Goal: Transaction & Acquisition: Book appointment/travel/reservation

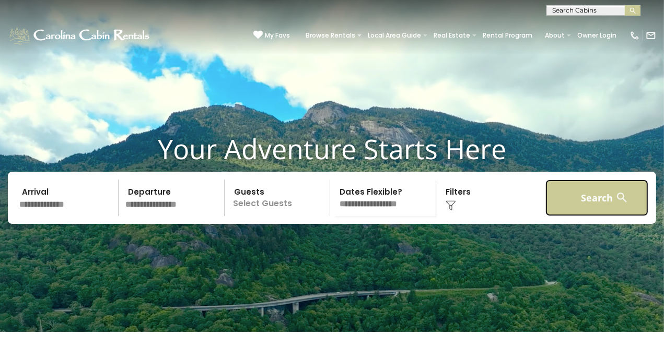
click at [560, 210] on button "Search" at bounding box center [597, 198] width 103 height 37
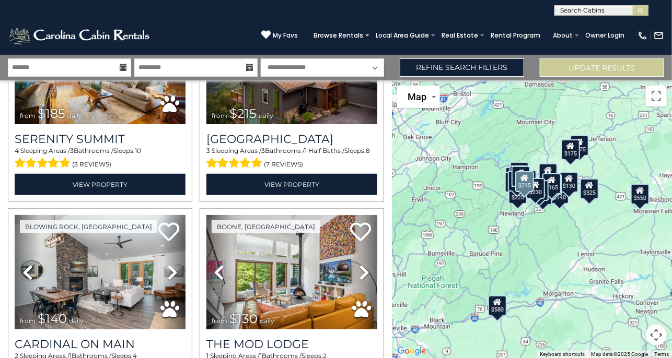
scroll to position [1986, 0]
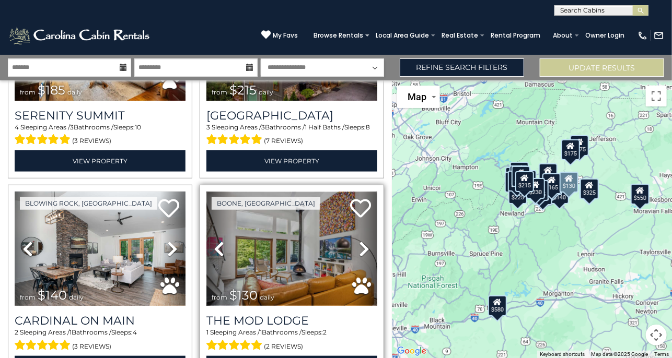
click at [287, 226] on img at bounding box center [291, 249] width 171 height 114
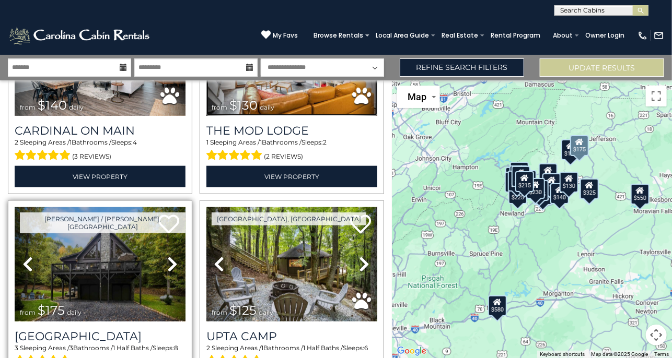
scroll to position [2195, 0]
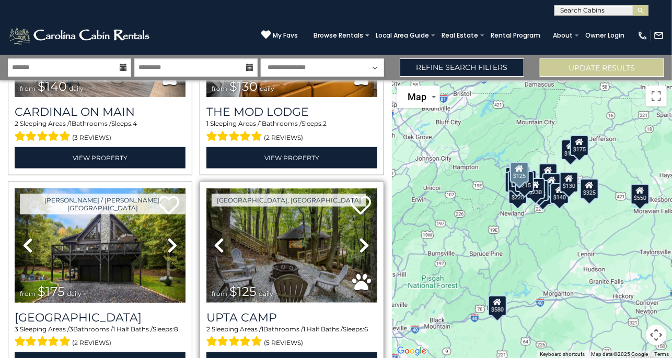
click at [257, 233] on img at bounding box center [291, 246] width 171 height 114
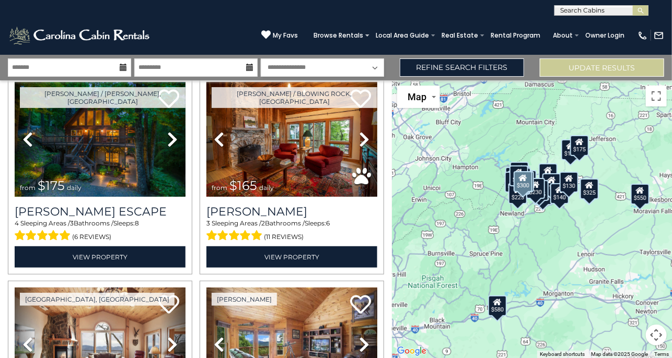
scroll to position [154, 0]
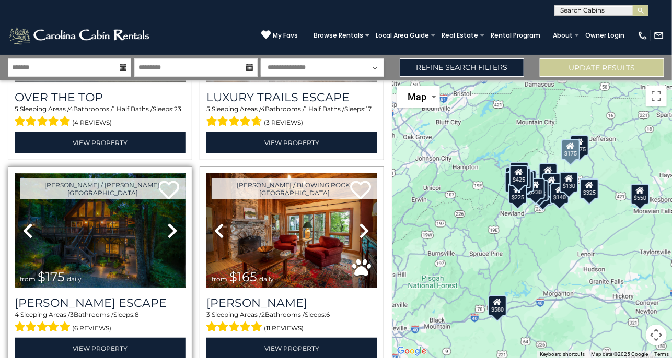
click at [102, 233] on img at bounding box center [100, 230] width 171 height 114
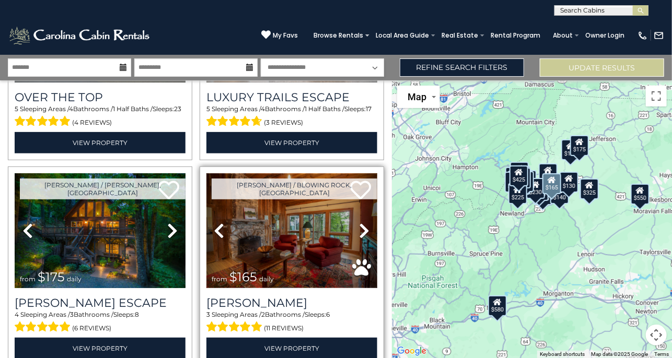
click at [265, 237] on img at bounding box center [291, 230] width 171 height 114
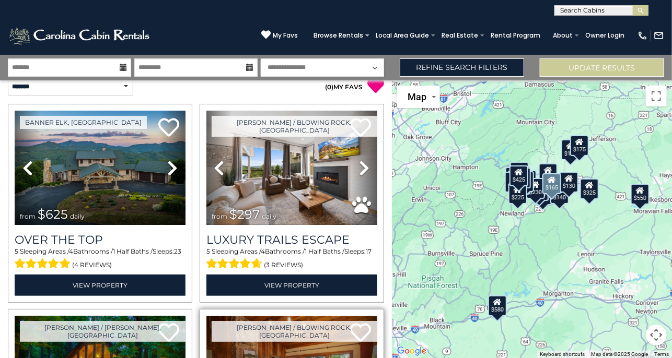
scroll to position [0, 0]
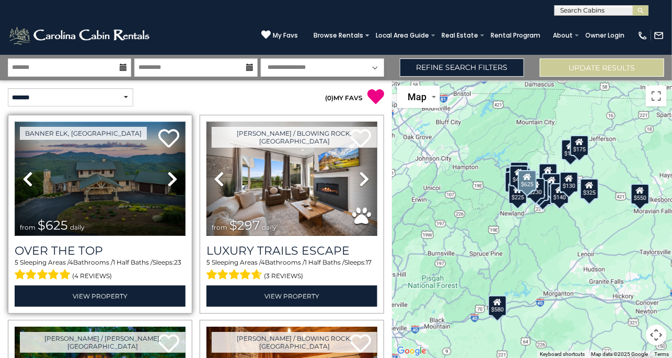
click at [64, 185] on img at bounding box center [100, 179] width 171 height 114
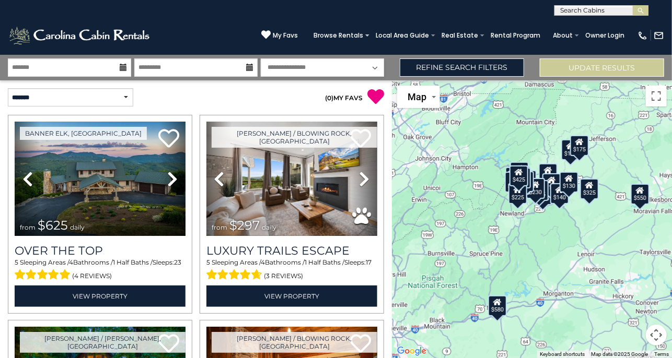
click at [461, 227] on div "$625 $297 $175 $165 $300 $580 $290 $424 $395 $270 $185 $265 $230 $550 $349 $230…" at bounding box center [532, 219] width 280 height 278
click at [653, 103] on button "Toggle fullscreen view" at bounding box center [656, 96] width 21 height 21
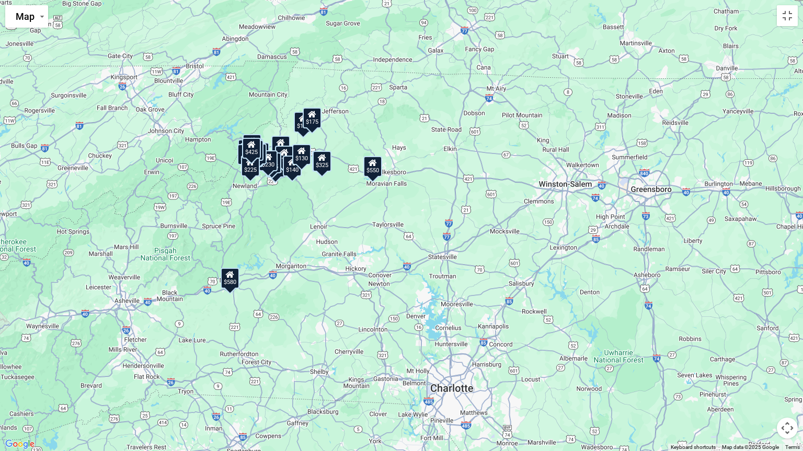
drag, startPoint x: 553, startPoint y: 260, endPoint x: 417, endPoint y: 230, distance: 139.7
click at [417, 230] on div "$625 $297 $175 $165 $300 $580 $290 $424 $395 $270 $185 $265 $230 $550 $349 $230…" at bounding box center [401, 225] width 803 height 451
click at [306, 98] on div "$625 $297 $175 $165 $300 $580 $290 $424 $395 $270 $185 $265 $230 $550 $349 $230…" at bounding box center [401, 225] width 803 height 451
click at [671, 19] on button "Toggle fullscreen view" at bounding box center [786, 15] width 21 height 21
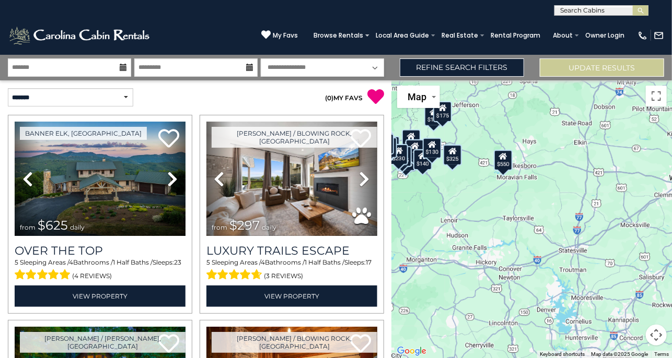
click at [450, 295] on div "$625 $297 $175 $165 $300 $580 $290 $424 $395 $270 $185 $265 $230 $550 $349 $230…" at bounding box center [532, 219] width 280 height 278
click at [654, 339] on button "Map camera controls" at bounding box center [656, 335] width 21 height 21
click at [582, 311] on button "Move left" at bounding box center [577, 309] width 21 height 21
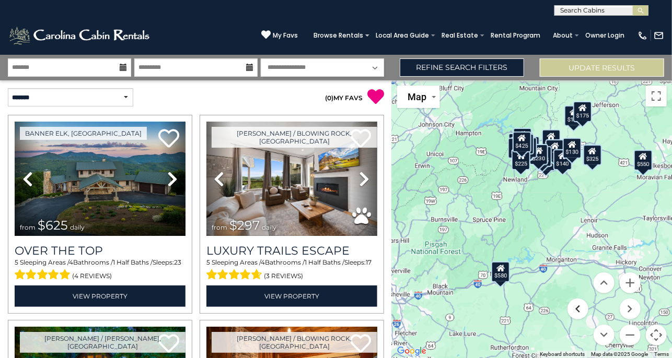
click at [582, 311] on button "Move left" at bounding box center [577, 309] width 21 height 21
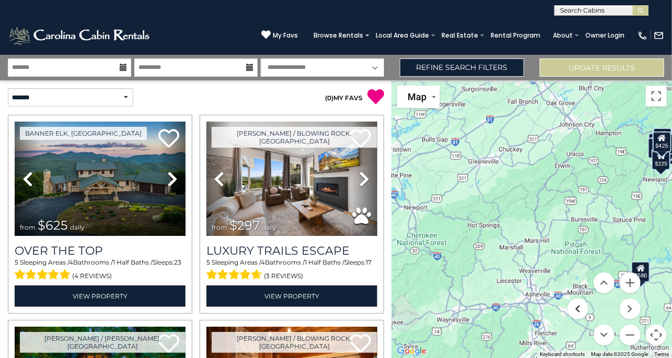
click at [582, 311] on button "Move left" at bounding box center [577, 309] width 21 height 21
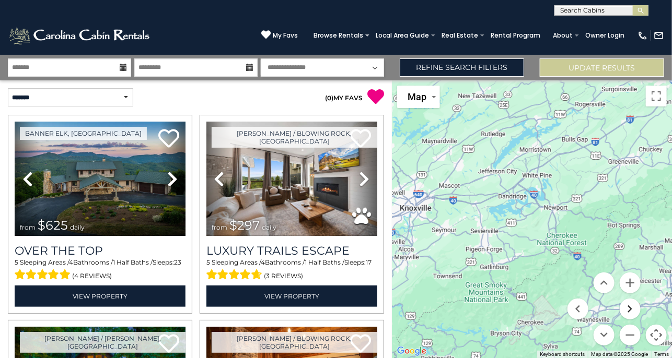
click at [631, 310] on button "Move right" at bounding box center [630, 309] width 21 height 21
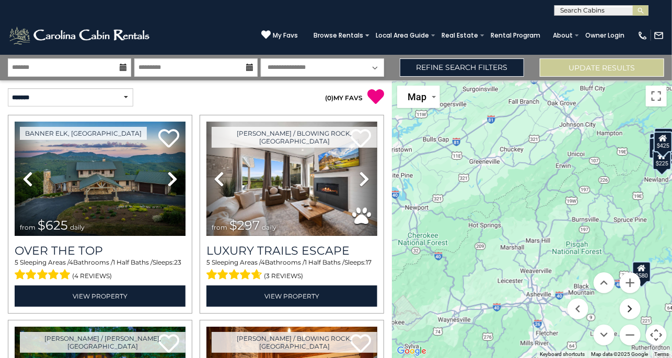
click at [631, 310] on button "Move right" at bounding box center [630, 309] width 21 height 21
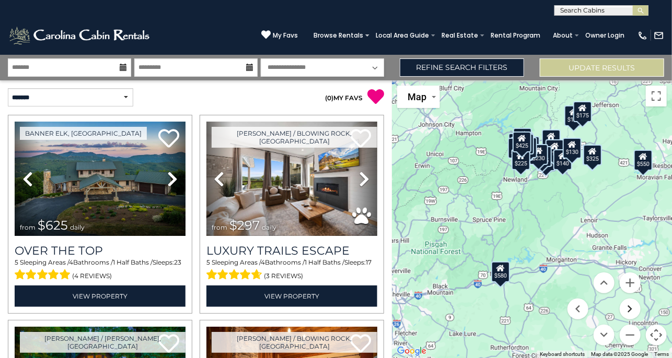
click at [631, 310] on button "Move right" at bounding box center [630, 309] width 21 height 21
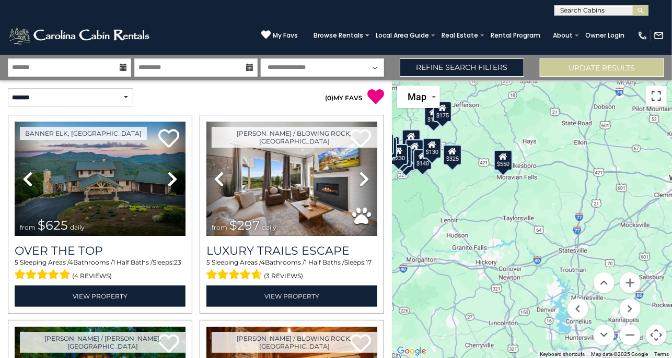
click at [657, 95] on button "Toggle fullscreen view" at bounding box center [656, 96] width 21 height 21
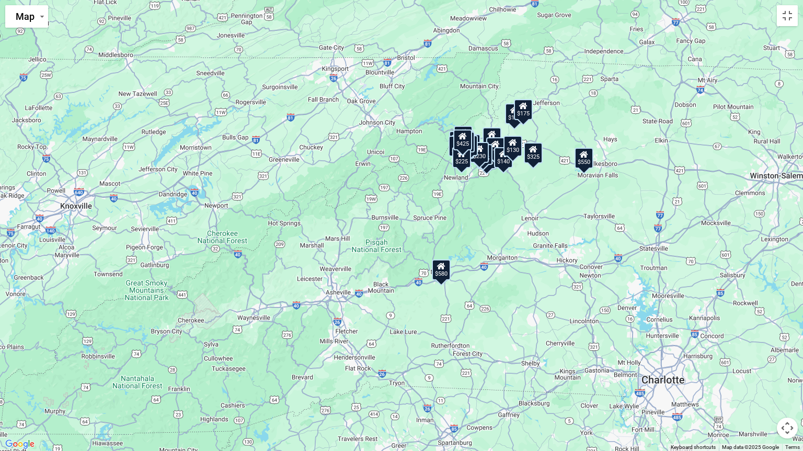
drag, startPoint x: 333, startPoint y: 320, endPoint x: 546, endPoint y: 311, distance: 212.3
click at [546, 311] on div "$625 $297 $175 $165 $300 $580 $290 $424 $395 $270 $185 $265 $230 $550 $349 $230…" at bounding box center [401, 225] width 803 height 451
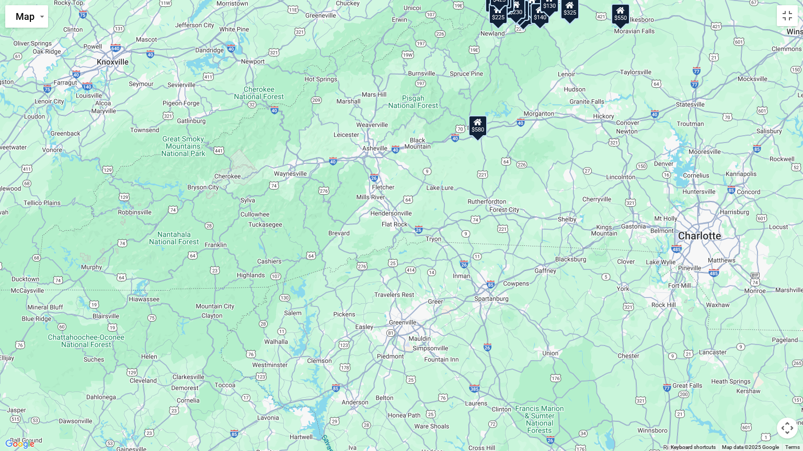
drag, startPoint x: 251, startPoint y: 357, endPoint x: 287, endPoint y: 211, distance: 150.8
click at [287, 211] on div "$625 $297 $175 $165 $300 $580 $290 $424 $395 $270 $185 $265 $230 $550 $349 $230…" at bounding box center [401, 225] width 803 height 451
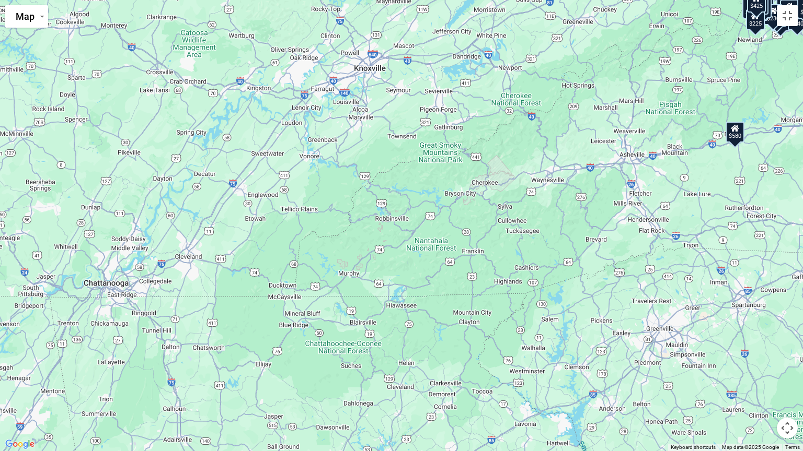
drag, startPoint x: 310, startPoint y: 199, endPoint x: 553, endPoint y: 210, distance: 243.7
click at [553, 210] on div "$625 $297 $175 $165 $300 $580 $290 $424 $395 $270 $185 $265 $230 $550 $349 $230…" at bounding box center [401, 225] width 803 height 451
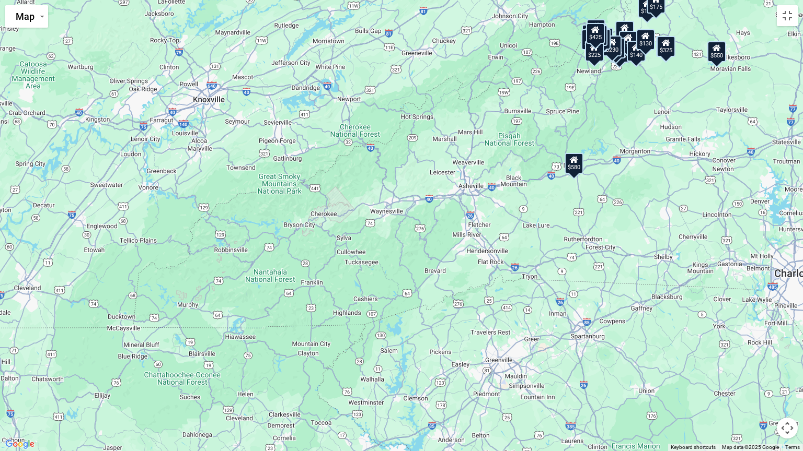
drag, startPoint x: 408, startPoint y: 263, endPoint x: 245, endPoint y: 295, distance: 165.5
click at [245, 295] on div "$625 $297 $175 $165 $300 $580 $290 $424 $395 $270 $185 $265 $230 $550 $349 $230…" at bounding box center [401, 225] width 803 height 451
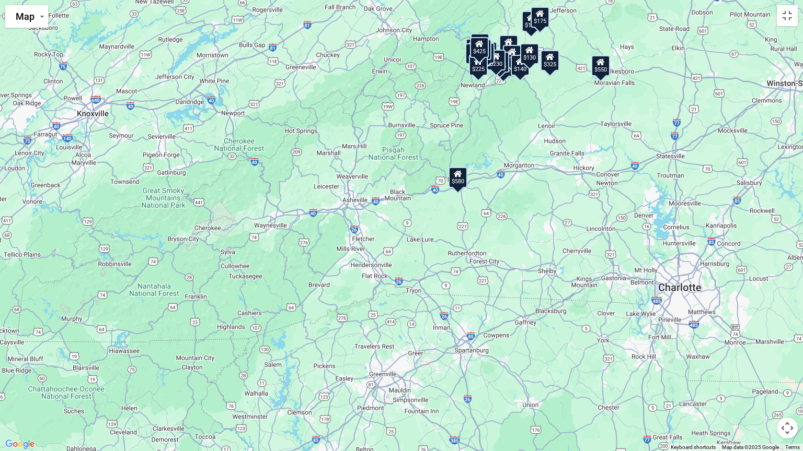
drag, startPoint x: 385, startPoint y: 240, endPoint x: 270, endPoint y: 254, distance: 115.8
click at [270, 254] on div "$625 $297 $175 $165 $300 $580 $290 $424 $395 $270 $185 $265 $230 $550 $349 $230…" at bounding box center [401, 225] width 803 height 451
click at [268, 230] on div "$625 $297 $175 $165 $300 $580 $290 $424 $395 $270 $185 $265 $230 $550 $349 $230…" at bounding box center [401, 225] width 803 height 451
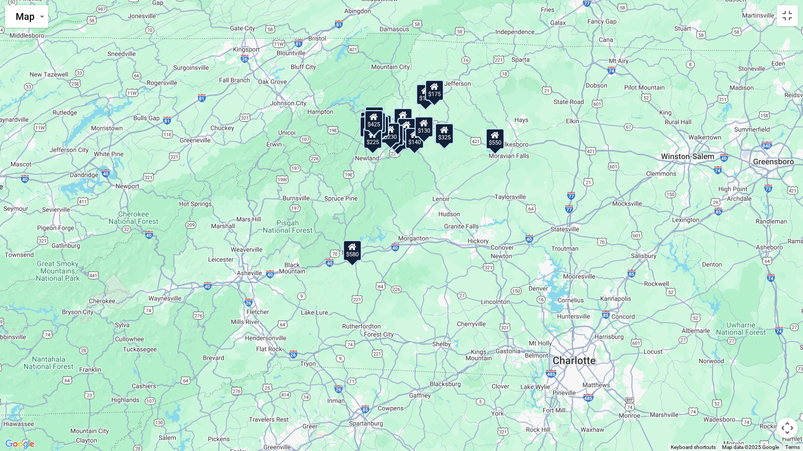
drag, startPoint x: 414, startPoint y: 173, endPoint x: 261, endPoint y: 282, distance: 187.6
click at [262, 282] on div "$625 $297 $175 $165 $300 $580 $290 $424 $395 $270 $185 $265 $230 $550 $349 $230…" at bounding box center [401, 225] width 803 height 451
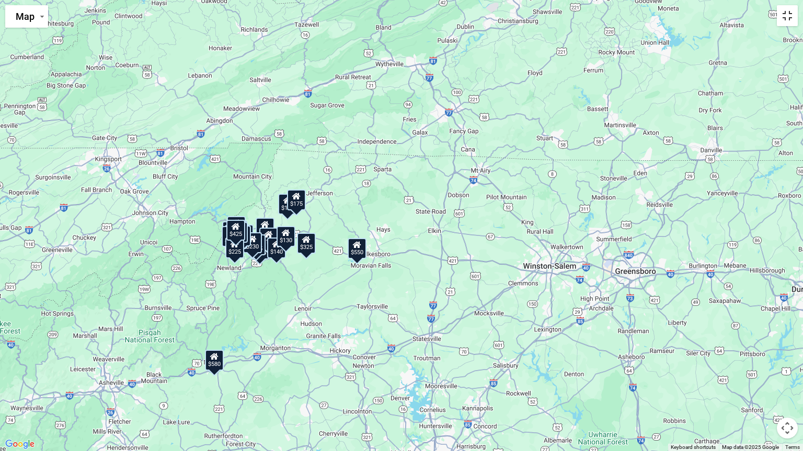
click at [671, 18] on button "Toggle fullscreen view" at bounding box center [786, 15] width 21 height 21
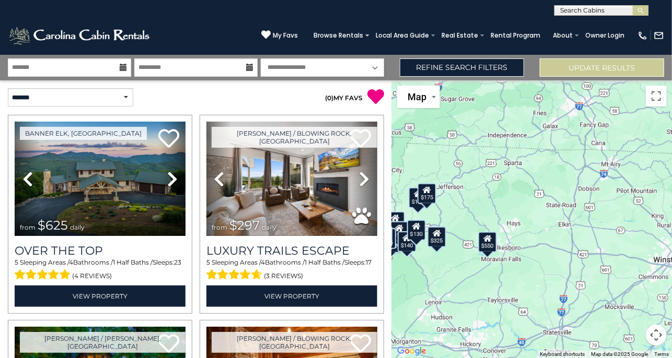
click at [414, 202] on div "$175" at bounding box center [418, 198] width 19 height 21
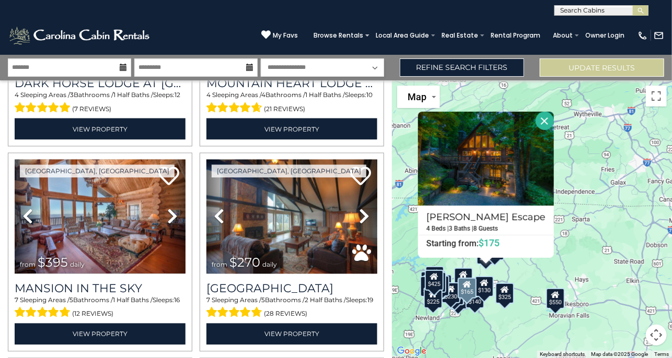
scroll to position [836, 0]
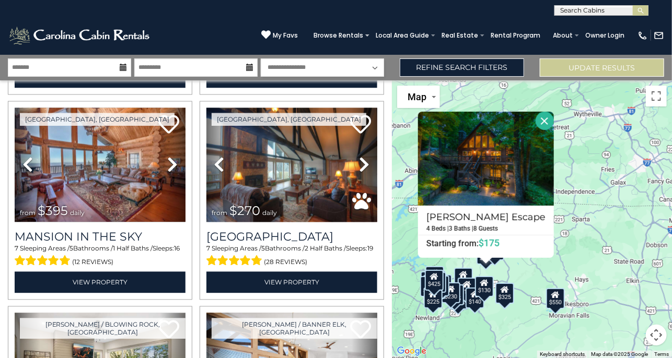
click at [537, 123] on button "Close" at bounding box center [545, 121] width 18 height 18
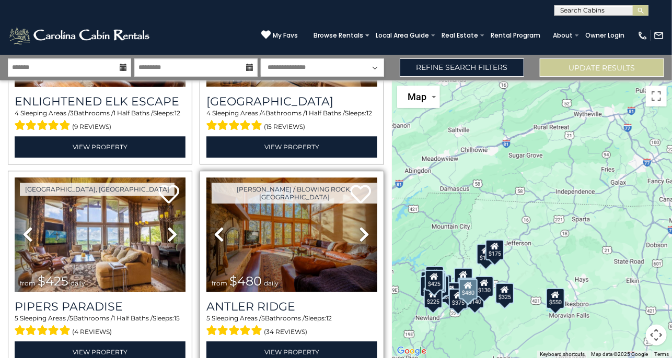
scroll to position [2871, 0]
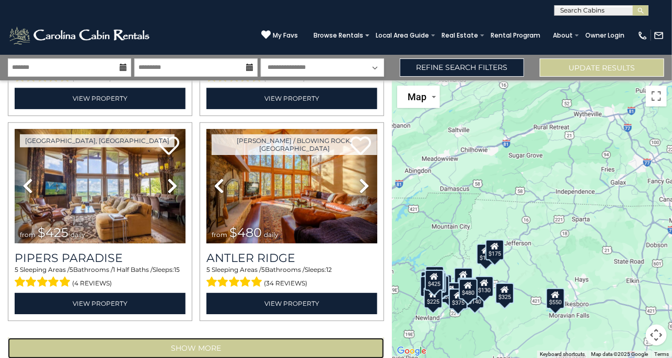
click at [212, 338] on button "Show More" at bounding box center [196, 348] width 376 height 21
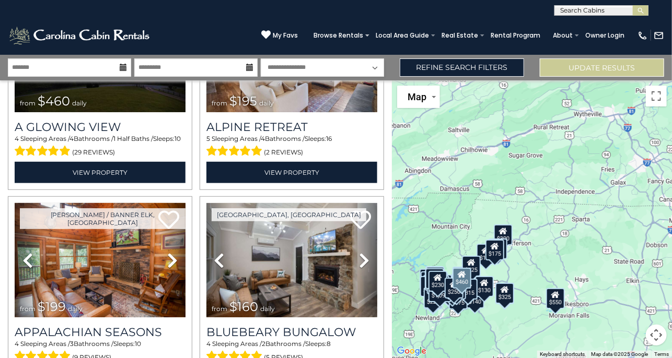
scroll to position [5274, 0]
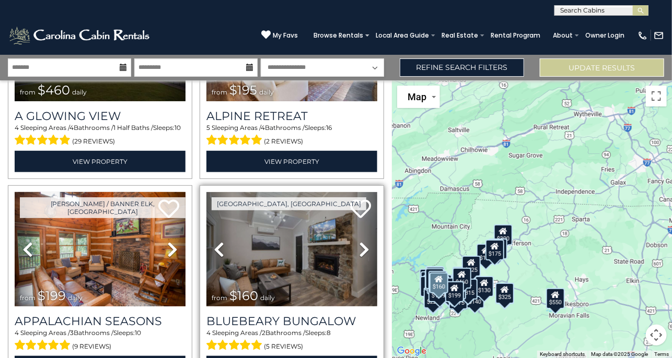
click at [359, 241] on icon at bounding box center [364, 249] width 10 height 17
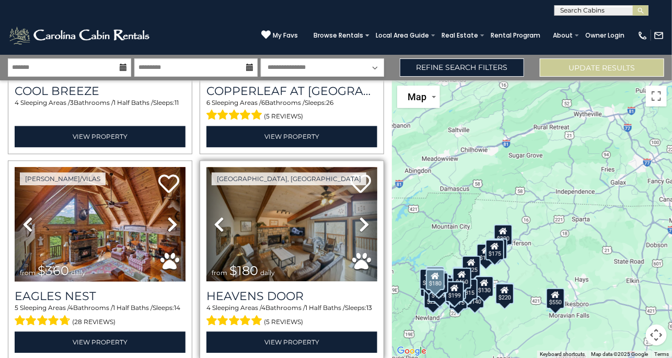
scroll to position [5928, 0]
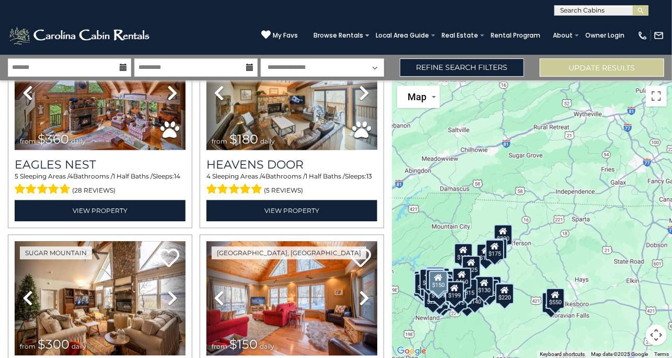
scroll to position [6085, 0]
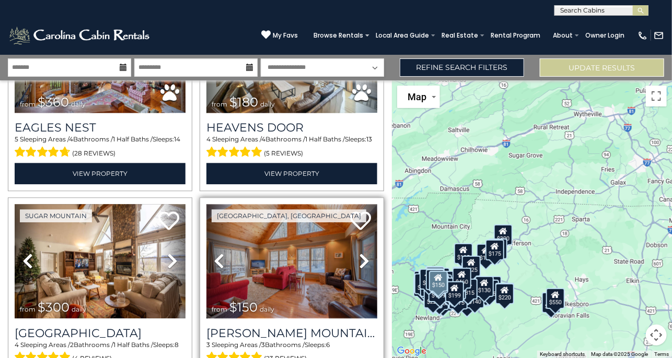
click at [283, 209] on img at bounding box center [291, 261] width 171 height 114
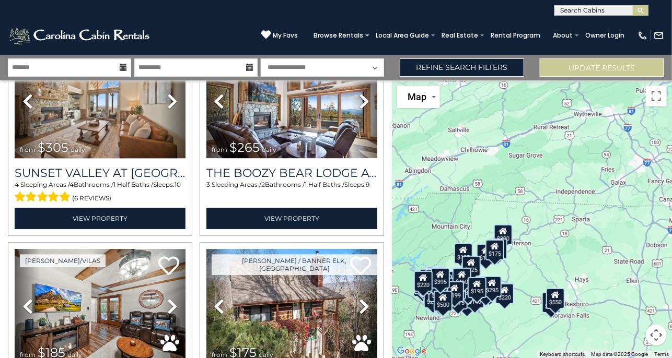
scroll to position [7914, 0]
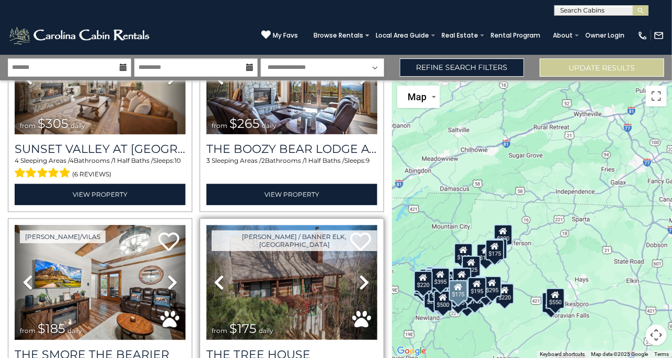
click at [276, 225] on img at bounding box center [291, 282] width 171 height 114
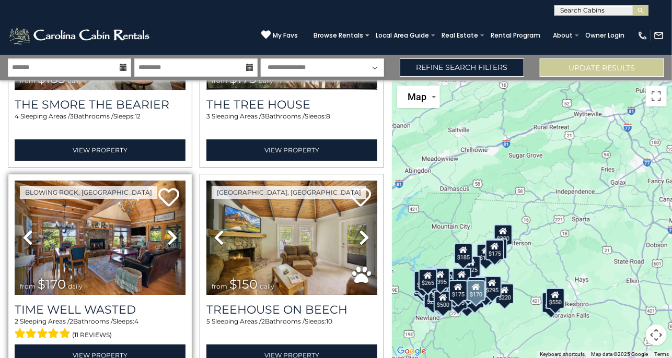
scroll to position [8175, 0]
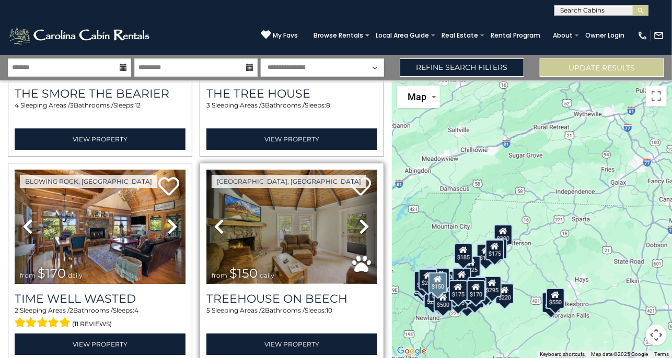
click at [252, 170] on img at bounding box center [291, 227] width 171 height 114
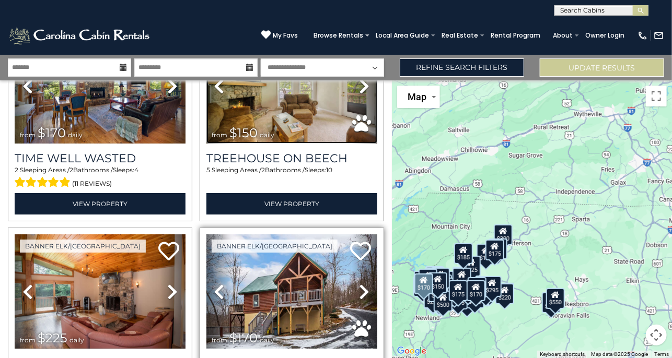
scroll to position [8332, 0]
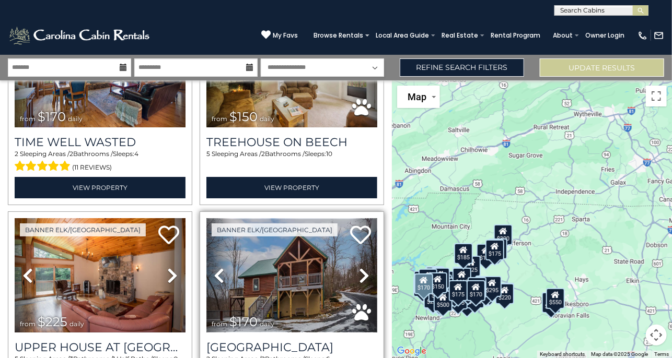
click at [288, 218] on img at bounding box center [291, 275] width 171 height 114
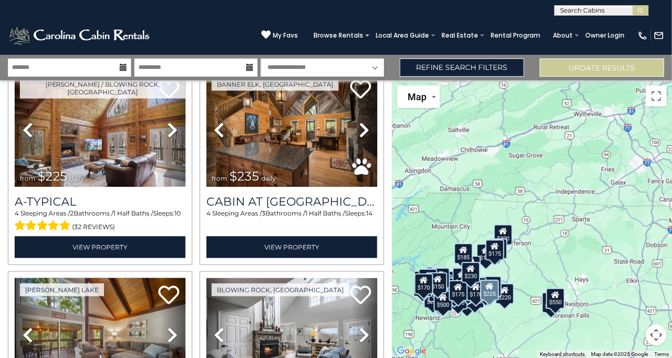
scroll to position [8907, 0]
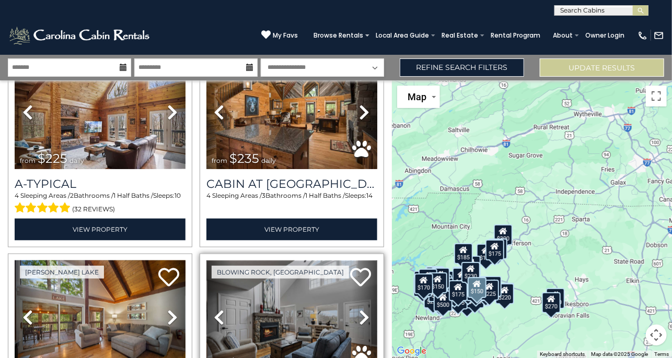
click at [293, 261] on img at bounding box center [291, 318] width 171 height 114
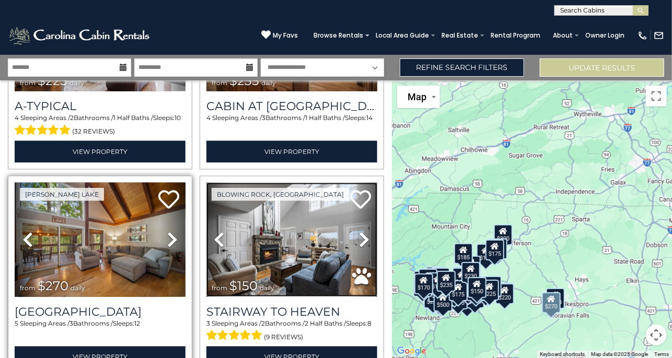
scroll to position [8985, 0]
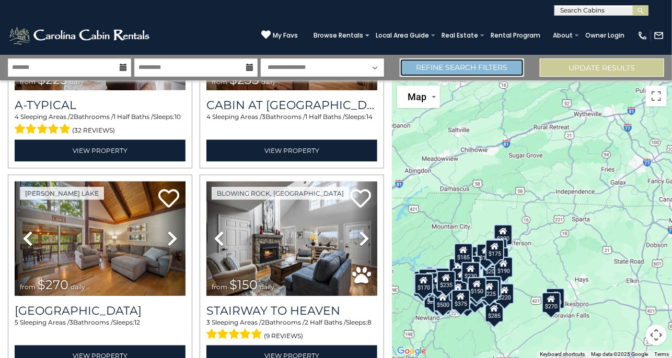
click at [477, 72] on link "Refine Search Filters" at bounding box center [462, 68] width 124 height 18
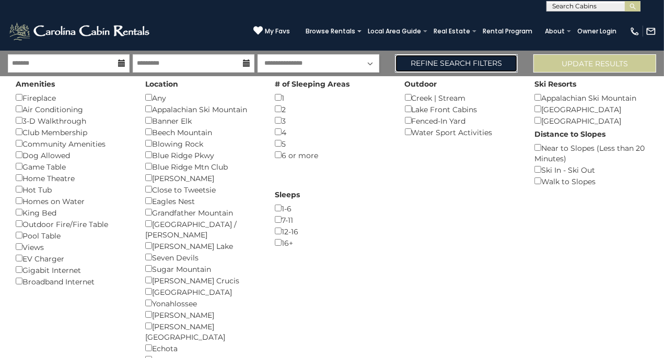
scroll to position [0, 0]
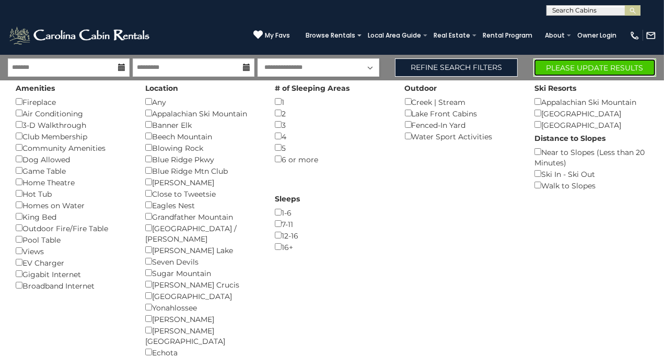
click at [549, 65] on button "Please Update Results" at bounding box center [595, 68] width 123 height 18
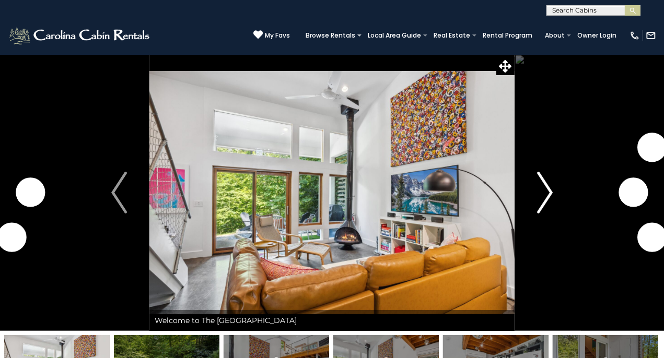
click at [545, 191] on img "Next" at bounding box center [545, 193] width 16 height 42
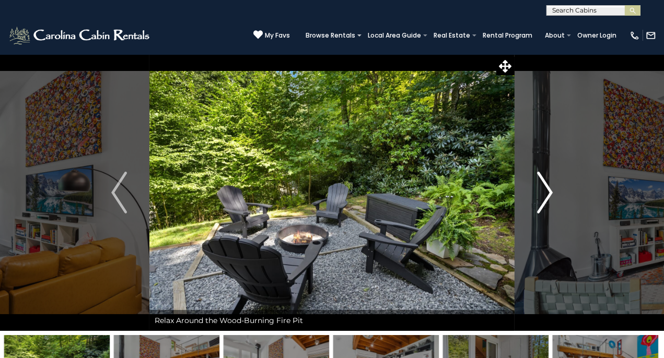
click at [542, 192] on img "Next" at bounding box center [545, 193] width 16 height 42
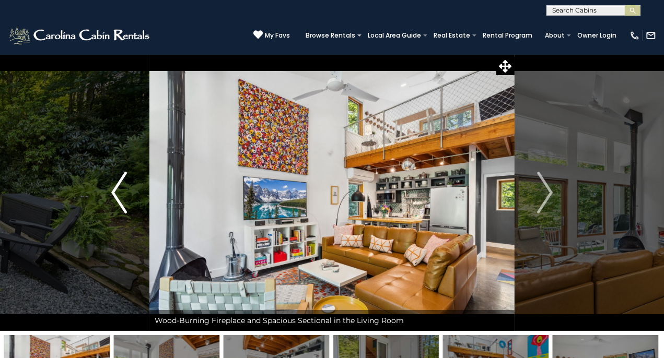
click at [117, 195] on img "Previous" at bounding box center [119, 193] width 16 height 42
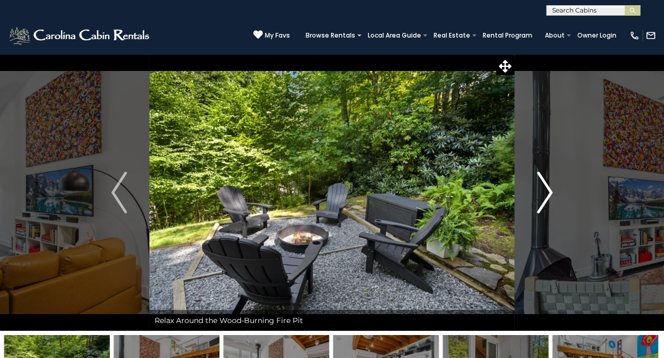
click at [542, 191] on img "Next" at bounding box center [545, 193] width 16 height 42
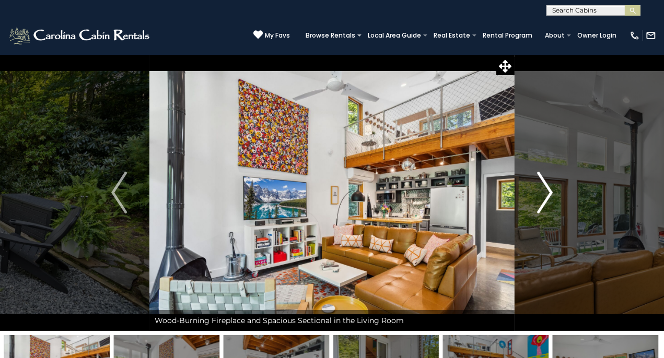
click at [542, 191] on img "Next" at bounding box center [545, 193] width 16 height 42
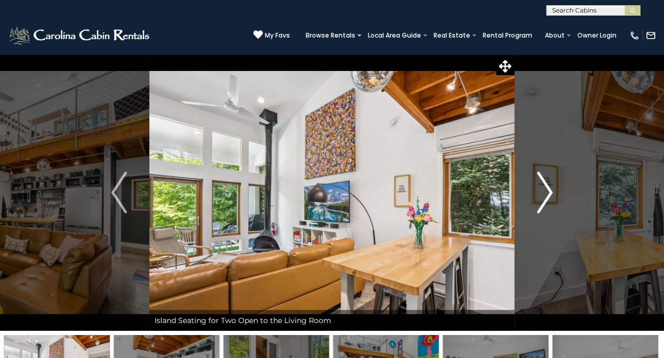
click at [542, 191] on img "Next" at bounding box center [545, 193] width 16 height 42
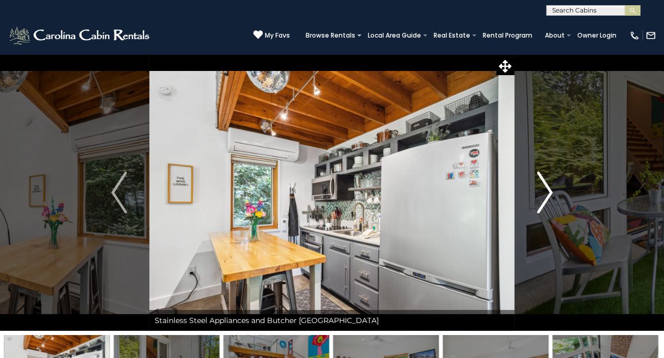
click at [542, 191] on img "Next" at bounding box center [545, 193] width 16 height 42
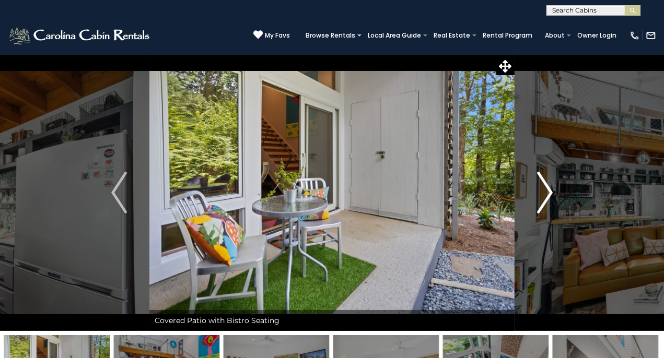
click at [542, 191] on img "Next" at bounding box center [545, 193] width 16 height 42
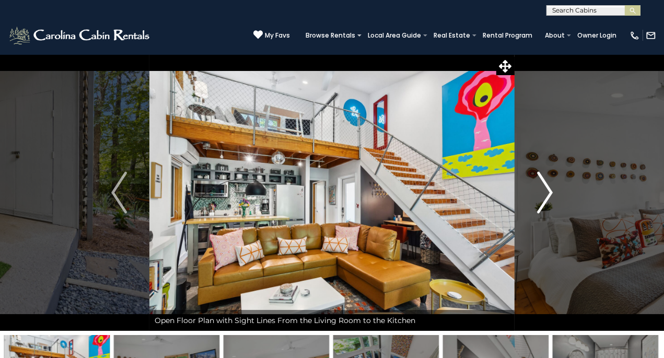
click at [542, 191] on img "Next" at bounding box center [545, 193] width 16 height 42
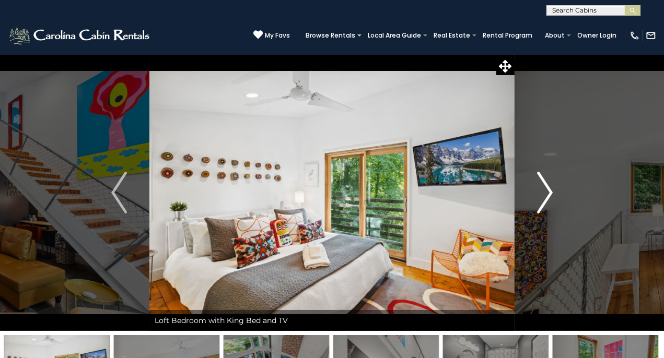
click at [542, 191] on img "Next" at bounding box center [545, 193] width 16 height 42
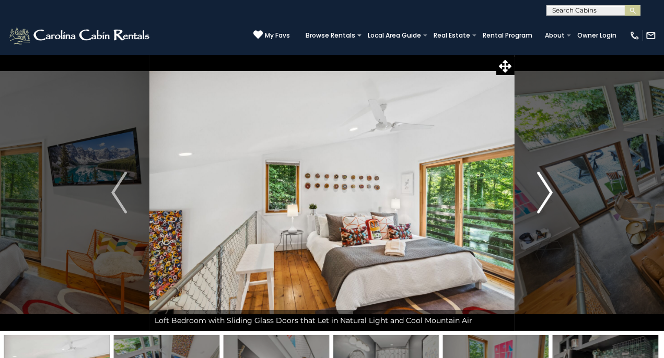
click at [542, 191] on img "Next" at bounding box center [545, 193] width 16 height 42
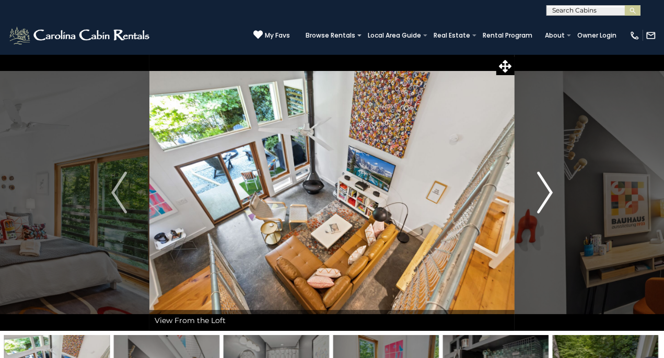
click at [542, 191] on img "Next" at bounding box center [545, 193] width 16 height 42
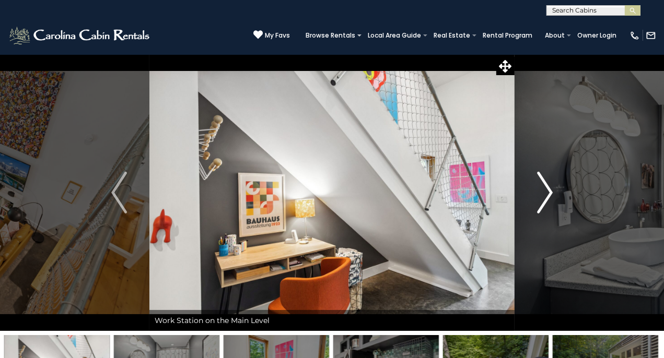
click at [542, 191] on img "Next" at bounding box center [545, 193] width 16 height 42
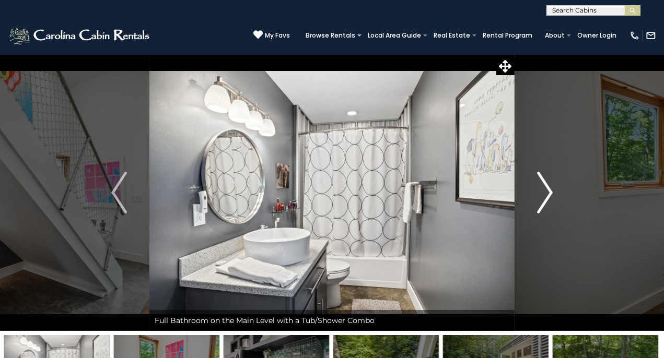
click at [542, 191] on img "Next" at bounding box center [545, 193] width 16 height 42
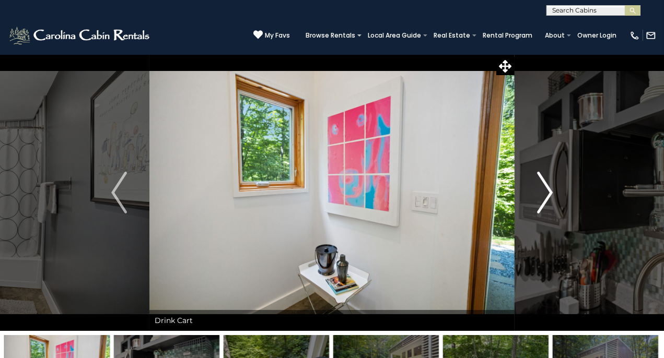
click at [542, 191] on img "Next" at bounding box center [545, 193] width 16 height 42
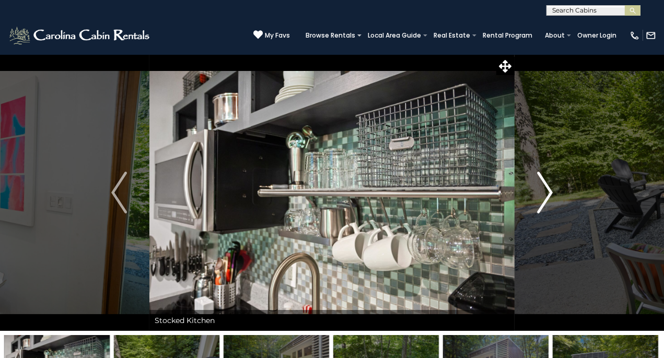
click at [542, 191] on img "Next" at bounding box center [545, 193] width 16 height 42
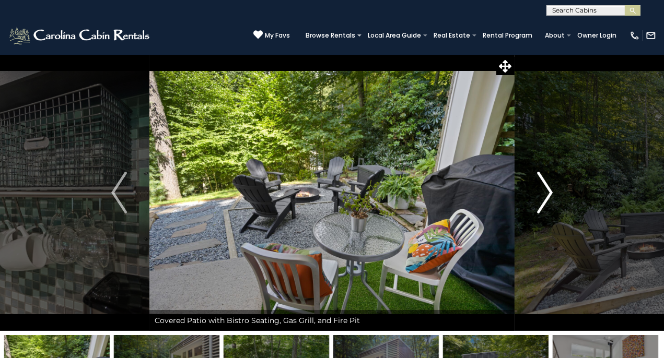
click at [542, 191] on img "Next" at bounding box center [545, 193] width 16 height 42
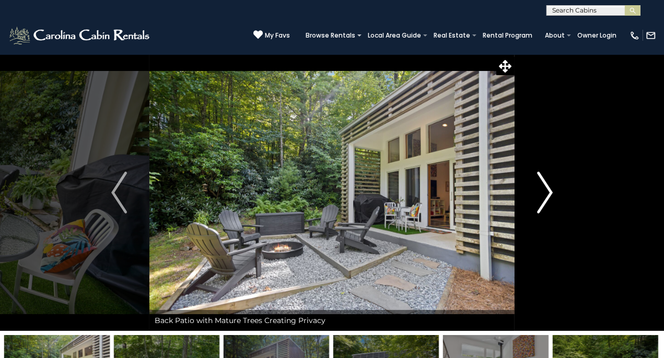
click at [542, 191] on img "Next" at bounding box center [545, 193] width 16 height 42
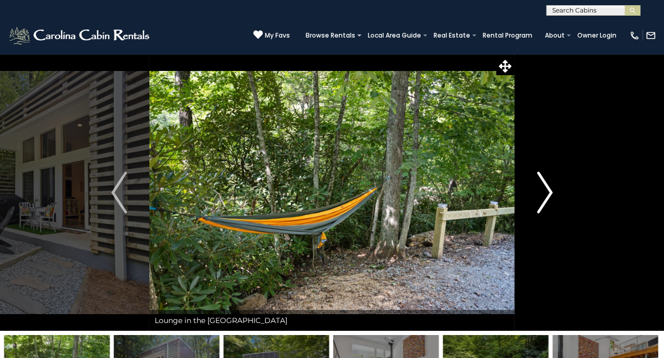
click at [542, 191] on img "Next" at bounding box center [545, 193] width 16 height 42
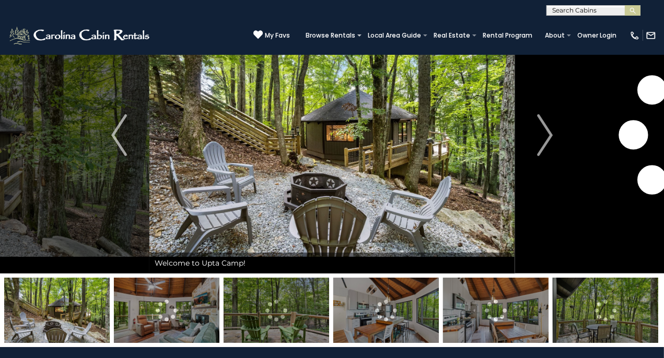
scroll to position [52, 0]
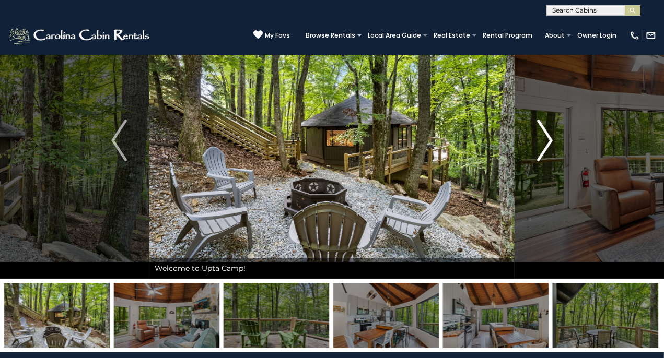
click at [546, 136] on img "Next" at bounding box center [545, 141] width 16 height 42
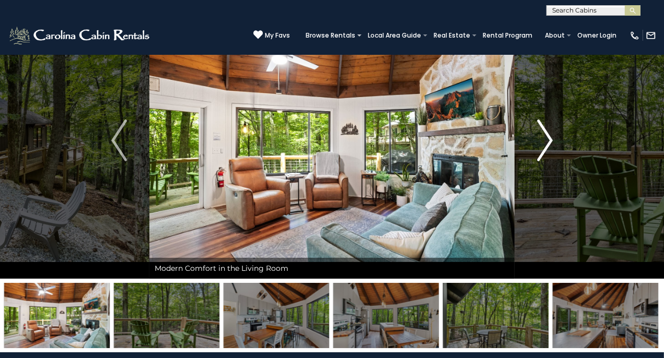
click at [543, 138] on img "Next" at bounding box center [545, 141] width 16 height 42
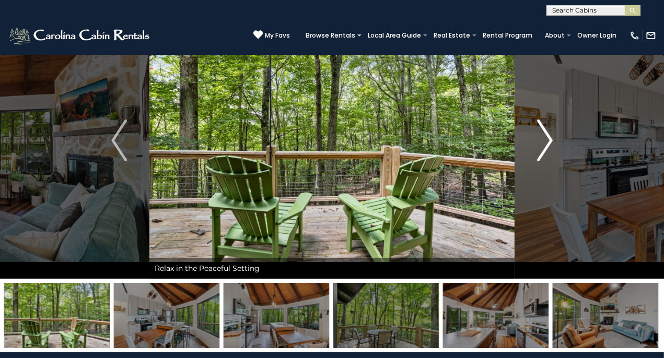
click at [543, 138] on img "Next" at bounding box center [545, 141] width 16 height 42
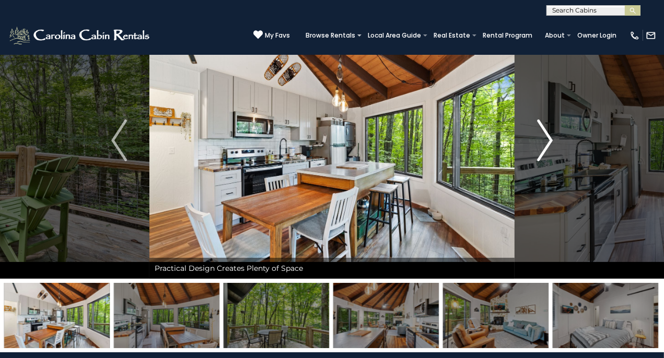
click at [543, 138] on img "Next" at bounding box center [545, 141] width 16 height 42
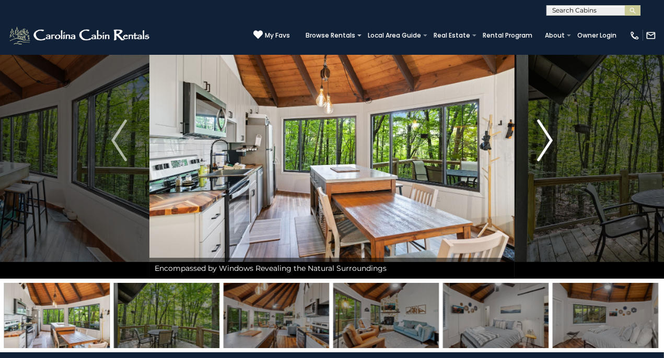
click at [543, 138] on img "Next" at bounding box center [545, 141] width 16 height 42
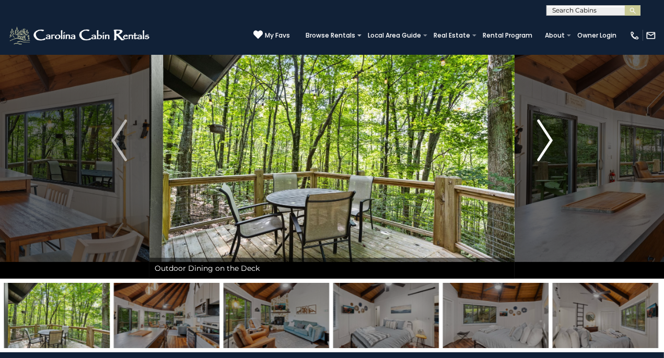
click at [543, 138] on img "Next" at bounding box center [545, 141] width 16 height 42
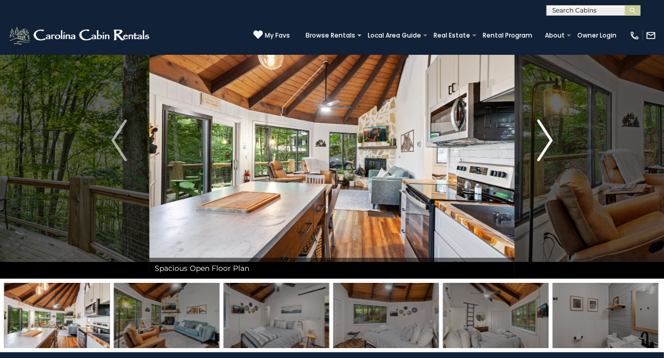
click at [543, 138] on img "Next" at bounding box center [545, 141] width 16 height 42
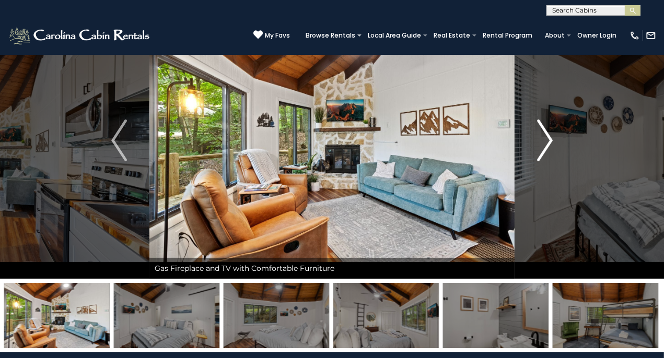
click at [543, 138] on img "Next" at bounding box center [545, 141] width 16 height 42
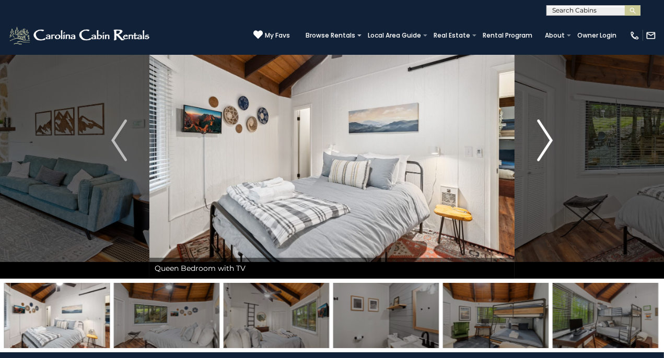
click at [543, 138] on img "Next" at bounding box center [545, 141] width 16 height 42
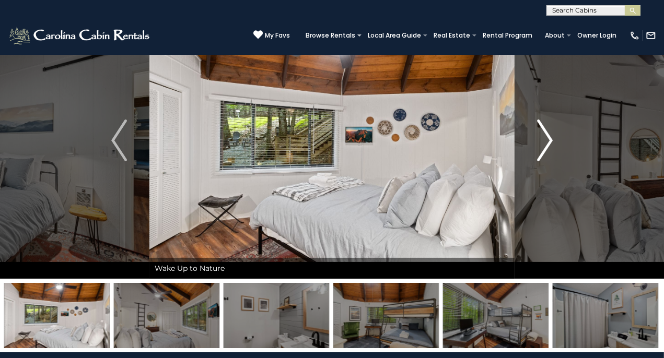
click at [543, 138] on img "Next" at bounding box center [545, 141] width 16 height 42
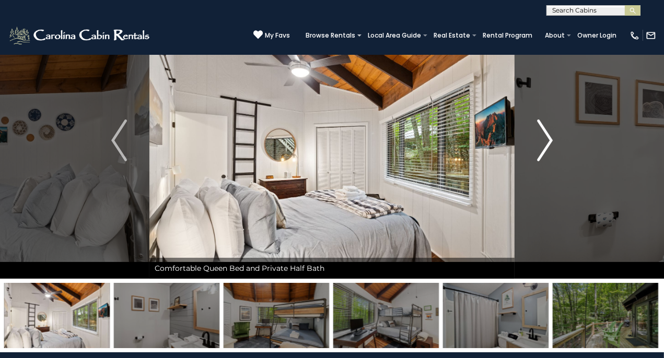
click at [543, 138] on img "Next" at bounding box center [545, 141] width 16 height 42
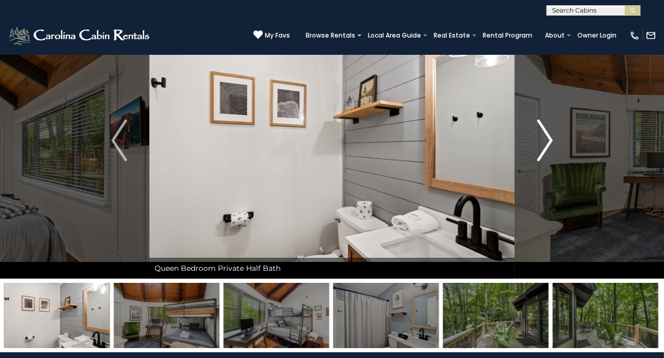
click at [543, 138] on img "Next" at bounding box center [545, 141] width 16 height 42
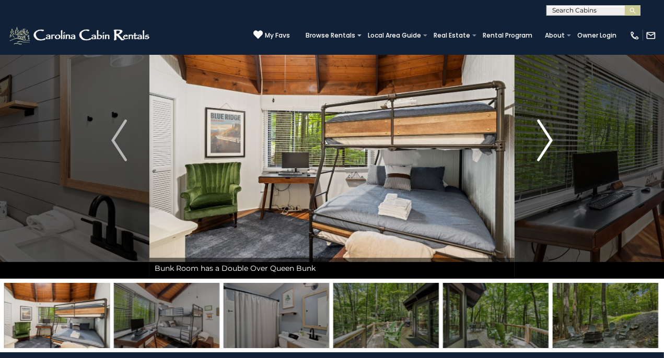
click at [543, 138] on img "Next" at bounding box center [545, 141] width 16 height 42
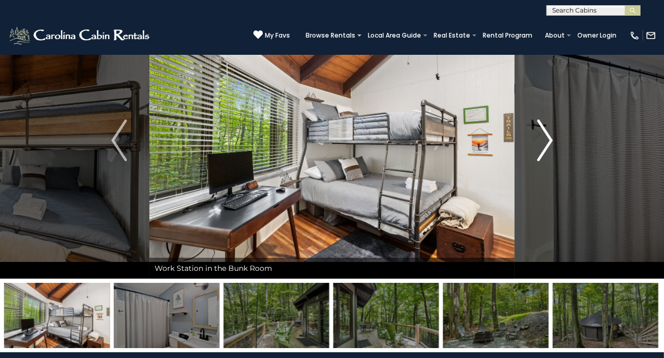
click at [543, 138] on img "Next" at bounding box center [545, 141] width 16 height 42
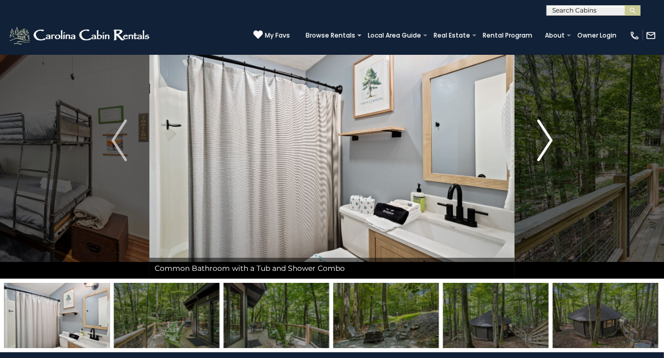
click at [543, 138] on img "Next" at bounding box center [545, 141] width 16 height 42
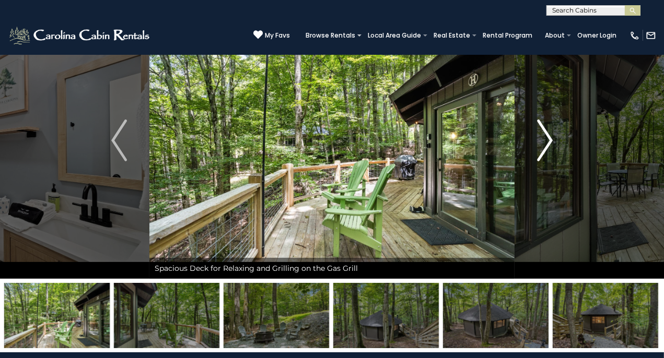
click at [543, 138] on img "Next" at bounding box center [545, 141] width 16 height 42
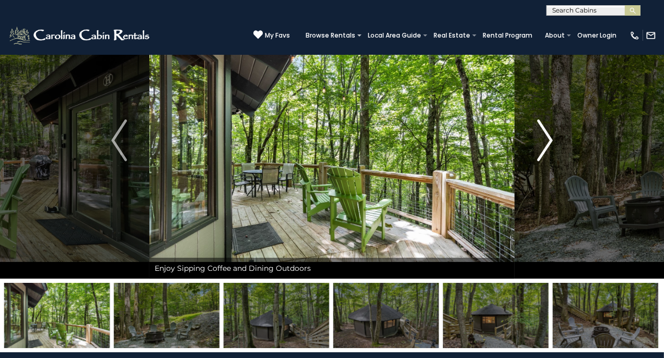
click at [543, 138] on img "Next" at bounding box center [545, 141] width 16 height 42
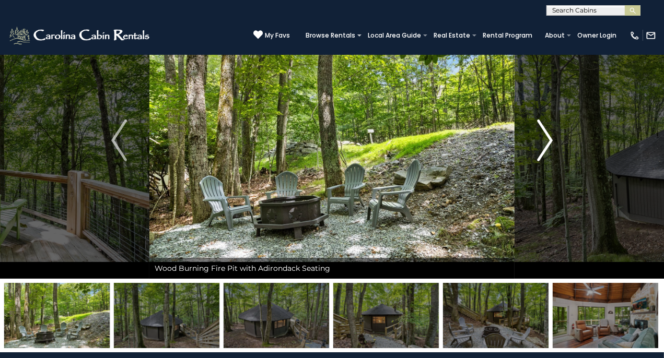
click at [543, 138] on img "Next" at bounding box center [545, 141] width 16 height 42
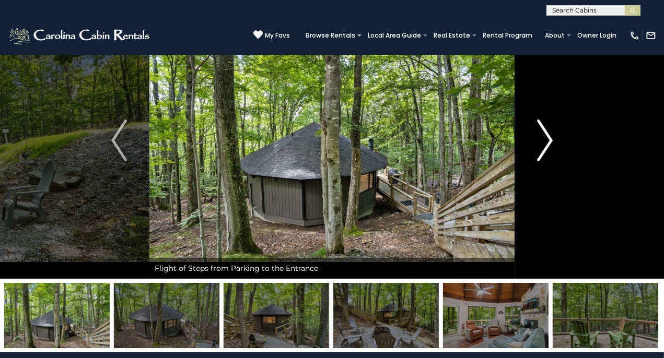
click at [543, 138] on img "Next" at bounding box center [545, 141] width 16 height 42
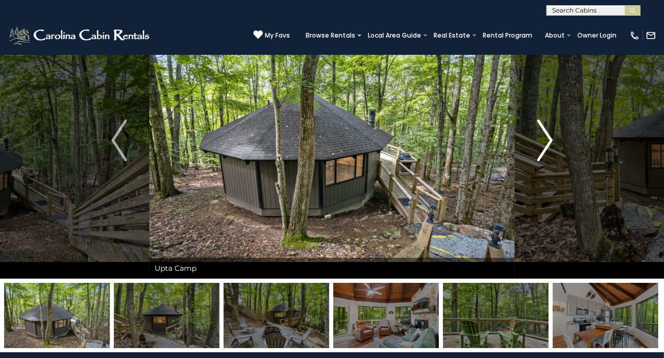
click at [543, 138] on img "Next" at bounding box center [545, 141] width 16 height 42
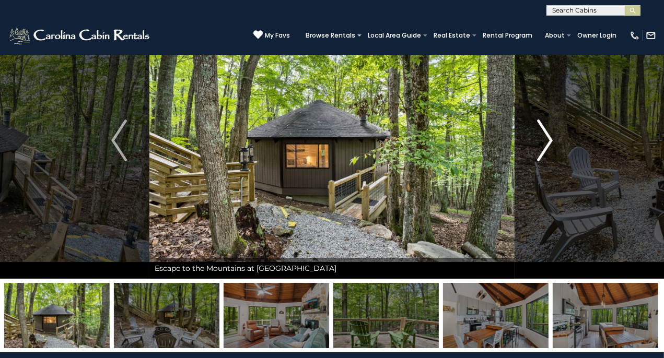
click at [543, 138] on img "Next" at bounding box center [545, 141] width 16 height 42
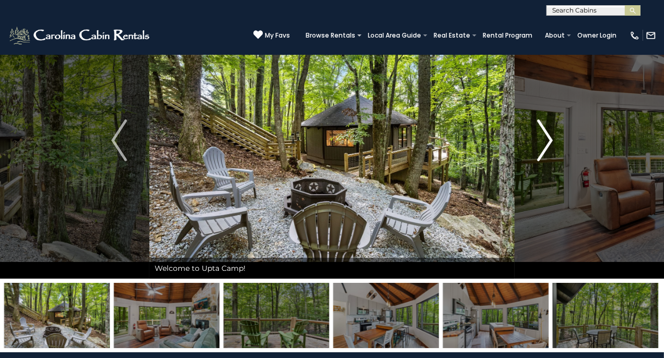
click at [543, 138] on img "Next" at bounding box center [545, 141] width 16 height 42
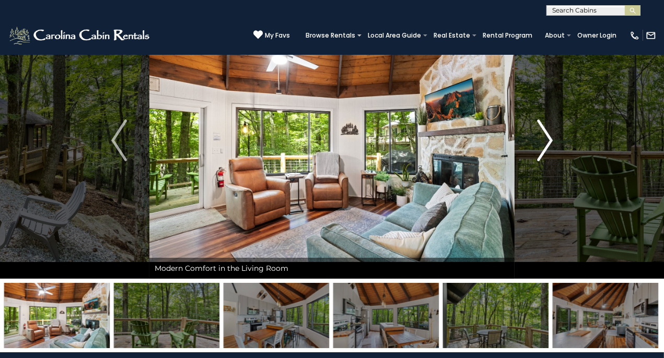
click at [543, 138] on img "Next" at bounding box center [545, 141] width 16 height 42
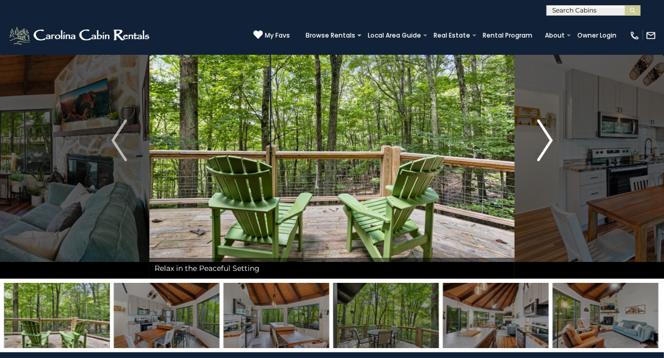
click at [543, 138] on img "Next" at bounding box center [545, 141] width 16 height 42
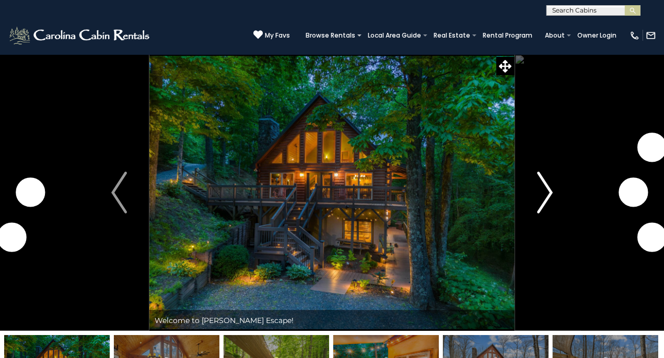
click at [547, 189] on img "Next" at bounding box center [545, 193] width 16 height 42
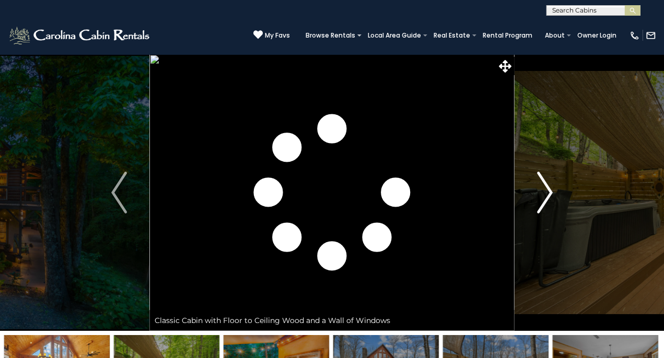
click at [545, 190] on img "Next" at bounding box center [545, 193] width 16 height 42
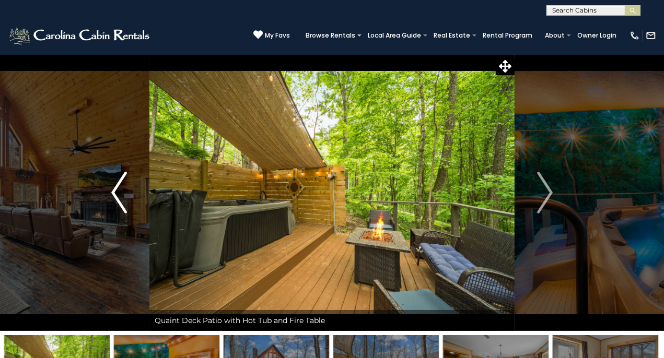
click at [119, 183] on img "Previous" at bounding box center [119, 193] width 16 height 42
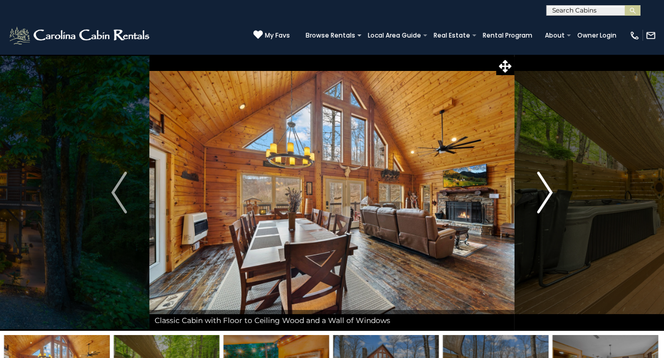
click at [548, 195] on img "Next" at bounding box center [545, 193] width 16 height 42
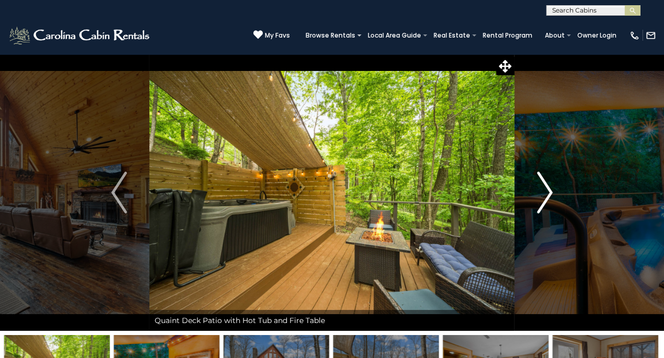
click at [544, 196] on img "Next" at bounding box center [545, 193] width 16 height 42
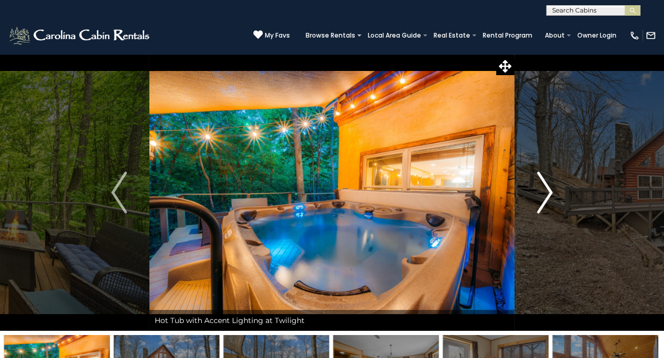
click at [544, 196] on img "Next" at bounding box center [545, 193] width 16 height 42
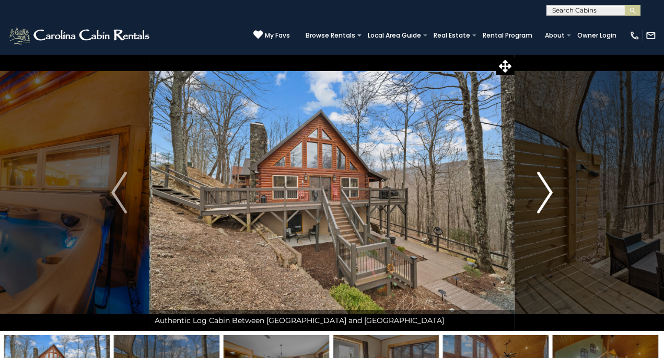
click at [544, 196] on img "Next" at bounding box center [545, 193] width 16 height 42
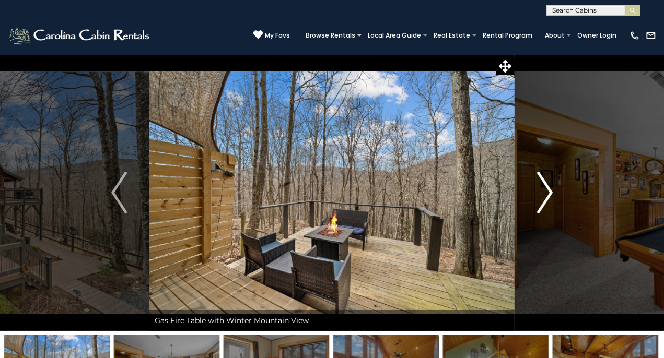
click at [544, 196] on img "Next" at bounding box center [545, 193] width 16 height 42
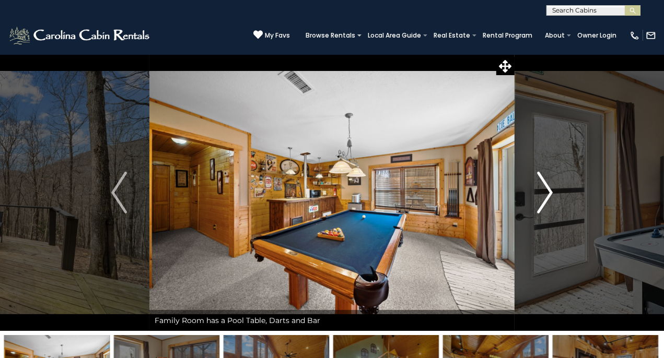
click at [544, 196] on img "Next" at bounding box center [545, 193] width 16 height 42
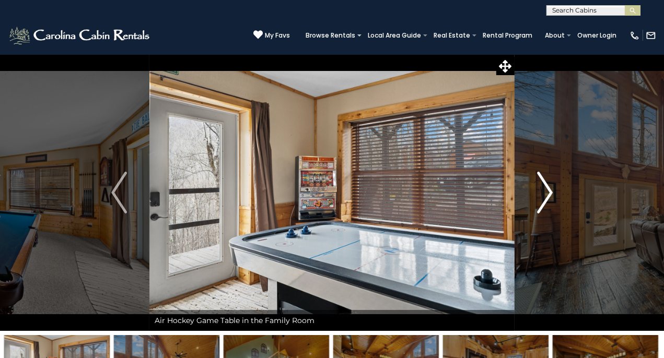
click at [544, 196] on img "Next" at bounding box center [545, 193] width 16 height 42
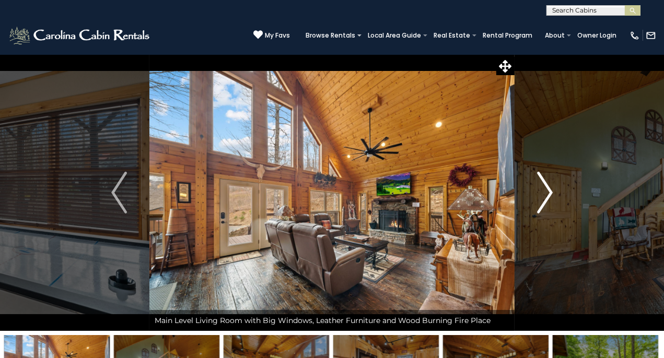
click at [544, 196] on img "Next" at bounding box center [545, 193] width 16 height 42
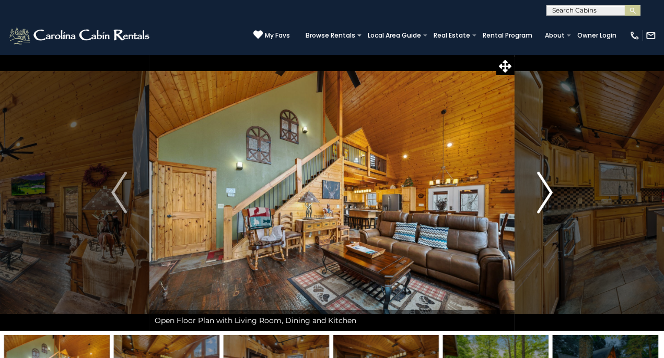
click at [544, 196] on img "Next" at bounding box center [545, 193] width 16 height 42
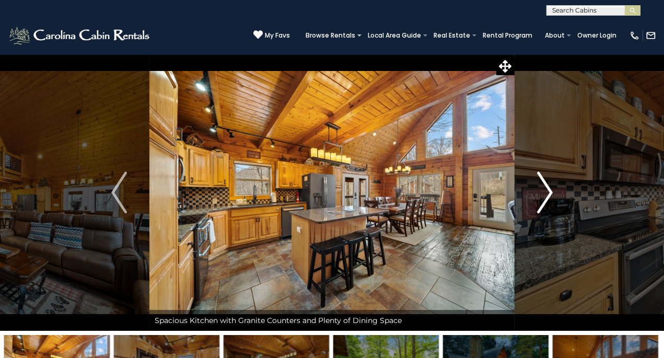
click at [544, 196] on img "Next" at bounding box center [545, 193] width 16 height 42
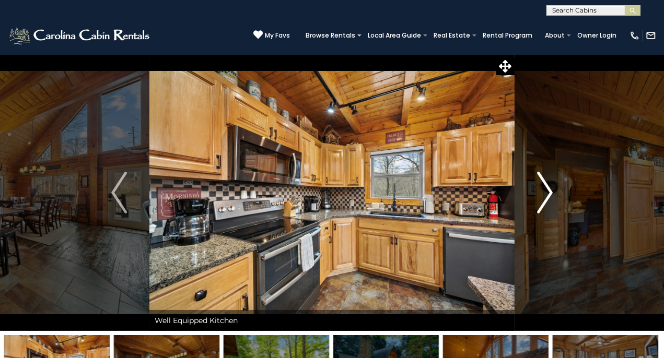
click at [544, 196] on img "Next" at bounding box center [545, 193] width 16 height 42
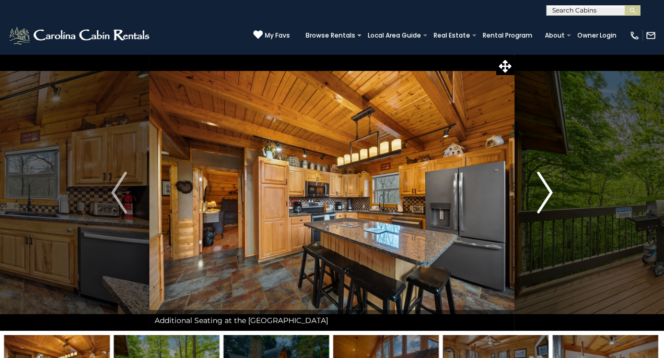
click at [544, 196] on img "Next" at bounding box center [545, 193] width 16 height 42
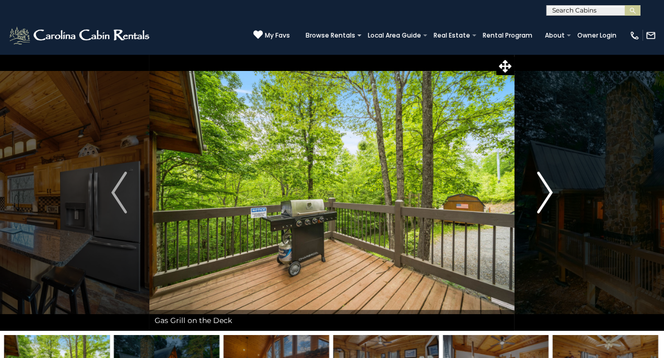
click at [544, 196] on img "Next" at bounding box center [545, 193] width 16 height 42
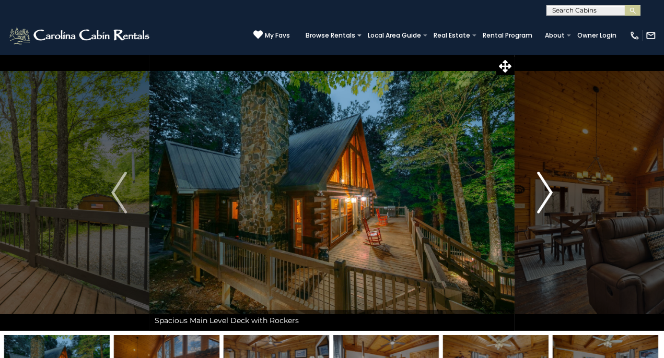
click at [544, 196] on img "Next" at bounding box center [545, 193] width 16 height 42
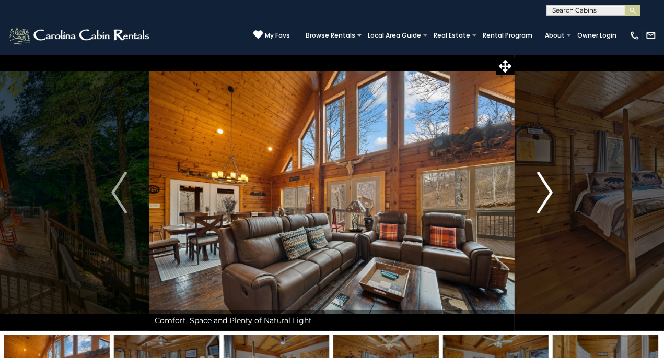
click at [544, 196] on img "Next" at bounding box center [545, 193] width 16 height 42
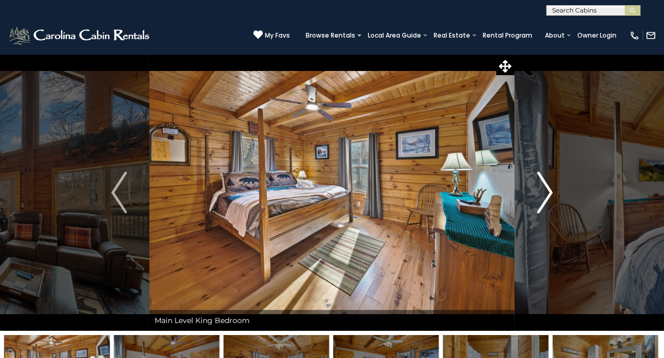
click at [544, 196] on img "Next" at bounding box center [545, 193] width 16 height 42
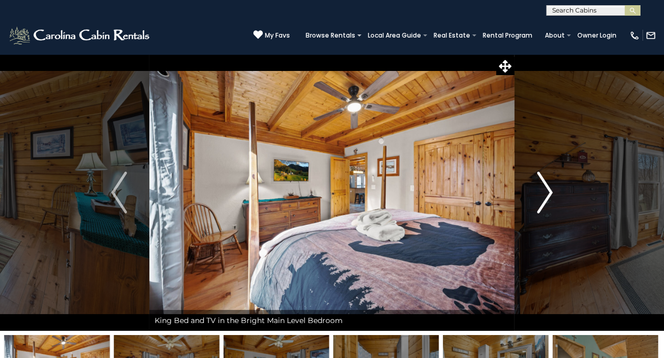
click at [544, 196] on img "Next" at bounding box center [545, 193] width 16 height 42
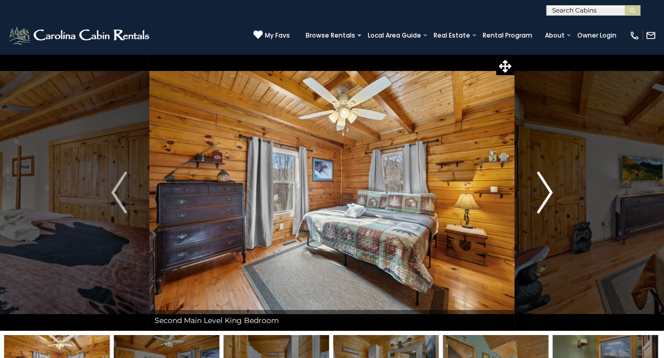
click at [544, 196] on img "Next" at bounding box center [545, 193] width 16 height 42
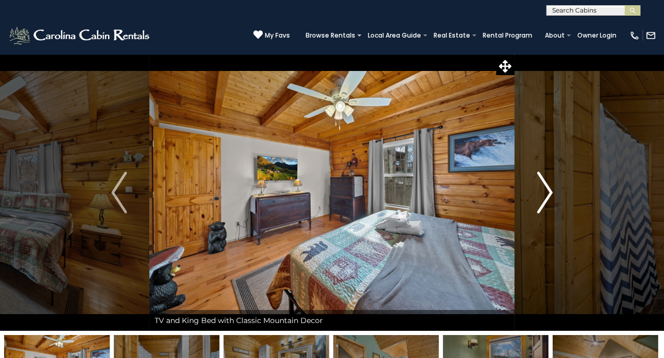
click at [544, 196] on img "Next" at bounding box center [545, 193] width 16 height 42
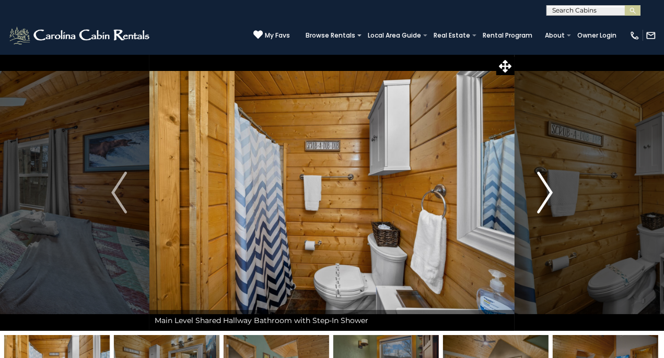
click at [544, 196] on img "Next" at bounding box center [545, 193] width 16 height 42
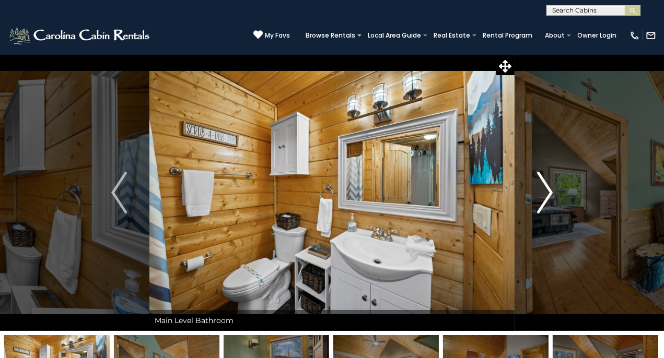
click at [544, 196] on img "Next" at bounding box center [545, 193] width 16 height 42
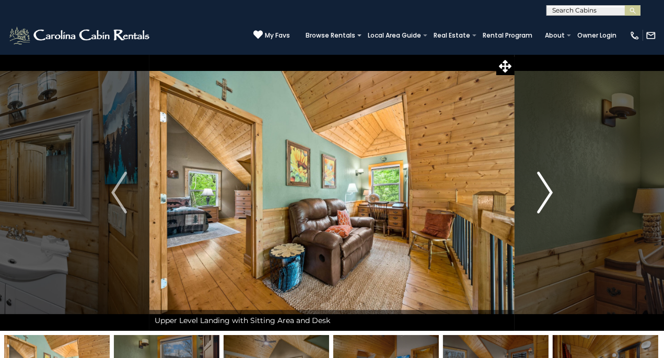
click at [544, 196] on img "Next" at bounding box center [545, 193] width 16 height 42
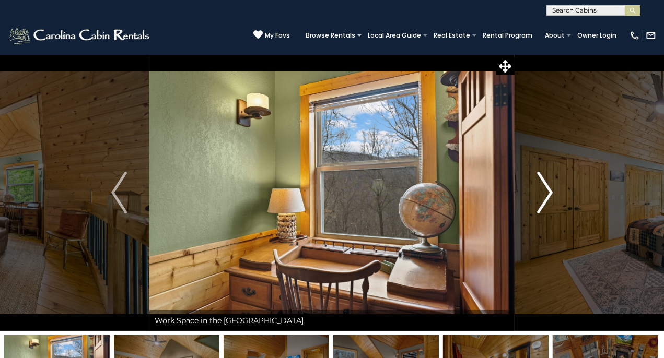
click at [544, 196] on img "Next" at bounding box center [545, 193] width 16 height 42
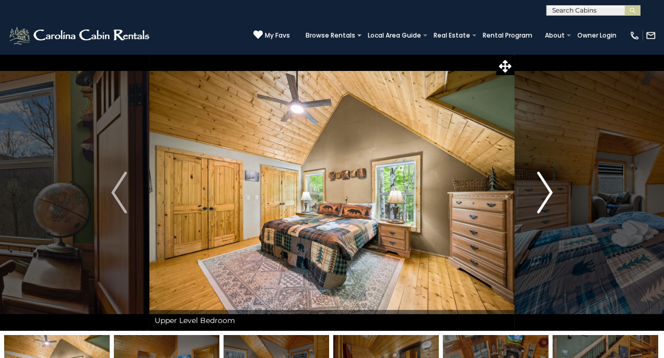
click at [549, 189] on img "Next" at bounding box center [545, 193] width 16 height 42
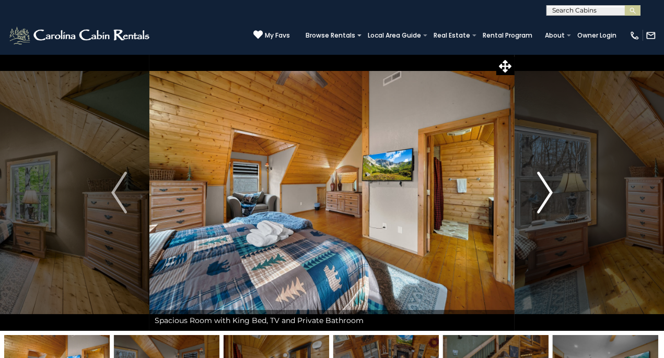
click at [549, 189] on img "Next" at bounding box center [545, 193] width 16 height 42
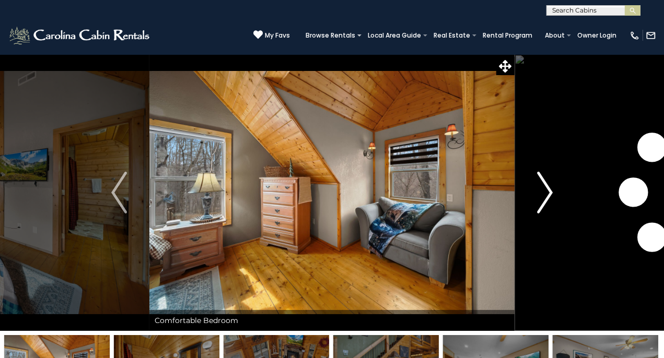
click at [549, 189] on img "Next" at bounding box center [545, 193] width 16 height 42
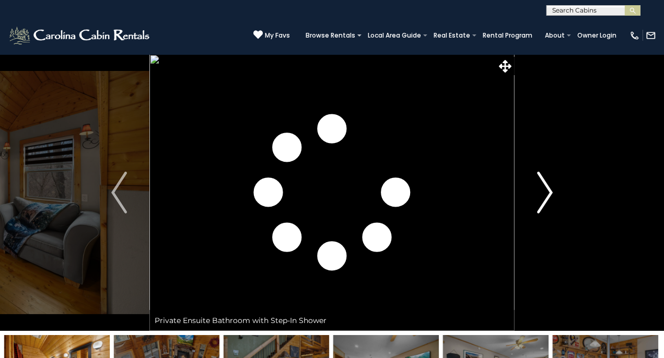
click at [549, 189] on img "Next" at bounding box center [545, 193] width 16 height 42
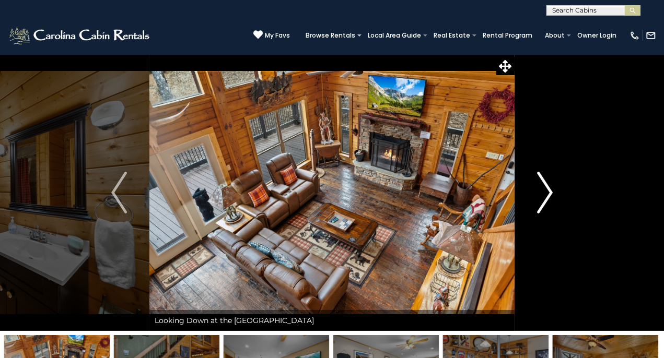
click at [549, 189] on img "Next" at bounding box center [545, 193] width 16 height 42
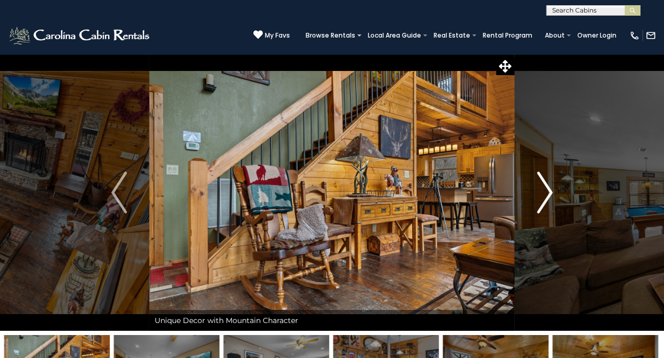
click at [549, 189] on img "Next" at bounding box center [545, 193] width 16 height 42
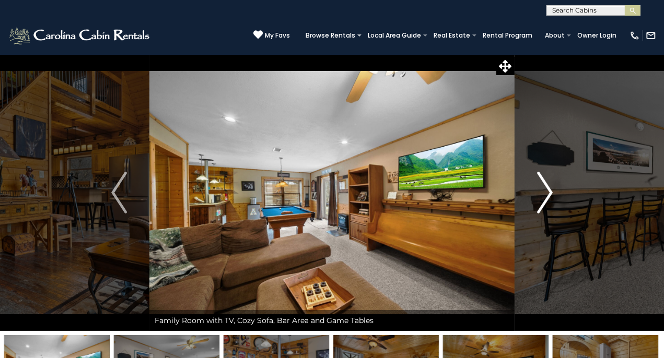
click at [549, 189] on img "Next" at bounding box center [545, 193] width 16 height 42
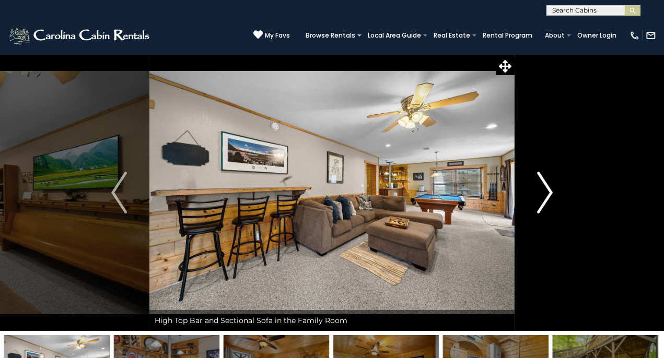
click at [549, 189] on img "Next" at bounding box center [545, 193] width 16 height 42
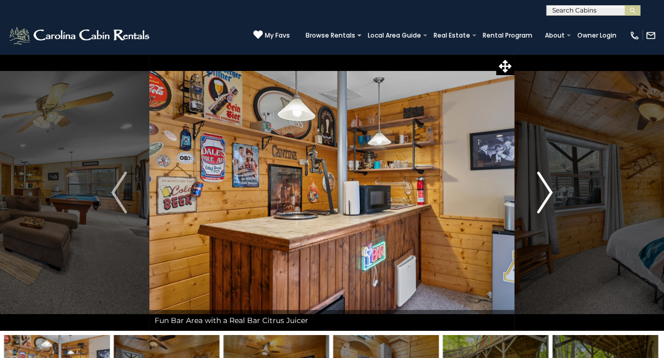
click at [541, 181] on img "Next" at bounding box center [545, 193] width 16 height 42
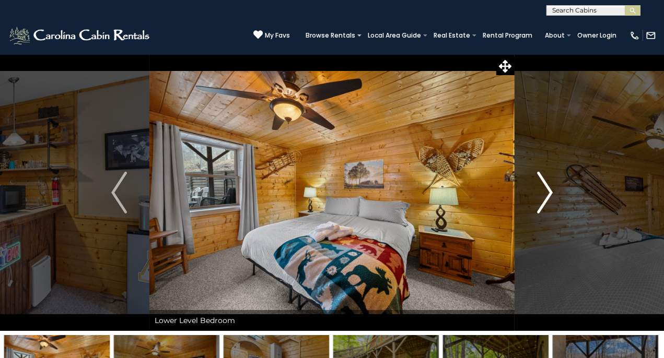
click at [541, 181] on img "Next" at bounding box center [545, 193] width 16 height 42
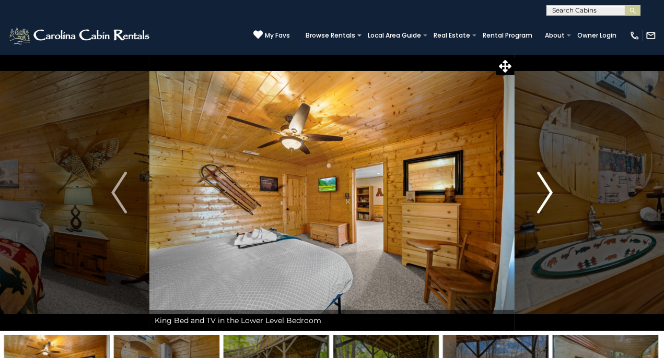
click at [541, 181] on img "Next" at bounding box center [545, 193] width 16 height 42
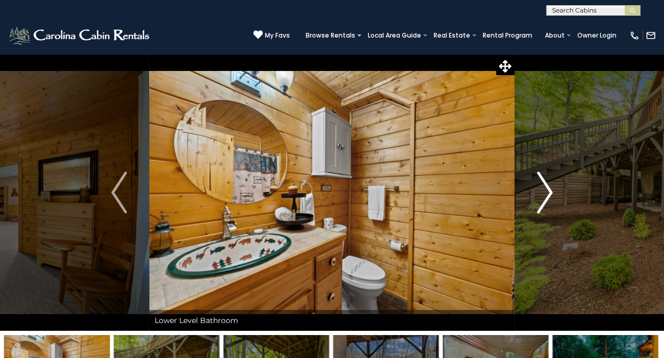
click at [541, 181] on img "Next" at bounding box center [545, 193] width 16 height 42
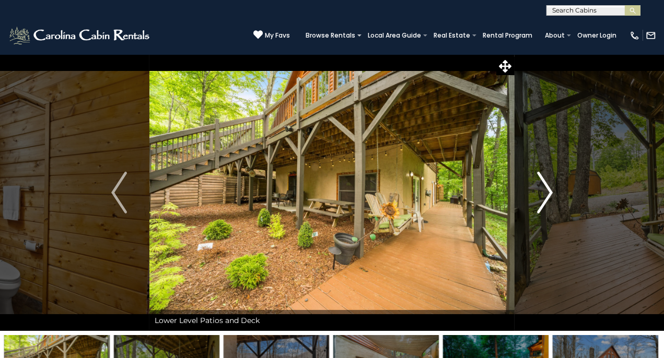
click at [542, 183] on img "Next" at bounding box center [545, 193] width 16 height 42
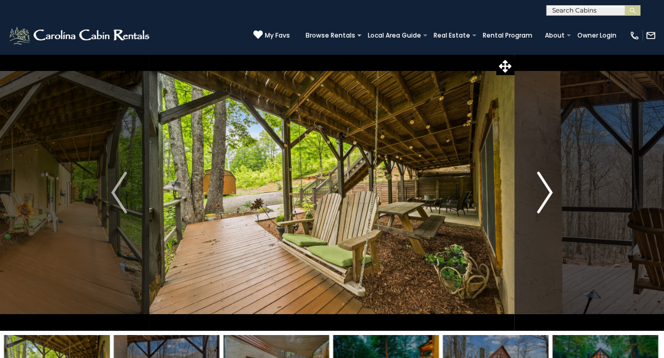
click at [542, 183] on img "Next" at bounding box center [545, 193] width 16 height 42
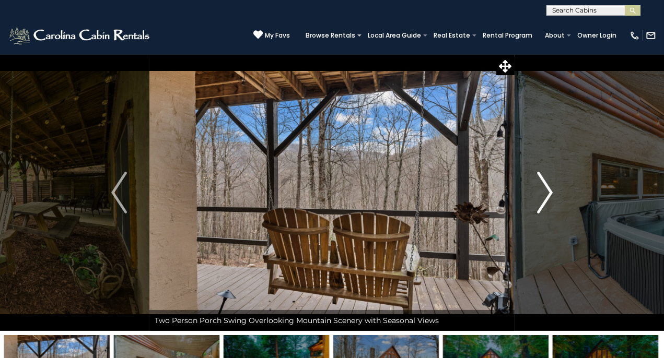
click at [542, 183] on img "Next" at bounding box center [545, 193] width 16 height 42
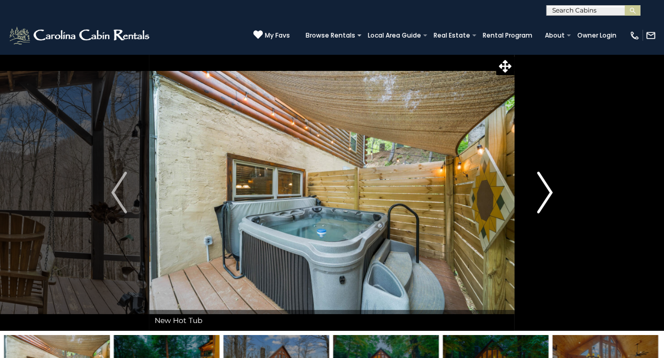
click at [542, 183] on img "Next" at bounding box center [545, 193] width 16 height 42
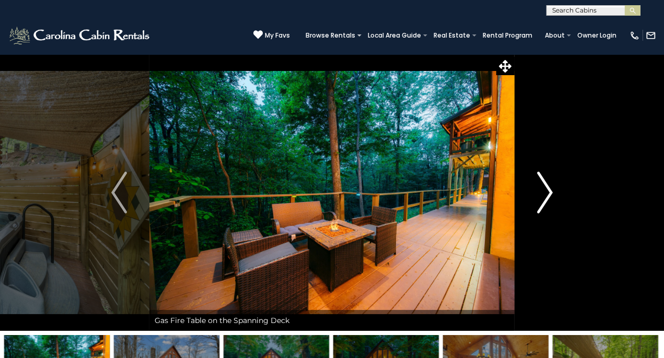
click at [542, 182] on img "Next" at bounding box center [545, 193] width 16 height 42
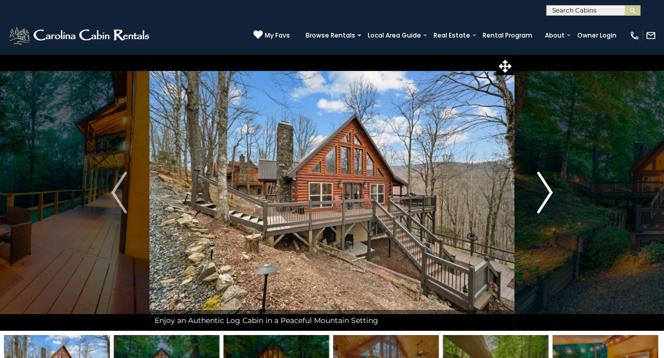
click at [542, 182] on img "Next" at bounding box center [545, 193] width 16 height 42
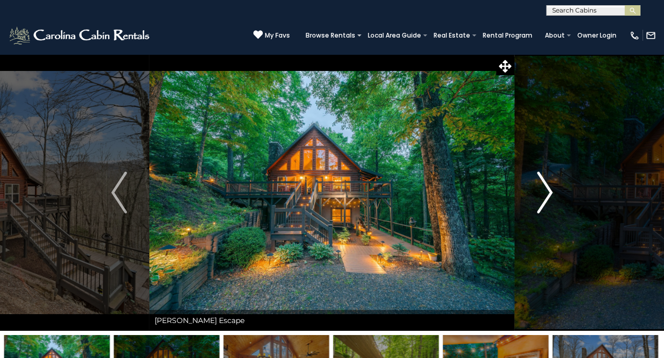
click at [542, 182] on img "Next" at bounding box center [545, 193] width 16 height 42
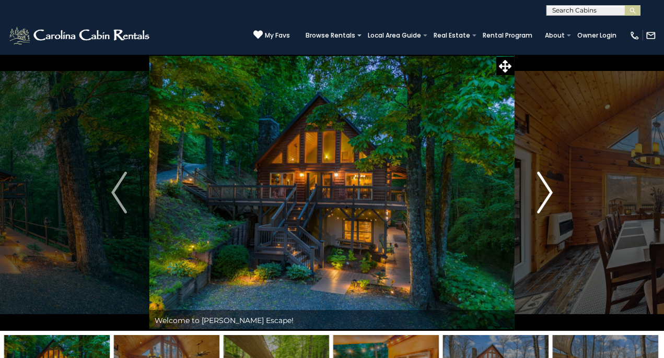
click at [542, 182] on img "Next" at bounding box center [545, 193] width 16 height 42
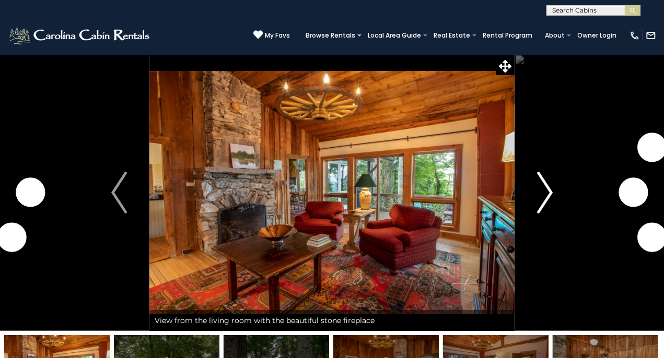
click at [550, 193] on img "Next" at bounding box center [545, 193] width 16 height 42
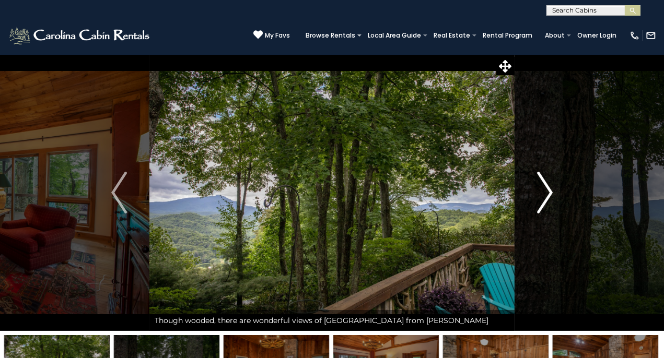
click at [550, 187] on img "Next" at bounding box center [545, 193] width 16 height 42
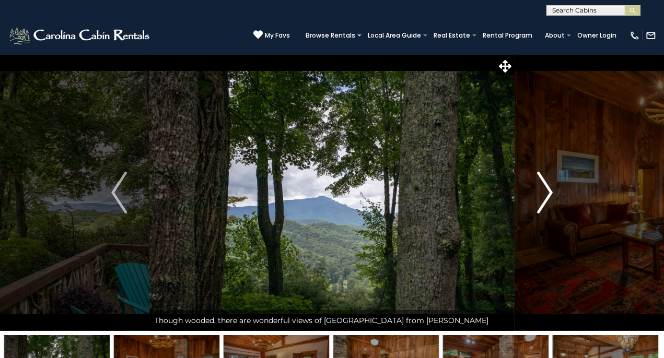
click at [550, 187] on img "Next" at bounding box center [545, 193] width 16 height 42
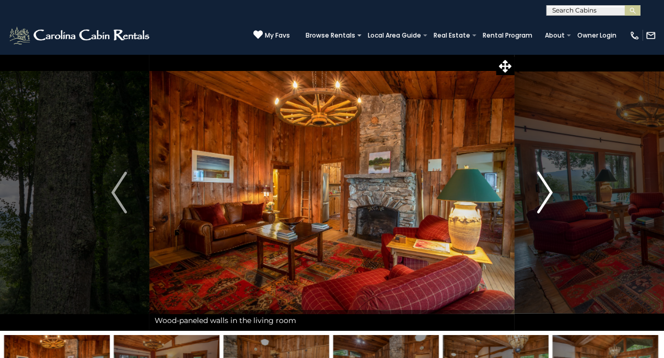
click at [550, 187] on img "Next" at bounding box center [545, 193] width 16 height 42
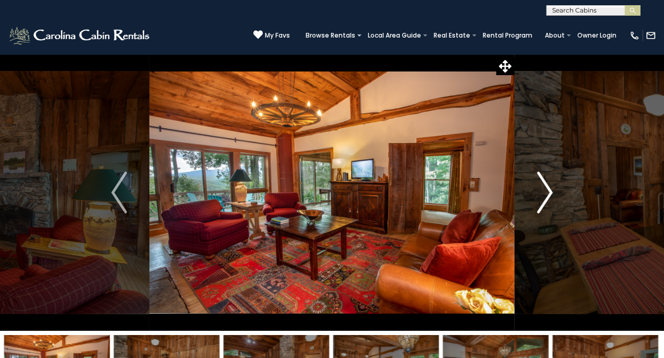
click at [550, 187] on img "Next" at bounding box center [545, 193] width 16 height 42
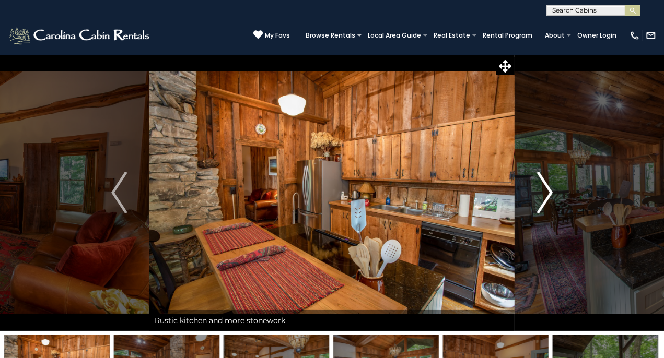
click at [550, 187] on img "Next" at bounding box center [545, 193] width 16 height 42
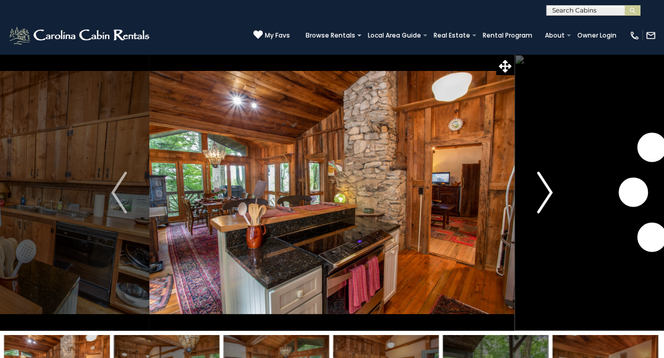
click at [550, 187] on img "Next" at bounding box center [545, 193] width 16 height 42
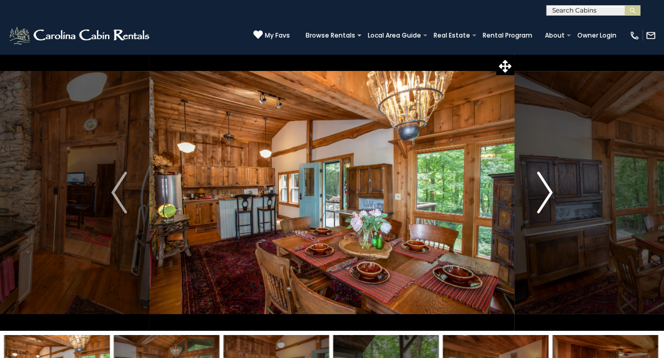
click at [550, 187] on img "Next" at bounding box center [545, 193] width 16 height 42
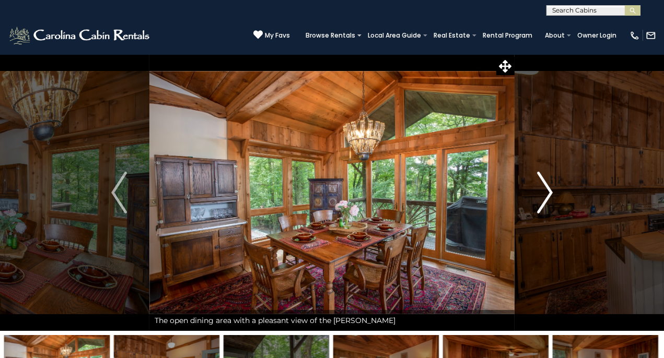
click at [550, 187] on img "Next" at bounding box center [545, 193] width 16 height 42
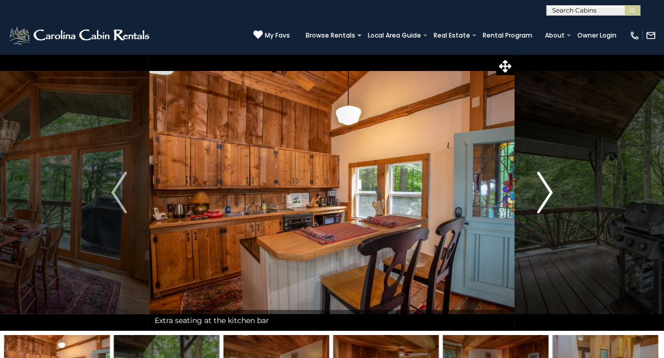
click at [550, 187] on img "Next" at bounding box center [545, 193] width 16 height 42
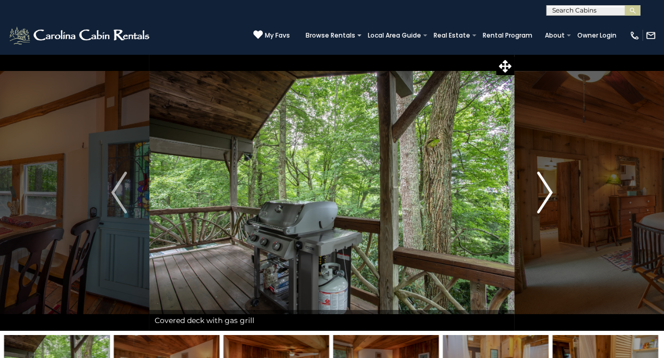
click at [550, 187] on img "Next" at bounding box center [545, 193] width 16 height 42
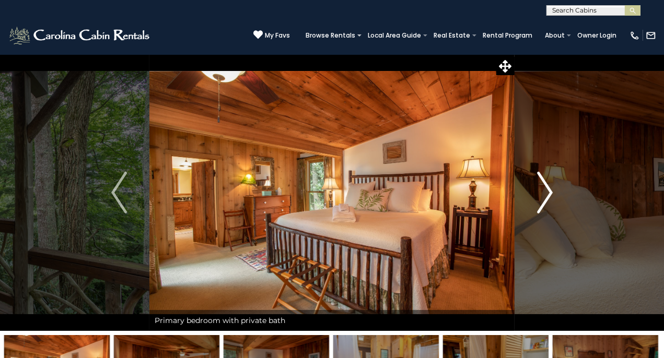
click at [550, 187] on img "Next" at bounding box center [545, 193] width 16 height 42
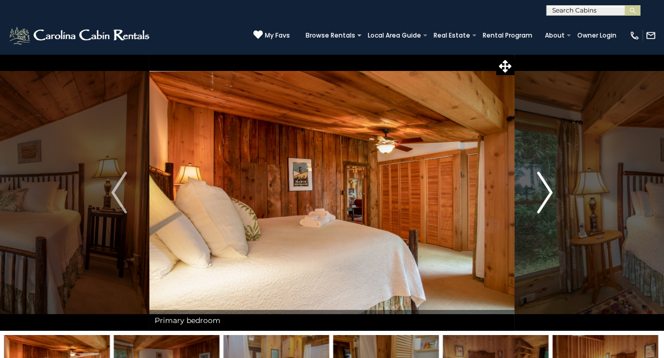
click at [550, 187] on img "Next" at bounding box center [545, 193] width 16 height 42
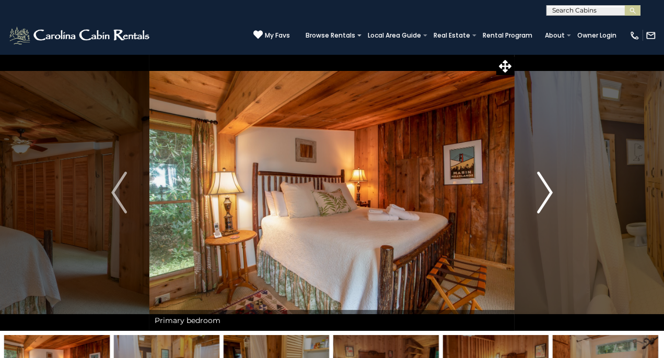
click at [550, 187] on img "Next" at bounding box center [545, 193] width 16 height 42
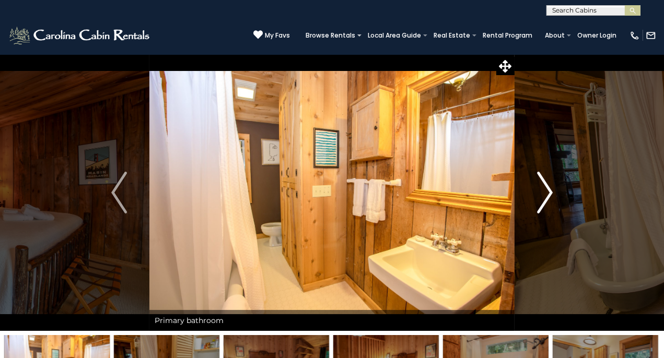
click at [550, 187] on img "Next" at bounding box center [545, 193] width 16 height 42
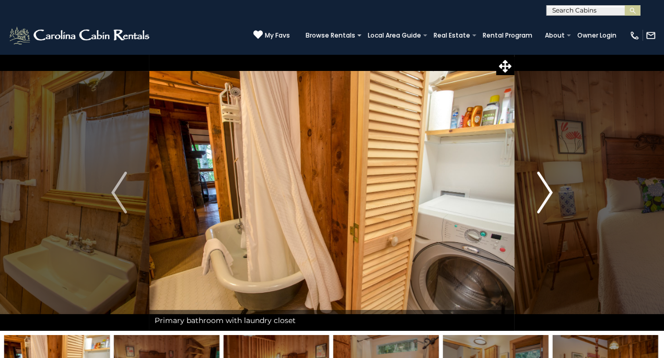
click at [548, 188] on img "Next" at bounding box center [545, 193] width 16 height 42
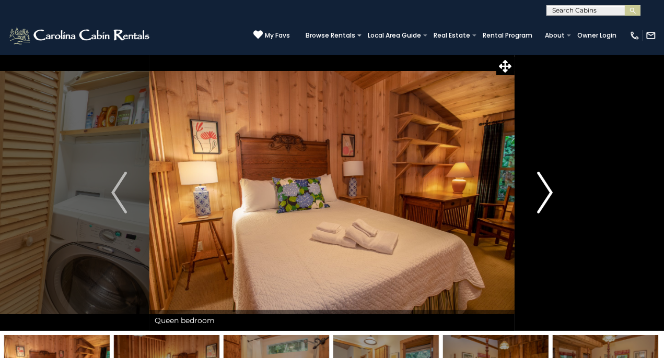
click at [531, 174] on button "Next" at bounding box center [545, 192] width 61 height 277
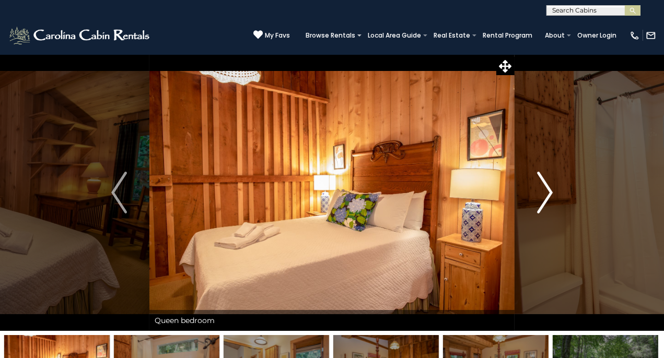
click at [548, 189] on img "Next" at bounding box center [545, 193] width 16 height 42
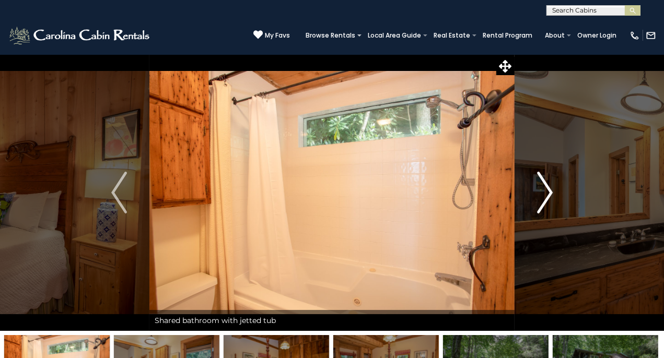
click at [548, 189] on img "Next" at bounding box center [545, 193] width 16 height 42
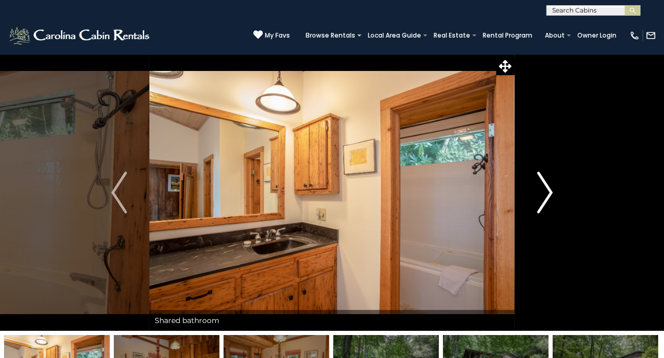
click at [548, 189] on img "Next" at bounding box center [545, 193] width 16 height 42
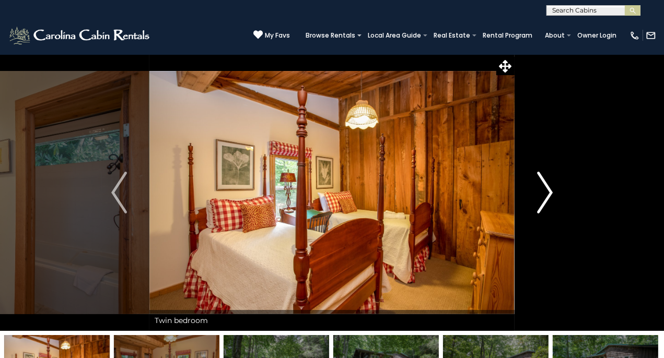
click at [548, 189] on img "Next" at bounding box center [545, 193] width 16 height 42
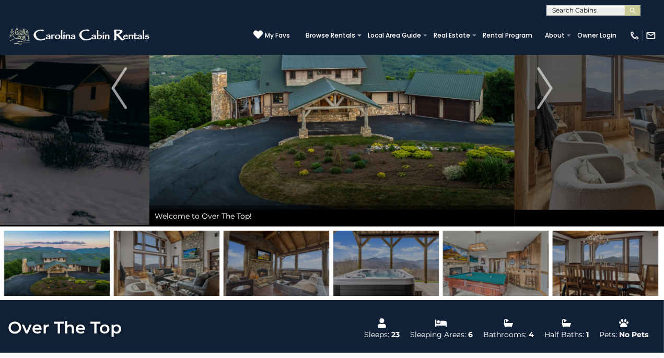
scroll to position [52, 0]
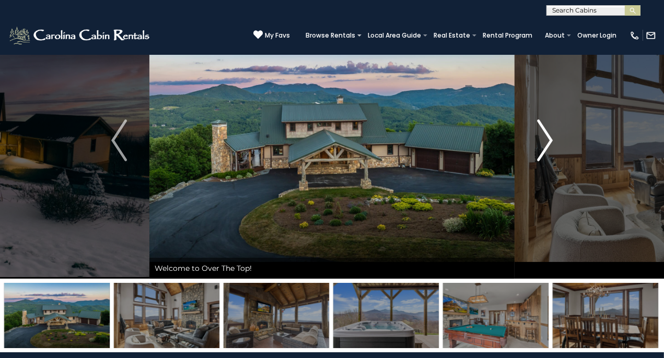
click at [547, 140] on img "Next" at bounding box center [545, 141] width 16 height 42
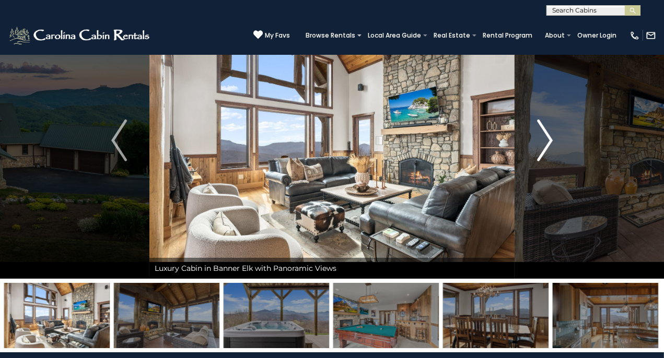
click at [548, 138] on img "Next" at bounding box center [545, 141] width 16 height 42
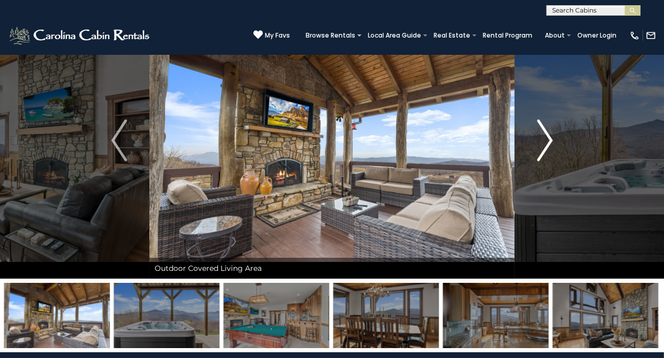
click at [548, 138] on img "Next" at bounding box center [545, 141] width 16 height 42
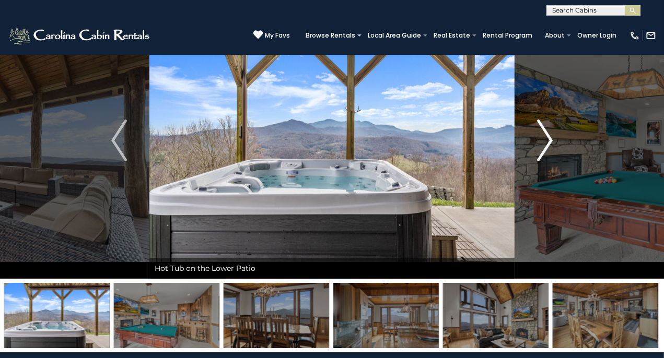
click at [548, 138] on img "Next" at bounding box center [545, 141] width 16 height 42
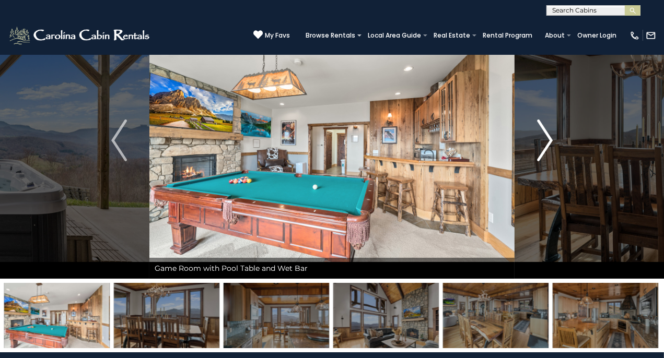
click at [548, 138] on img "Next" at bounding box center [545, 141] width 16 height 42
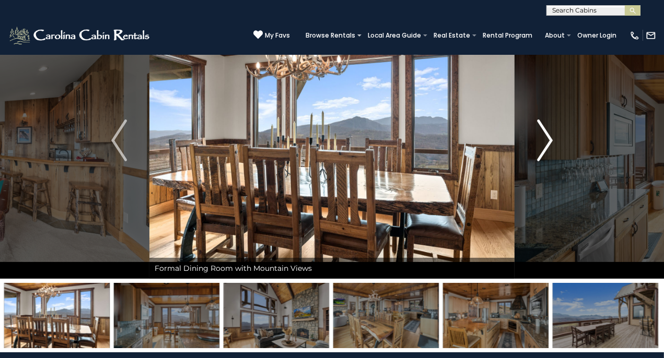
click at [548, 138] on img "Next" at bounding box center [545, 141] width 16 height 42
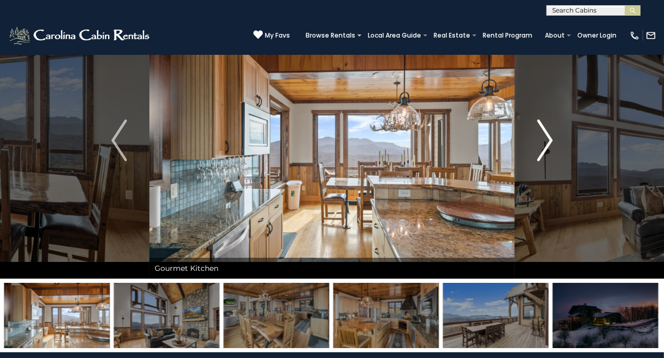
click at [548, 138] on img "Next" at bounding box center [545, 141] width 16 height 42
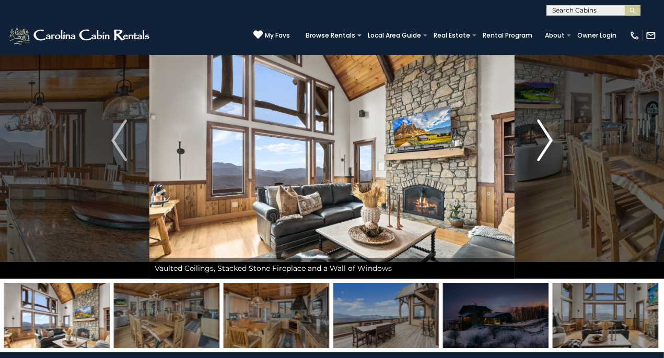
click at [548, 138] on img "Next" at bounding box center [545, 141] width 16 height 42
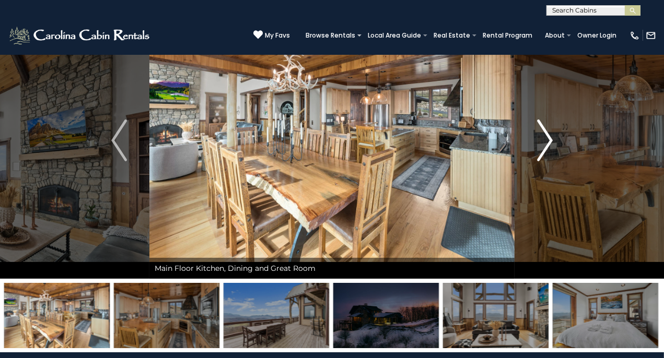
click at [548, 138] on img "Next" at bounding box center [545, 141] width 16 height 42
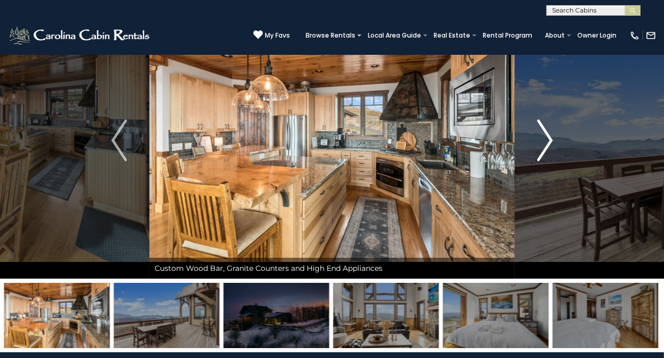
click at [548, 138] on img "Next" at bounding box center [545, 141] width 16 height 42
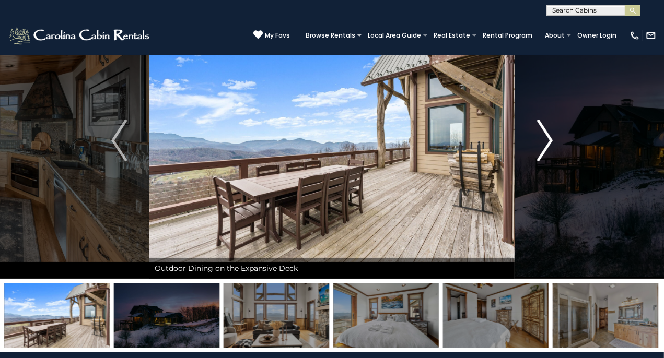
click at [548, 138] on img "Next" at bounding box center [545, 141] width 16 height 42
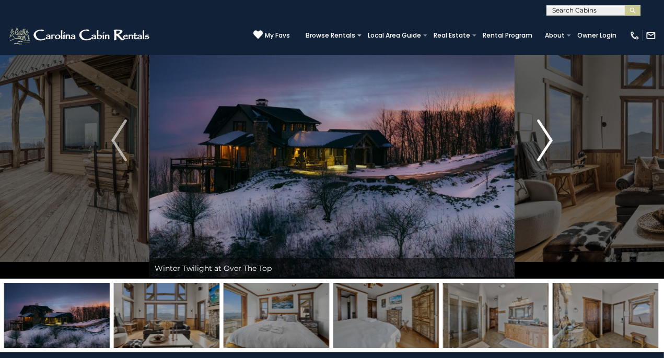
click at [548, 138] on img "Next" at bounding box center [545, 141] width 16 height 42
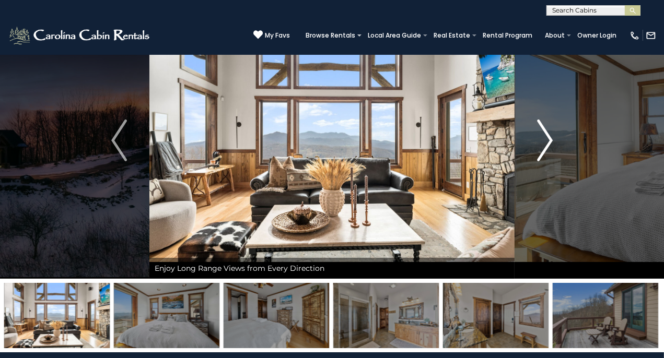
click at [548, 138] on img "Next" at bounding box center [545, 141] width 16 height 42
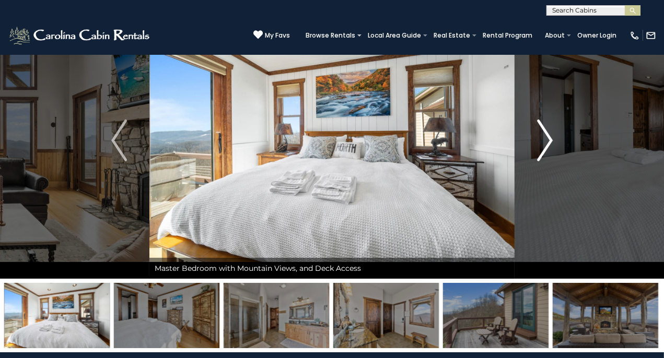
click at [548, 138] on img "Next" at bounding box center [545, 141] width 16 height 42
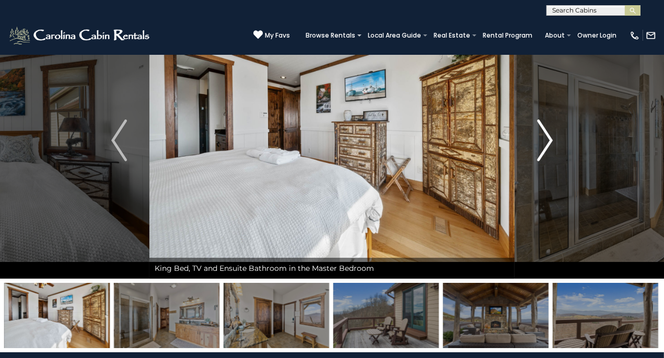
click at [552, 138] on img "Next" at bounding box center [545, 141] width 16 height 42
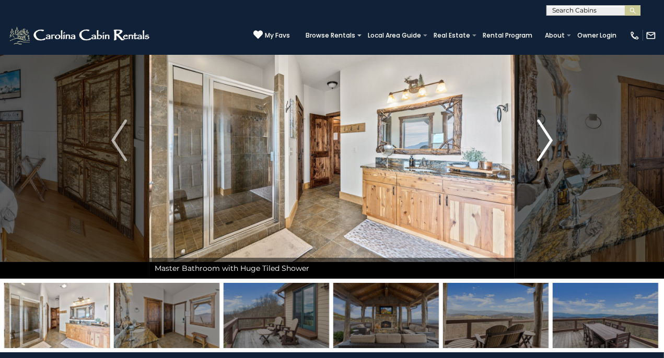
click at [552, 138] on img "Next" at bounding box center [545, 141] width 16 height 42
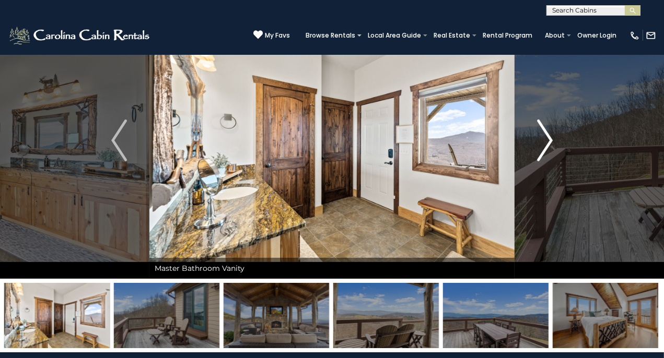
click at [552, 138] on img "Next" at bounding box center [545, 141] width 16 height 42
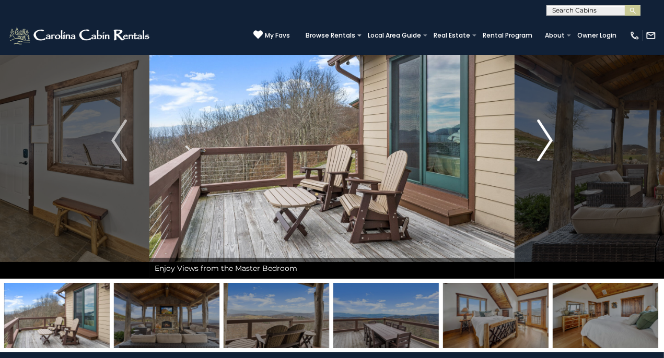
click at [552, 138] on img "Next" at bounding box center [545, 141] width 16 height 42
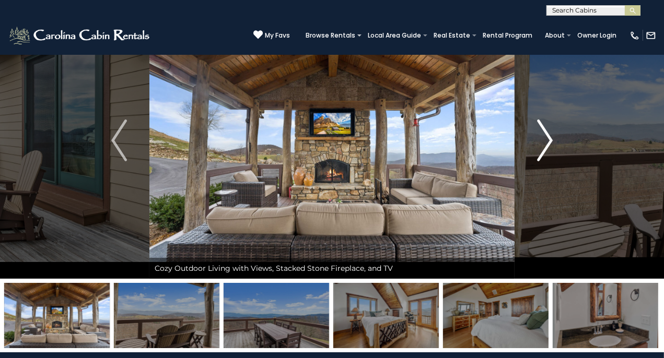
click at [552, 138] on img "Next" at bounding box center [545, 141] width 16 height 42
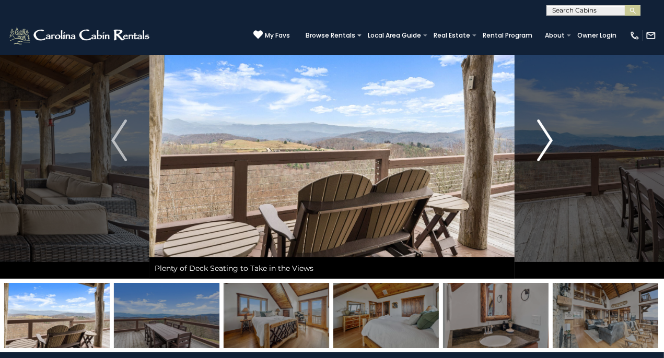
click at [552, 135] on img "Next" at bounding box center [545, 141] width 16 height 42
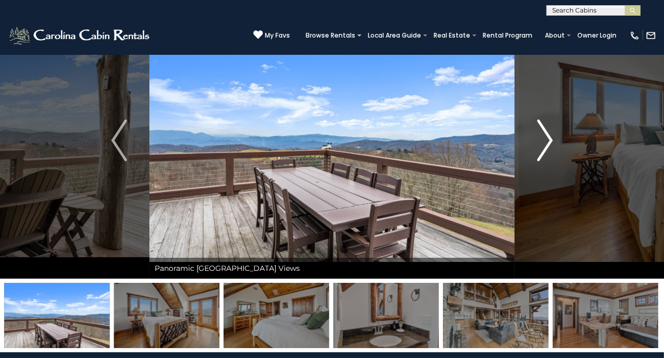
click at [548, 138] on img "Next" at bounding box center [545, 141] width 16 height 42
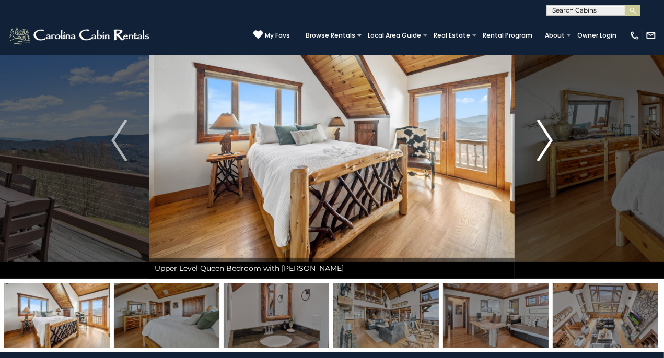
click at [548, 138] on img "Next" at bounding box center [545, 141] width 16 height 42
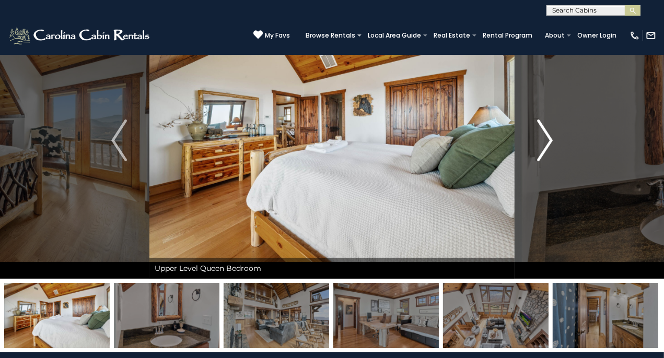
click at [548, 138] on img "Next" at bounding box center [545, 141] width 16 height 42
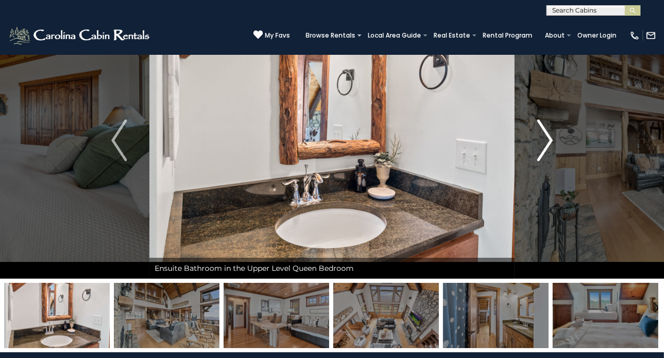
click at [548, 138] on img "Next" at bounding box center [545, 141] width 16 height 42
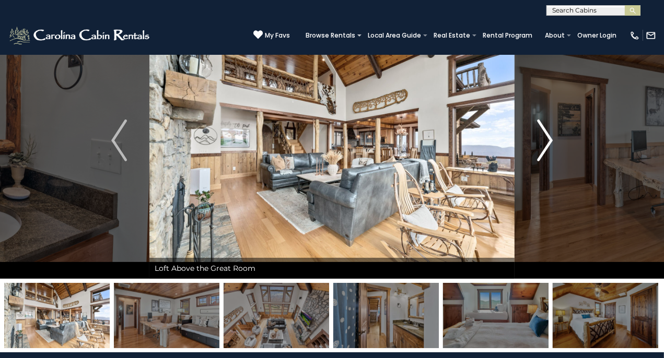
click at [548, 138] on img "Next" at bounding box center [545, 141] width 16 height 42
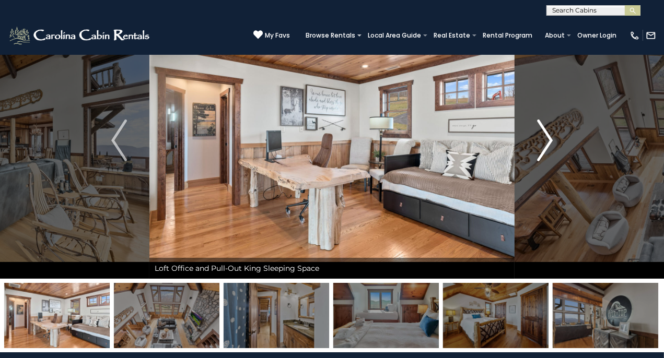
click at [548, 137] on img "Next" at bounding box center [545, 141] width 16 height 42
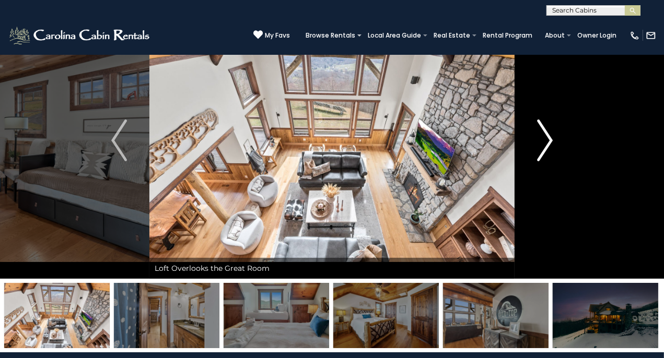
click at [548, 137] on img "Next" at bounding box center [545, 141] width 16 height 42
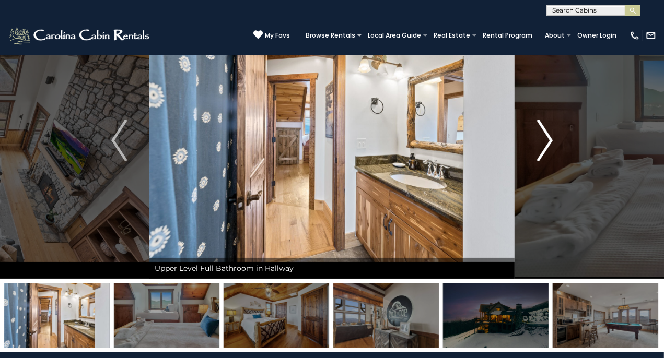
click at [548, 137] on img "Next" at bounding box center [545, 141] width 16 height 42
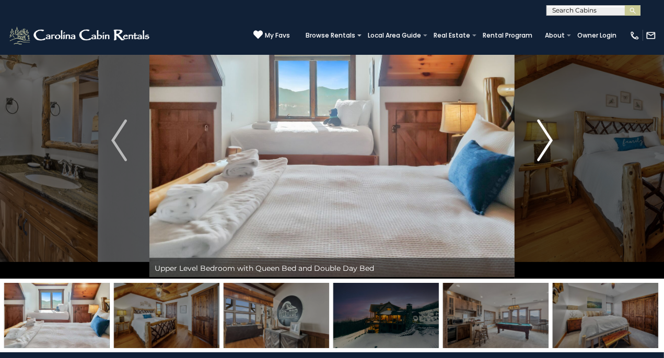
click at [548, 137] on img "Next" at bounding box center [545, 141] width 16 height 42
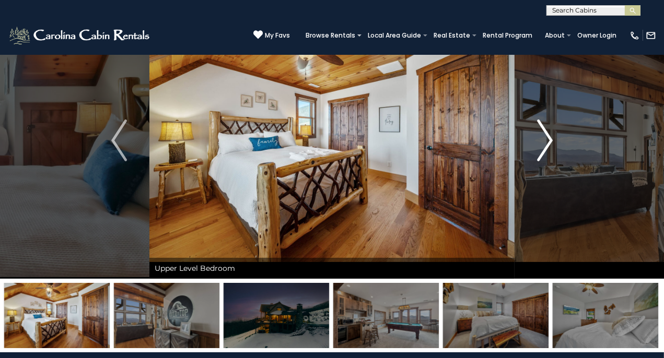
click at [548, 137] on img "Next" at bounding box center [545, 141] width 16 height 42
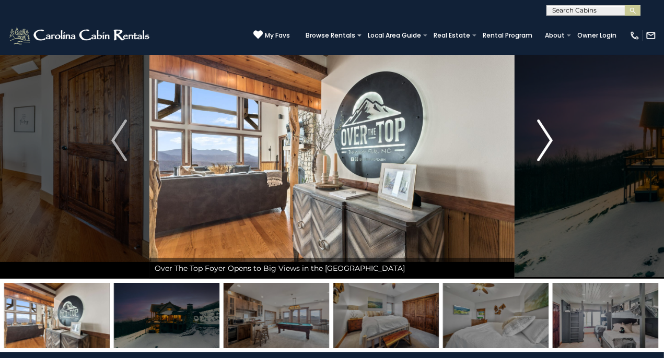
click at [548, 137] on img "Next" at bounding box center [545, 141] width 16 height 42
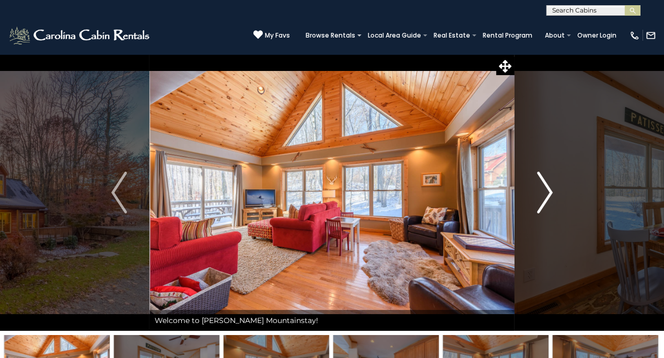
click at [548, 193] on img "Next" at bounding box center [545, 193] width 16 height 42
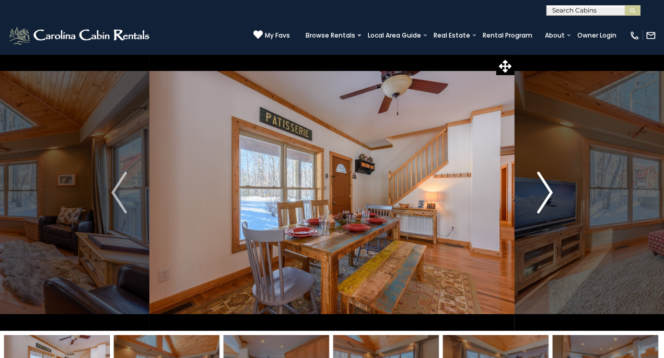
click at [548, 193] on img "Next" at bounding box center [545, 193] width 16 height 42
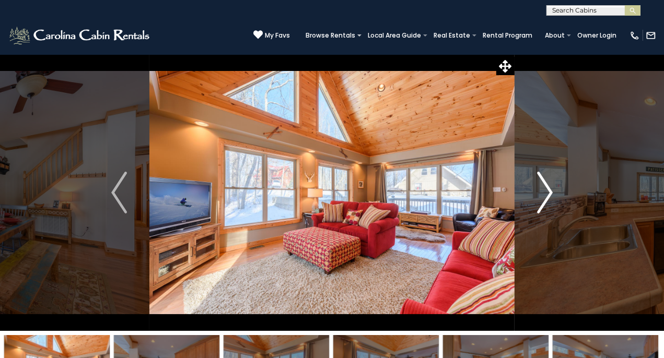
click at [548, 193] on img "Next" at bounding box center [545, 193] width 16 height 42
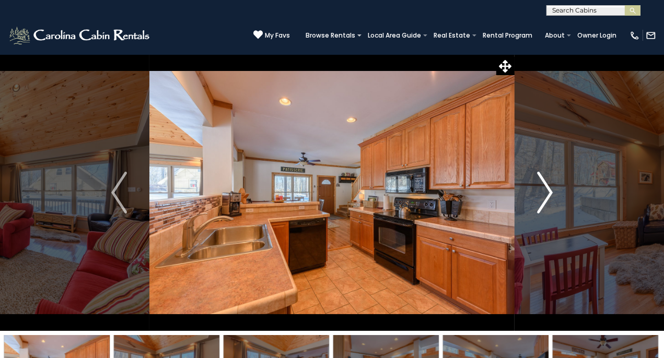
click at [548, 193] on img "Next" at bounding box center [545, 193] width 16 height 42
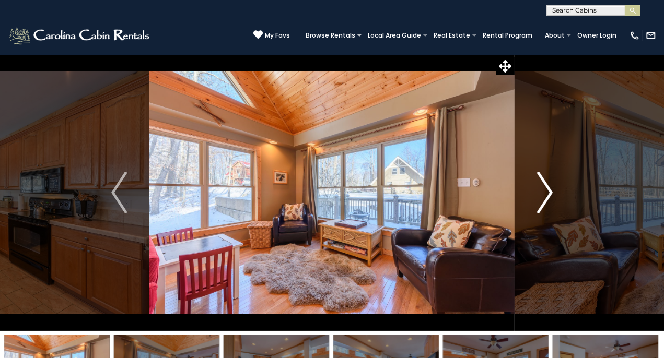
click at [548, 193] on img "Next" at bounding box center [545, 193] width 16 height 42
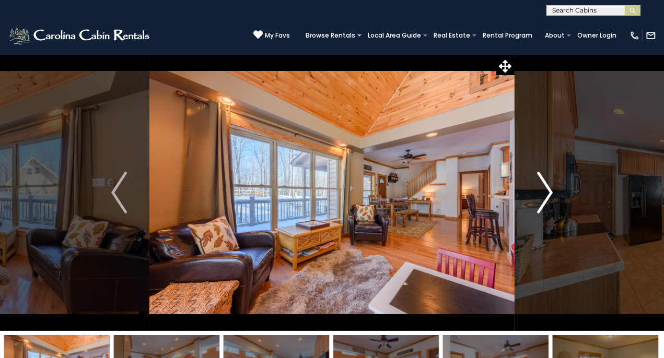
click at [548, 193] on img "Next" at bounding box center [545, 193] width 16 height 42
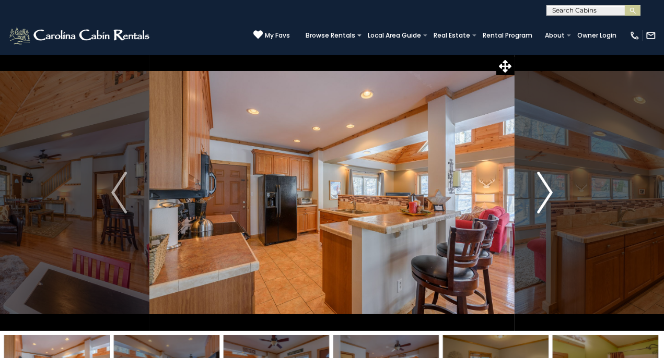
click at [548, 193] on img "Next" at bounding box center [545, 193] width 16 height 42
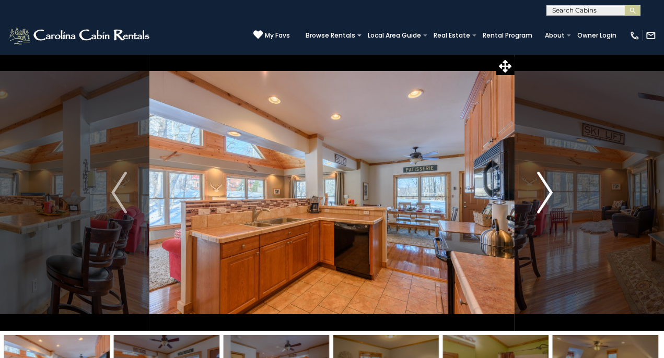
click at [541, 191] on img "Next" at bounding box center [545, 193] width 16 height 42
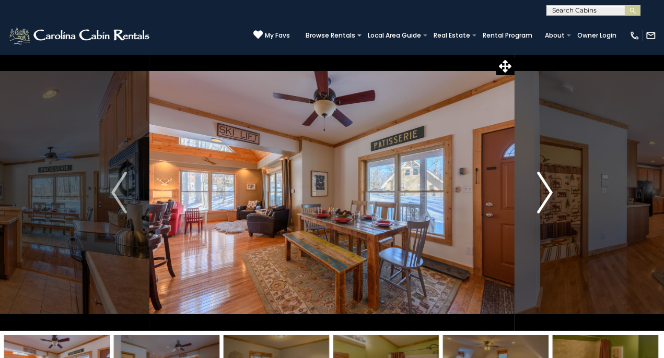
click at [541, 191] on img "Next" at bounding box center [545, 193] width 16 height 42
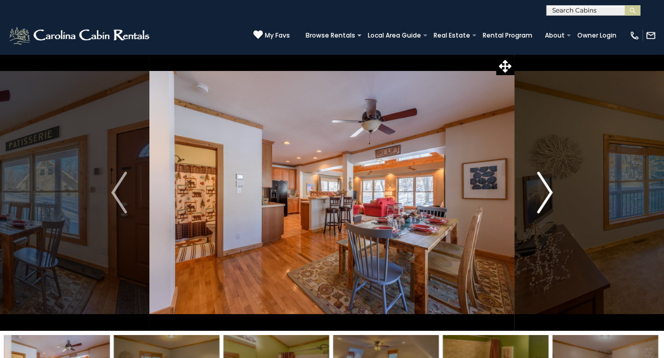
click at [541, 191] on img "Next" at bounding box center [545, 193] width 16 height 42
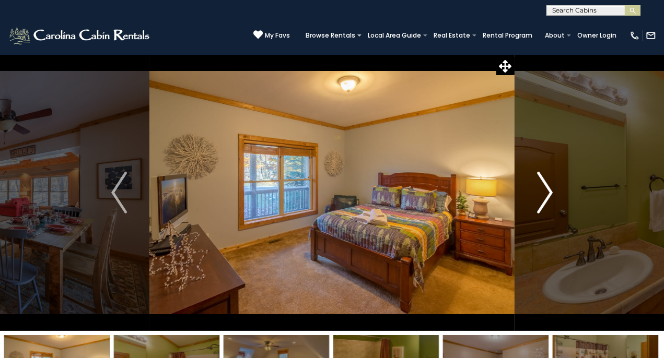
click at [541, 191] on img "Next" at bounding box center [545, 193] width 16 height 42
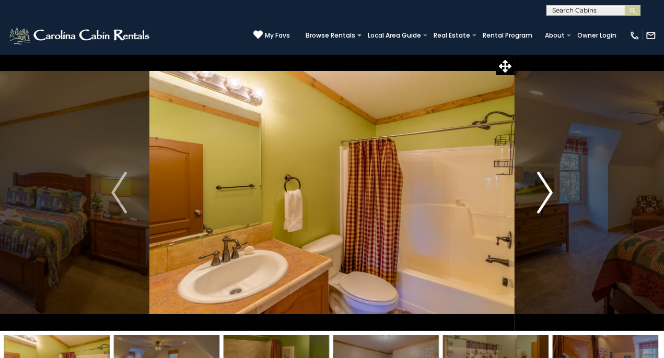
click at [541, 191] on img "Next" at bounding box center [545, 193] width 16 height 42
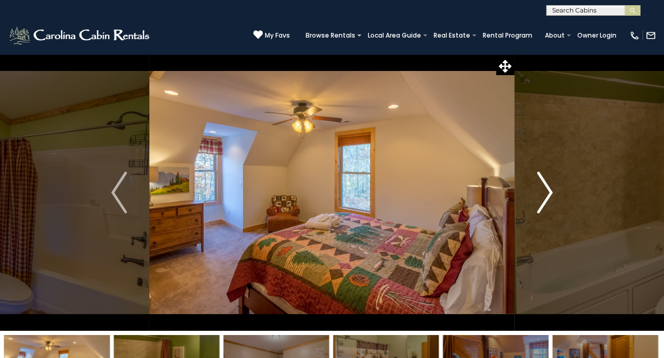
click at [541, 191] on img "Next" at bounding box center [545, 193] width 16 height 42
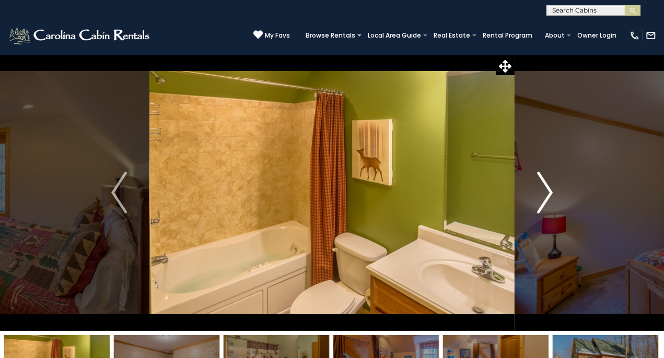
click at [541, 191] on img "Next" at bounding box center [545, 193] width 16 height 42
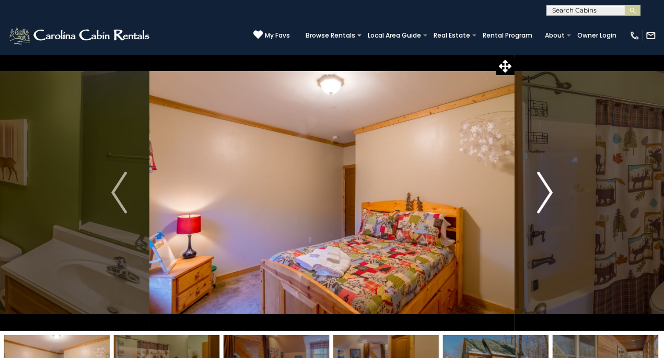
click at [541, 191] on img "Next" at bounding box center [545, 193] width 16 height 42
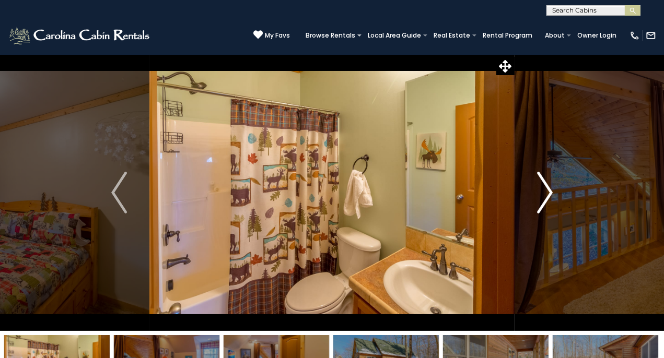
click at [541, 191] on img "Next" at bounding box center [545, 193] width 16 height 42
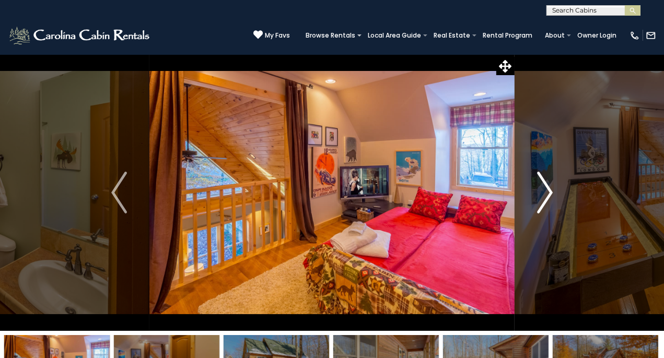
click at [541, 191] on img "Next" at bounding box center [545, 193] width 16 height 42
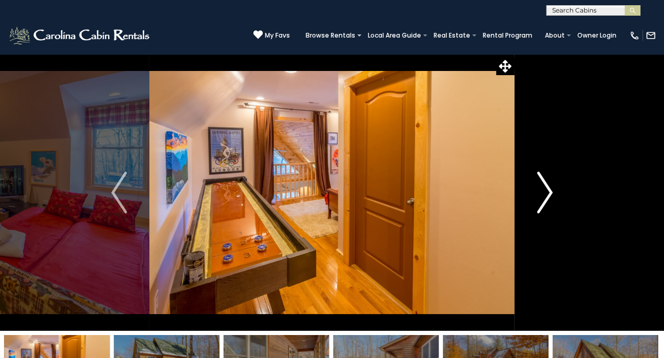
click at [541, 191] on img "Next" at bounding box center [545, 193] width 16 height 42
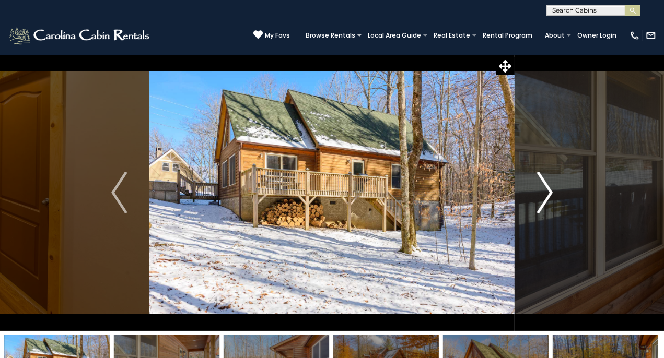
click at [541, 191] on img "Next" at bounding box center [545, 193] width 16 height 42
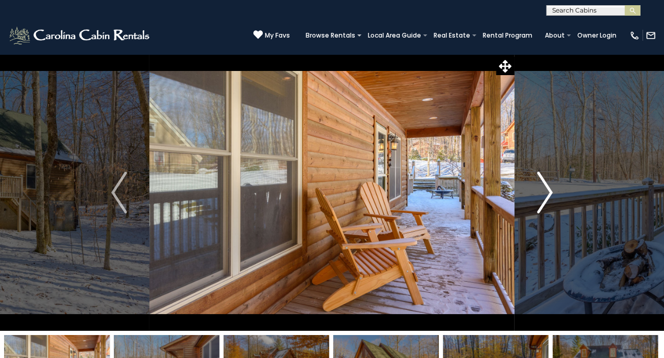
click at [541, 187] on img "Next" at bounding box center [545, 193] width 16 height 42
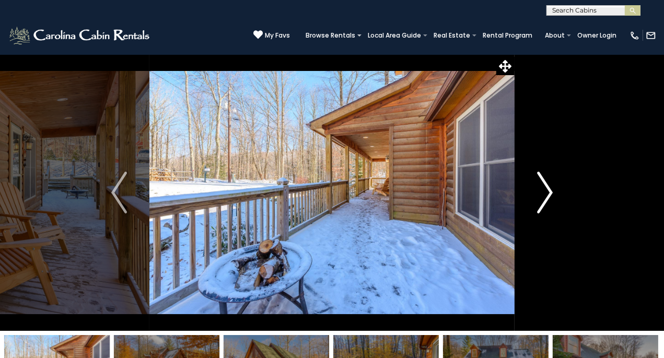
click at [541, 187] on img "Next" at bounding box center [545, 193] width 16 height 42
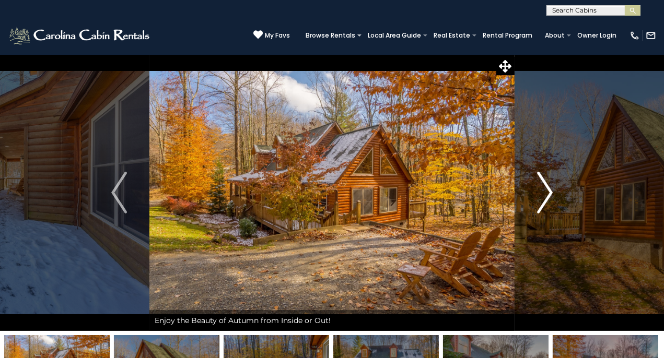
click at [541, 187] on img "Next" at bounding box center [545, 193] width 16 height 42
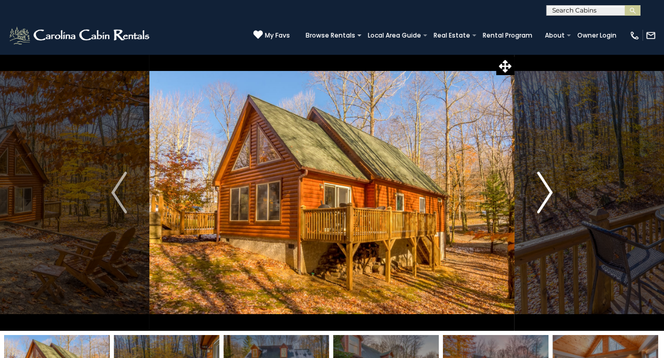
click at [541, 187] on img "Next" at bounding box center [545, 193] width 16 height 42
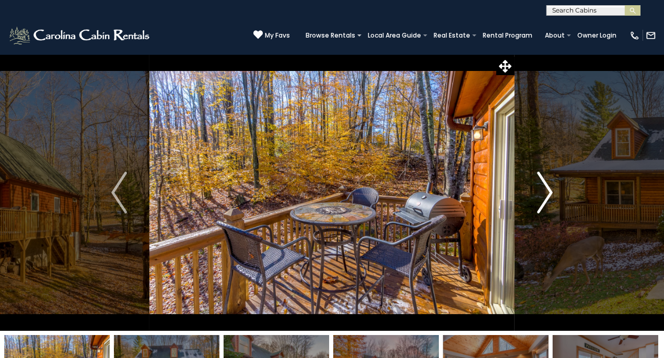
click at [541, 187] on img "Next" at bounding box center [545, 193] width 16 height 42
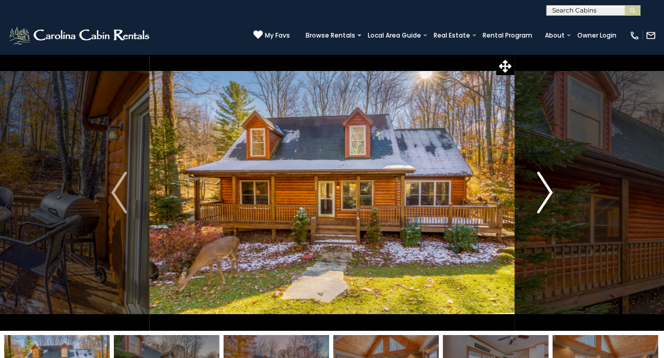
click at [546, 191] on img "Next" at bounding box center [545, 193] width 16 height 42
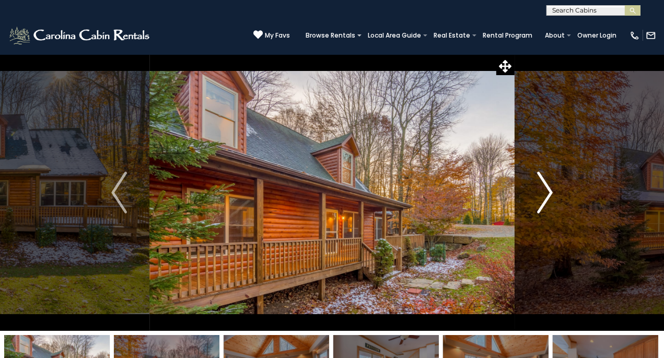
click at [546, 191] on img "Next" at bounding box center [545, 193] width 16 height 42
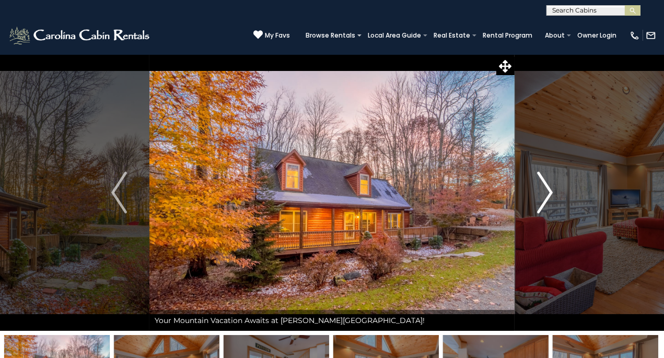
click at [546, 191] on img "Next" at bounding box center [545, 193] width 16 height 42
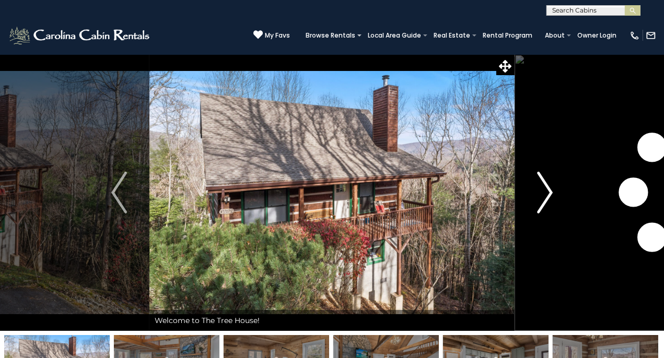
click at [540, 192] on img "Next" at bounding box center [545, 193] width 16 height 42
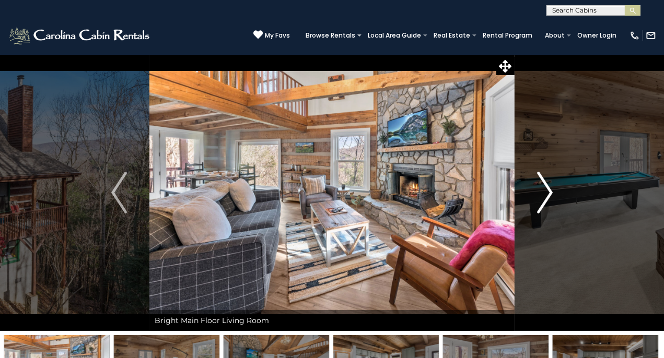
click at [538, 192] on img "Next" at bounding box center [545, 193] width 16 height 42
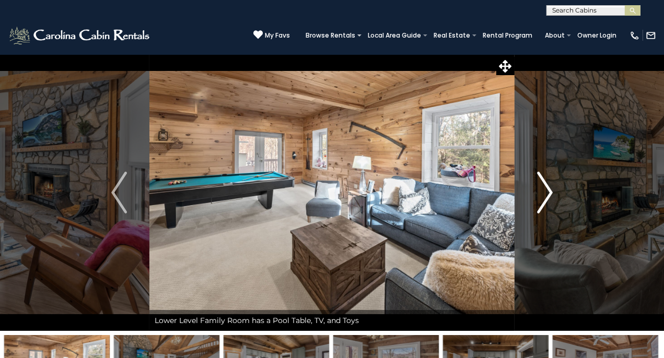
click at [538, 192] on img "Next" at bounding box center [545, 193] width 16 height 42
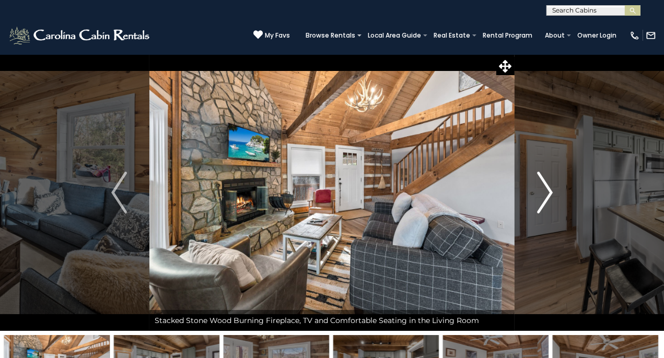
click at [538, 192] on img "Next" at bounding box center [545, 193] width 16 height 42
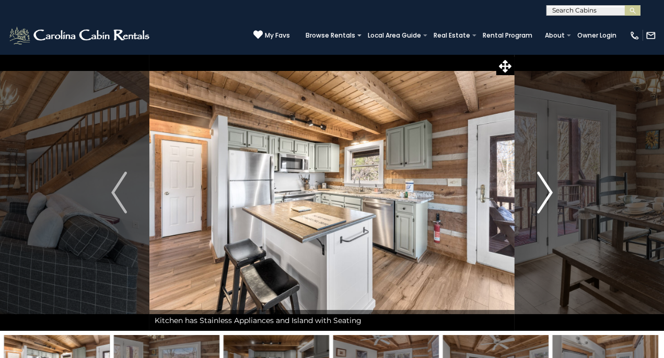
click at [538, 192] on img "Next" at bounding box center [545, 193] width 16 height 42
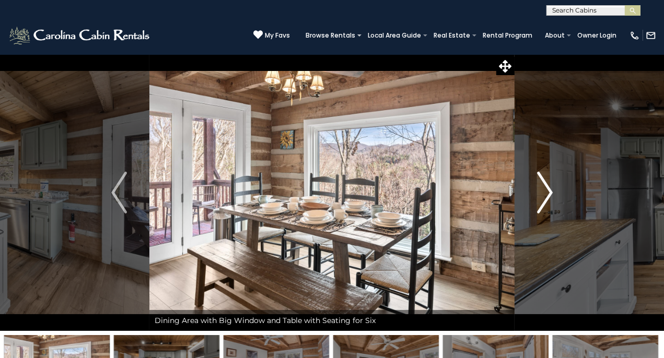
click at [538, 192] on img "Next" at bounding box center [545, 193] width 16 height 42
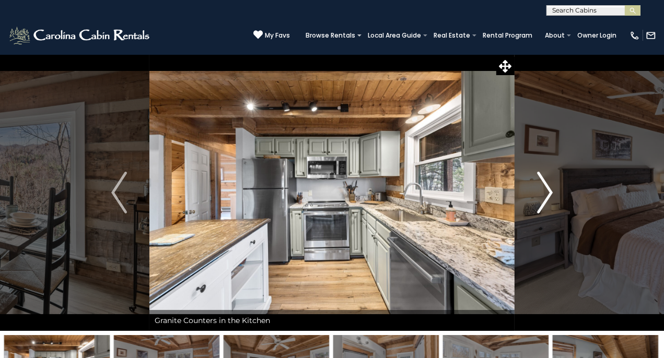
click at [538, 192] on img "Next" at bounding box center [545, 193] width 16 height 42
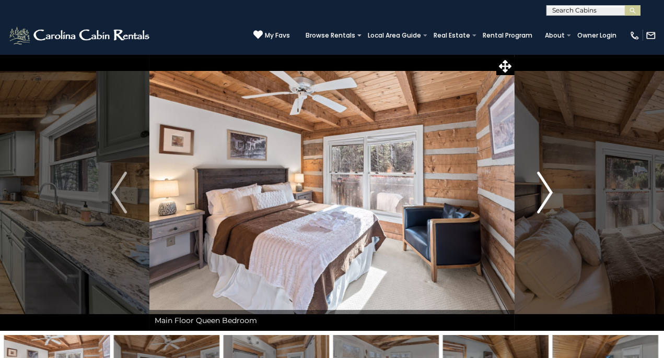
click at [538, 192] on img "Next" at bounding box center [545, 193] width 16 height 42
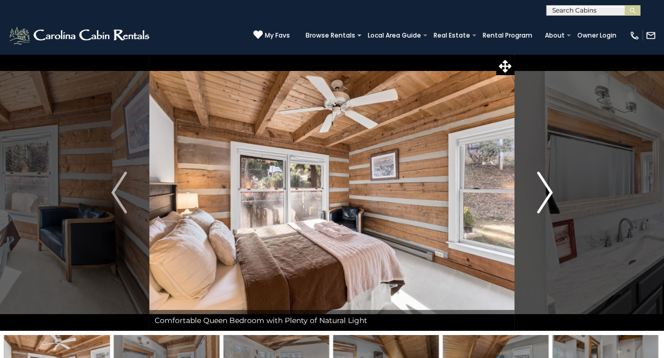
click at [538, 192] on img "Next" at bounding box center [545, 193] width 16 height 42
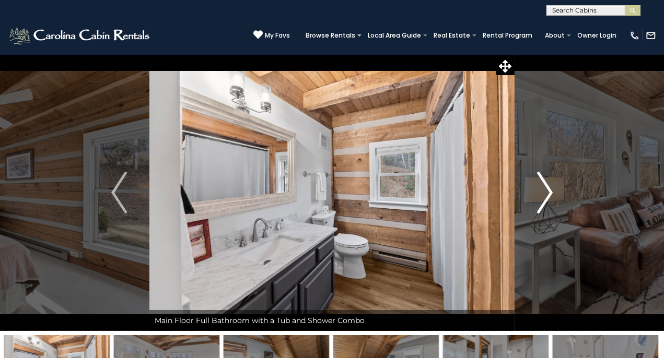
click at [538, 192] on img "Next" at bounding box center [545, 193] width 16 height 42
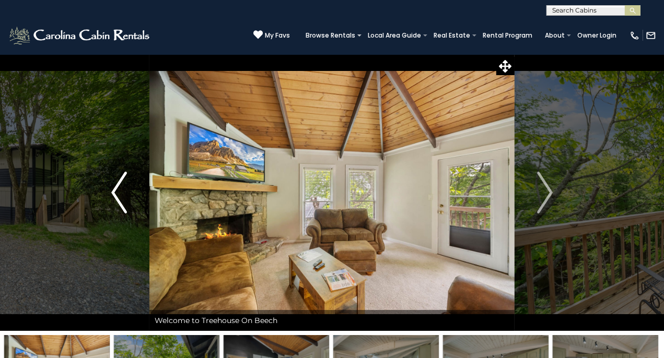
click at [121, 183] on img "Previous" at bounding box center [119, 193] width 16 height 42
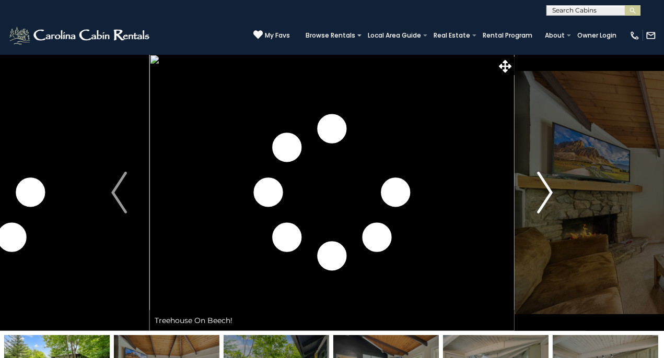
click at [546, 184] on img "Next" at bounding box center [545, 193] width 16 height 42
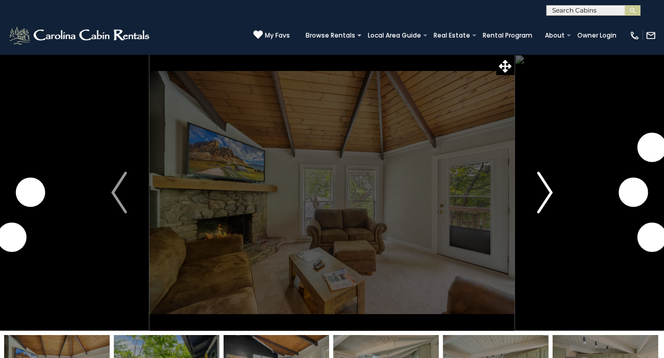
click at [546, 184] on img "Next" at bounding box center [545, 193] width 16 height 42
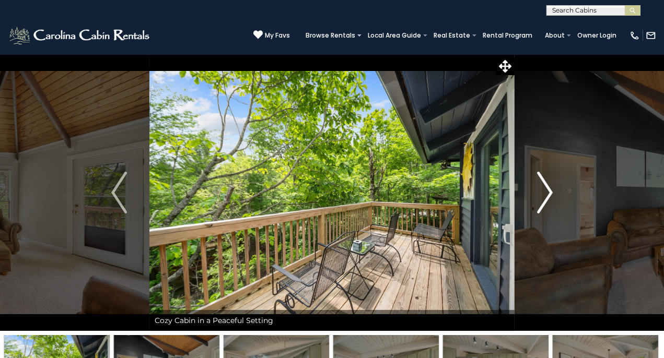
click at [546, 184] on img "Next" at bounding box center [545, 193] width 16 height 42
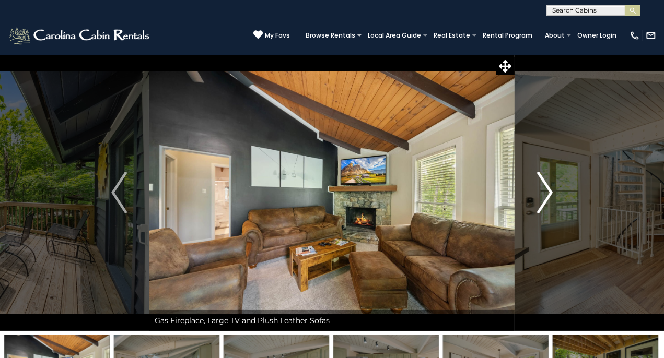
click at [546, 184] on img "Next" at bounding box center [545, 193] width 16 height 42
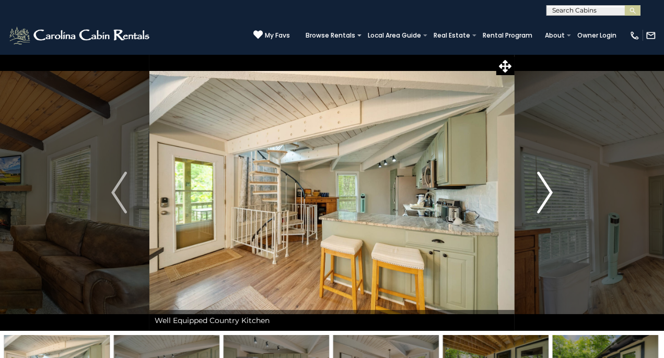
click at [546, 184] on img "Next" at bounding box center [545, 193] width 16 height 42
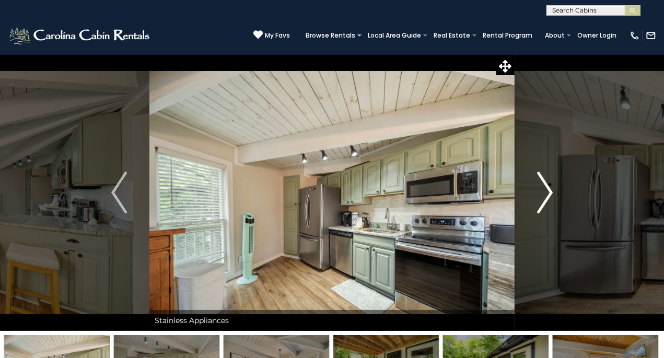
click at [546, 184] on img "Next" at bounding box center [545, 193] width 16 height 42
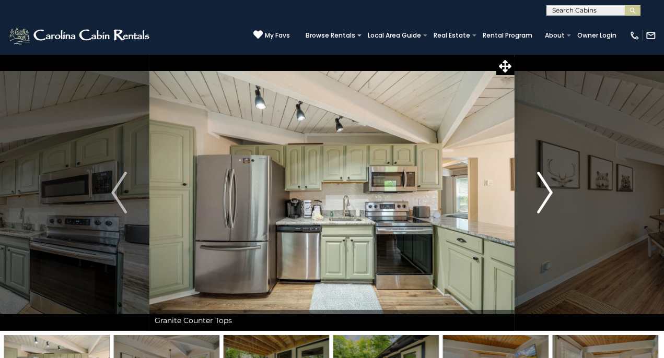
click at [546, 184] on img "Next" at bounding box center [545, 193] width 16 height 42
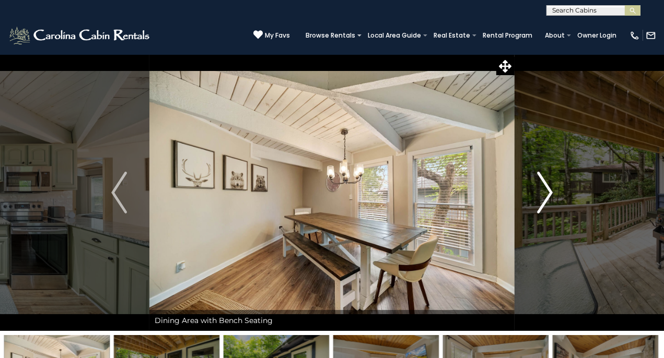
click at [546, 184] on img "Next" at bounding box center [545, 193] width 16 height 42
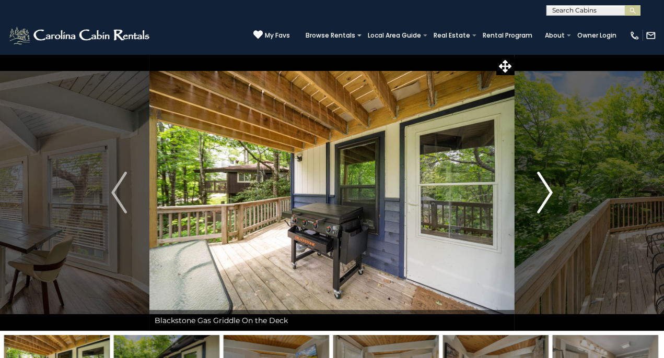
click at [546, 184] on img "Next" at bounding box center [545, 193] width 16 height 42
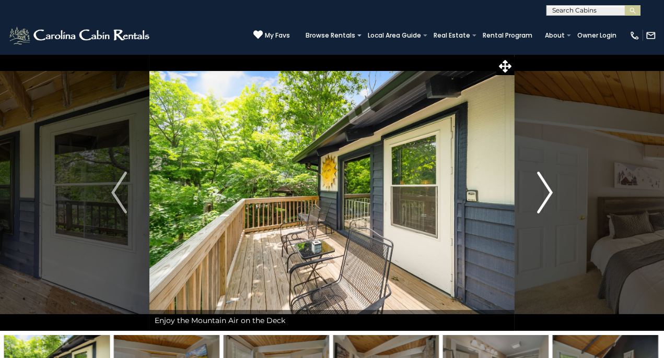
click at [546, 184] on img "Next" at bounding box center [545, 193] width 16 height 42
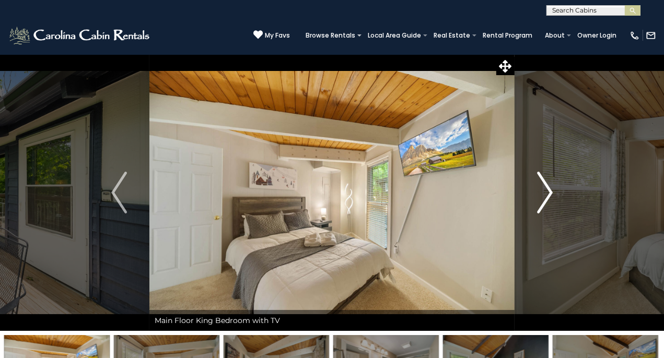
click at [546, 184] on img "Next" at bounding box center [545, 193] width 16 height 42
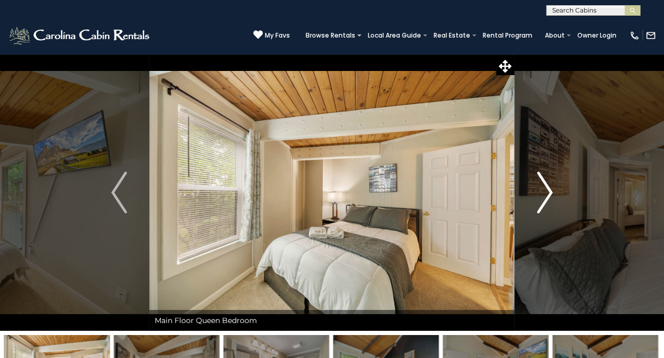
click at [546, 184] on img "Next" at bounding box center [545, 193] width 16 height 42
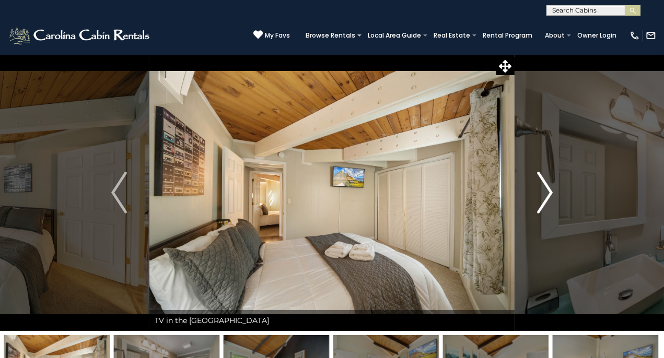
click at [546, 184] on img "Next" at bounding box center [545, 193] width 16 height 42
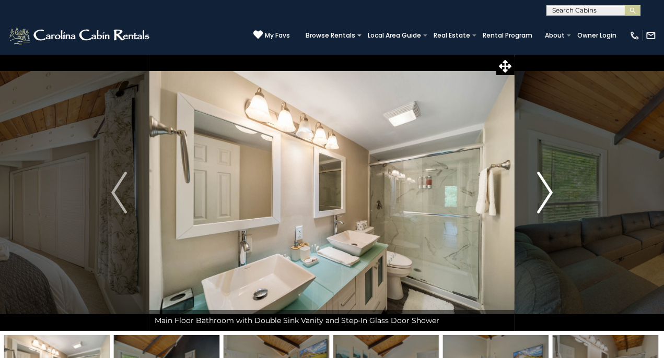
click at [546, 184] on img "Next" at bounding box center [545, 193] width 16 height 42
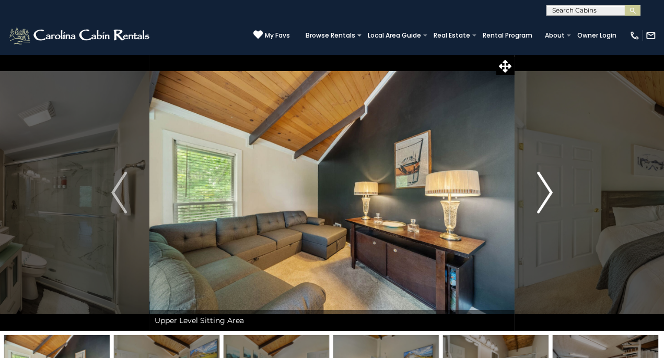
click at [546, 184] on img "Next" at bounding box center [545, 193] width 16 height 42
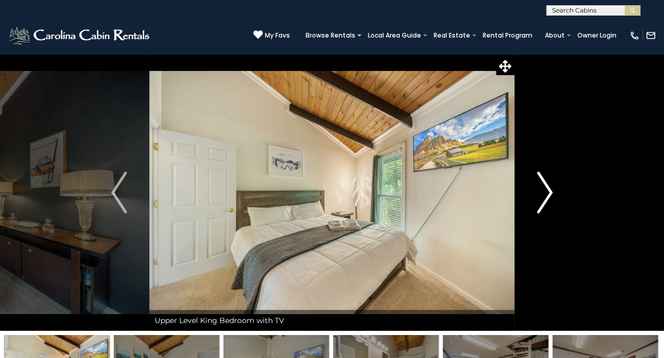
click at [546, 184] on img "Next" at bounding box center [545, 193] width 16 height 42
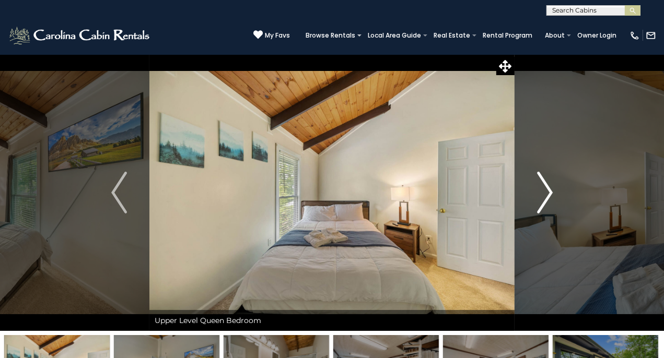
click at [546, 184] on img "Next" at bounding box center [545, 193] width 16 height 42
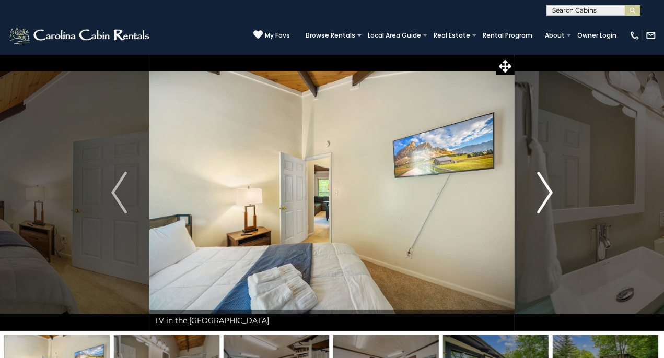
click at [546, 184] on img "Next" at bounding box center [545, 193] width 16 height 42
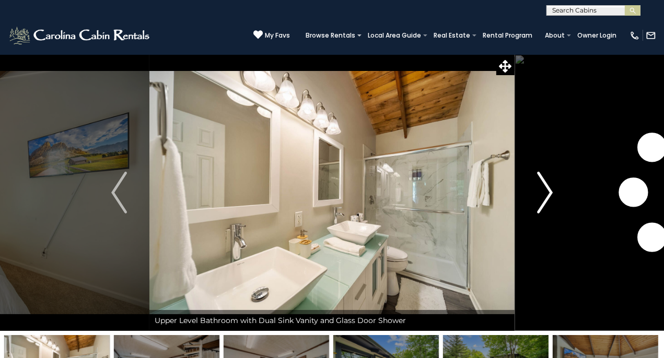
click at [546, 184] on img "Next" at bounding box center [545, 193] width 16 height 42
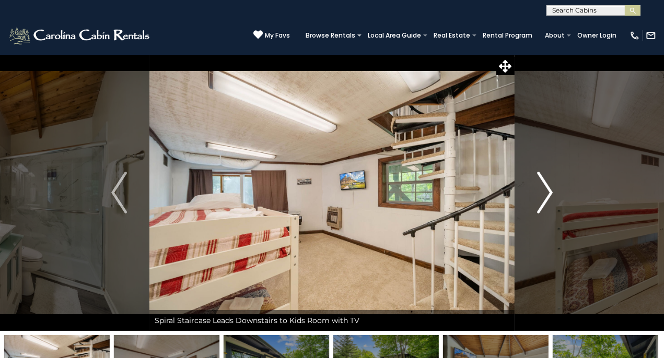
click at [546, 184] on img "Next" at bounding box center [545, 193] width 16 height 42
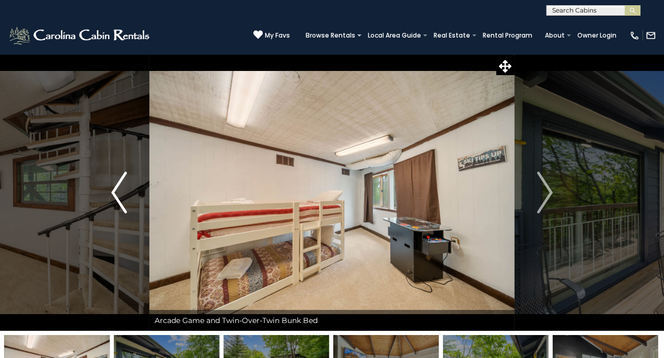
click at [121, 194] on img "Previous" at bounding box center [119, 193] width 16 height 42
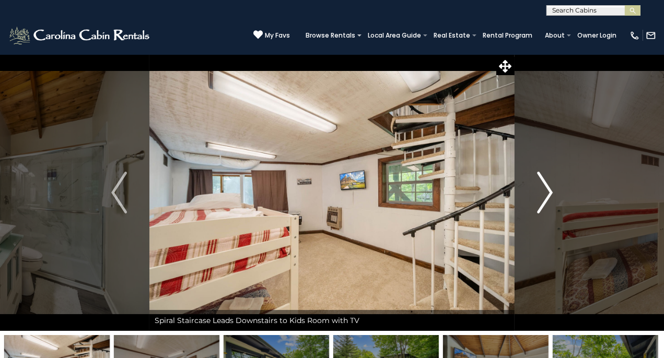
click at [548, 194] on img "Next" at bounding box center [545, 193] width 16 height 42
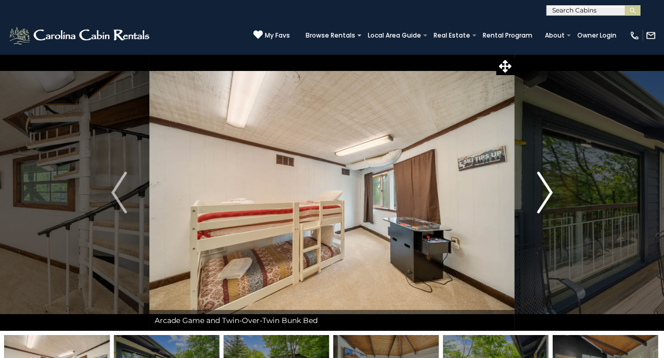
click at [544, 194] on img "Next" at bounding box center [545, 193] width 16 height 42
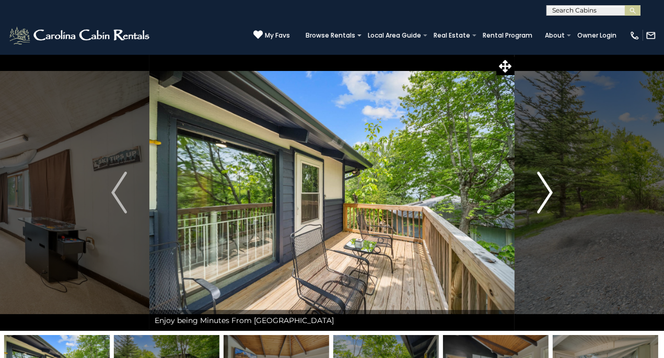
click at [544, 194] on img "Next" at bounding box center [545, 193] width 16 height 42
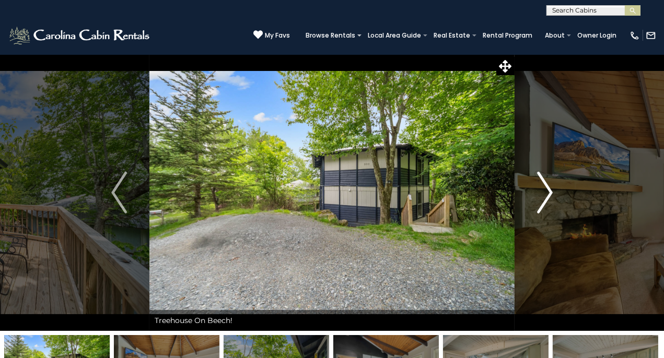
click at [544, 193] on img "Next" at bounding box center [545, 193] width 16 height 42
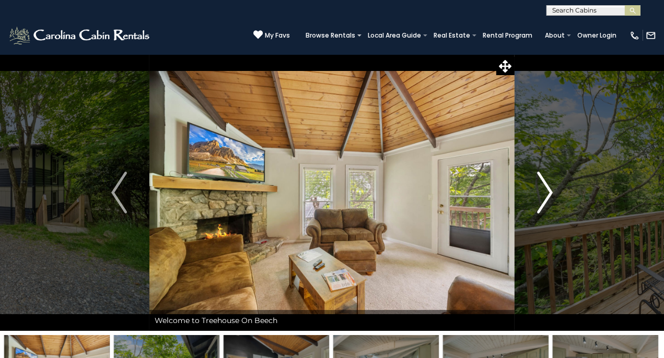
click at [544, 193] on img "Next" at bounding box center [545, 193] width 16 height 42
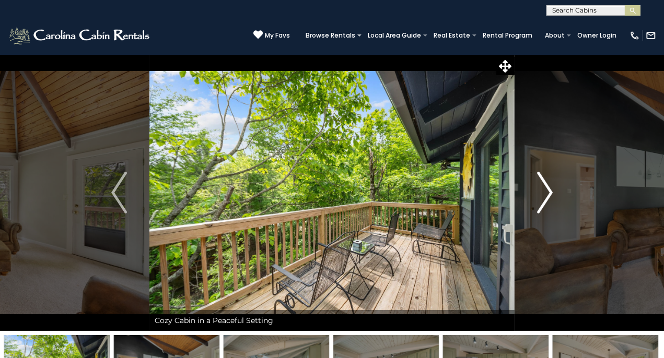
click at [544, 193] on img "Next" at bounding box center [545, 193] width 16 height 42
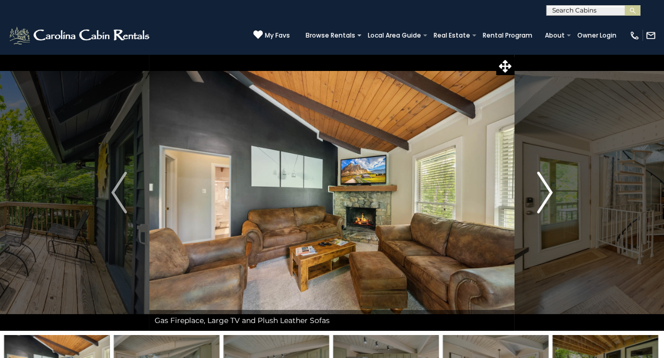
click at [544, 193] on img "Next" at bounding box center [545, 193] width 16 height 42
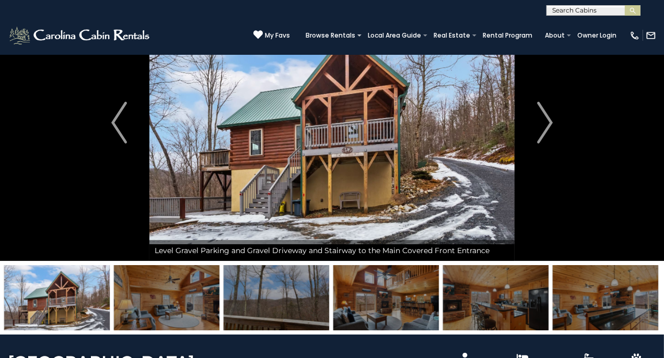
scroll to position [52, 0]
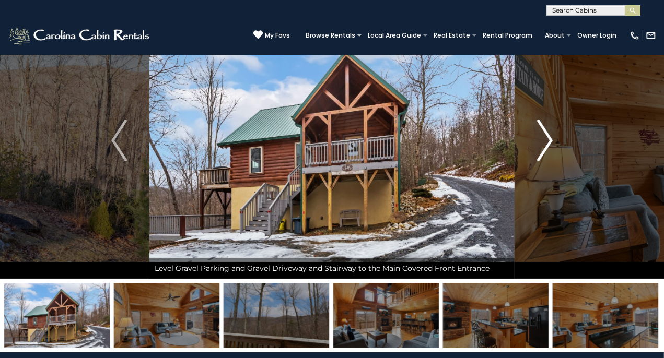
click at [547, 136] on img "Next" at bounding box center [545, 141] width 16 height 42
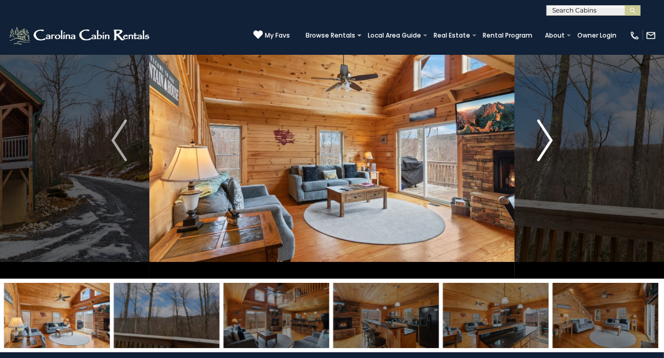
click at [547, 136] on img "Next" at bounding box center [545, 141] width 16 height 42
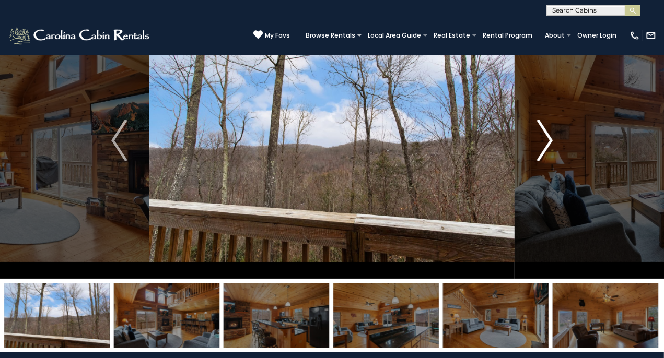
click at [547, 136] on img "Next" at bounding box center [545, 141] width 16 height 42
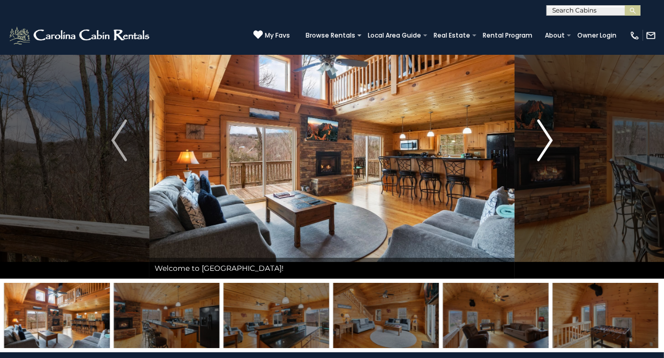
click at [547, 136] on img "Next" at bounding box center [545, 141] width 16 height 42
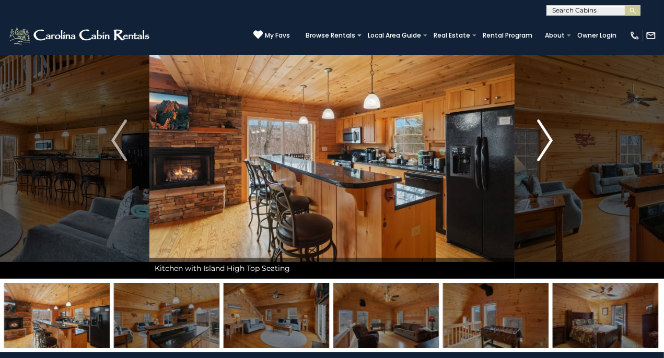
click at [547, 136] on img "Next" at bounding box center [545, 141] width 16 height 42
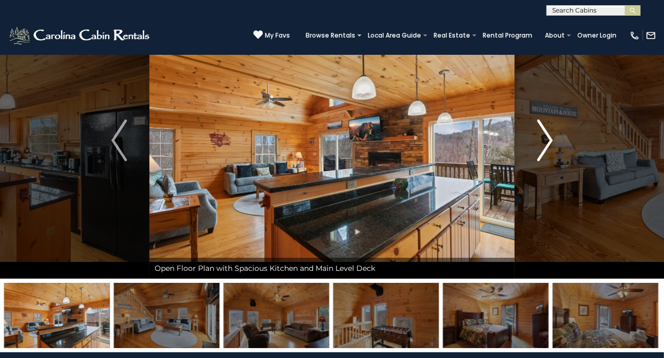
click at [542, 136] on img "Next" at bounding box center [545, 141] width 16 height 42
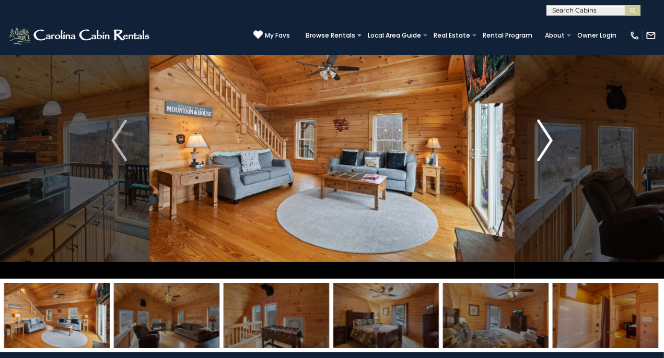
click at [546, 141] on img "Next" at bounding box center [545, 141] width 16 height 42
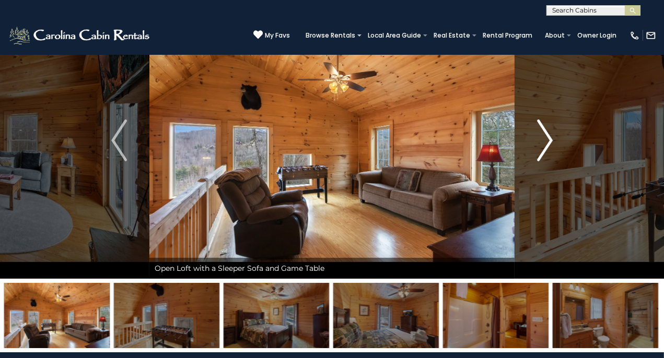
click at [546, 141] on img "Next" at bounding box center [545, 141] width 16 height 42
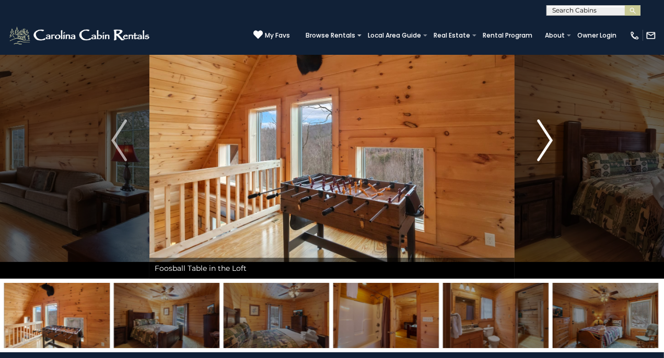
click at [546, 141] on img "Next" at bounding box center [545, 141] width 16 height 42
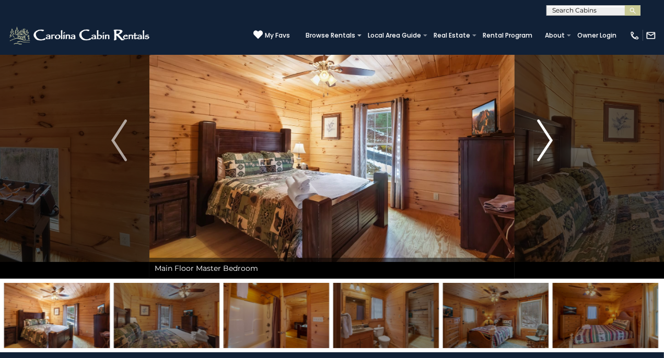
click at [546, 141] on img "Next" at bounding box center [545, 141] width 16 height 42
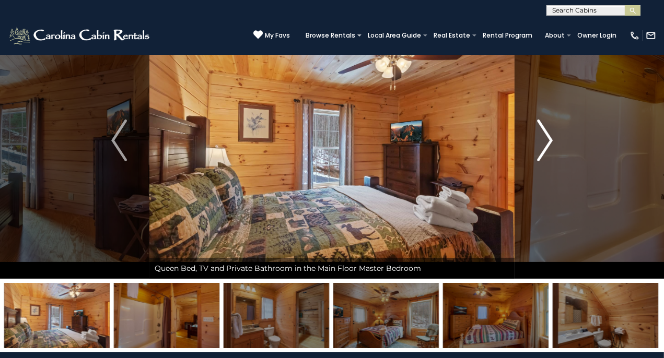
click at [546, 141] on img "Next" at bounding box center [545, 141] width 16 height 42
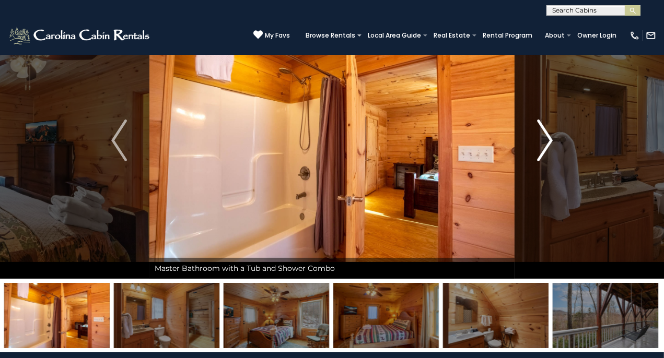
click at [546, 141] on img "Next" at bounding box center [545, 141] width 16 height 42
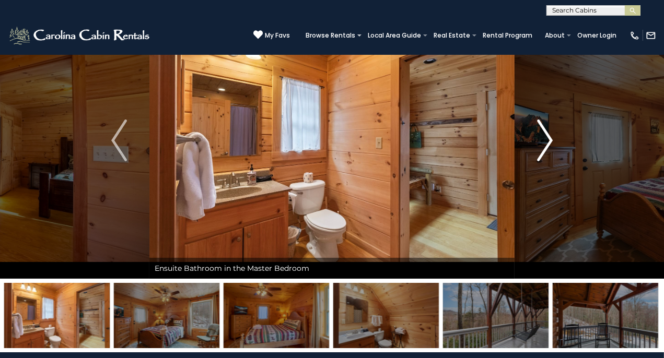
click at [546, 141] on img "Next" at bounding box center [545, 141] width 16 height 42
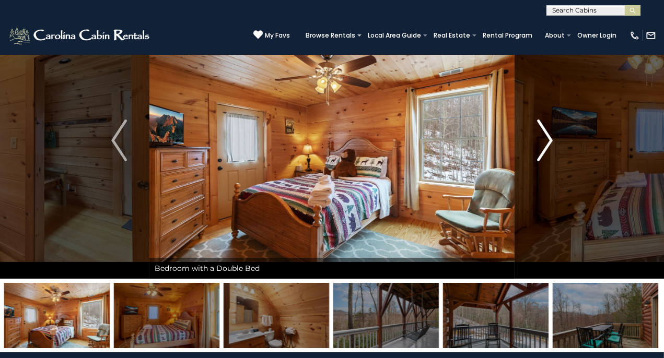
click at [546, 141] on img "Next" at bounding box center [545, 141] width 16 height 42
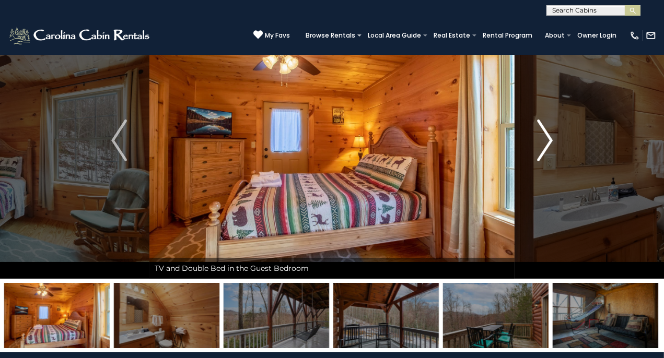
click at [546, 141] on img "Next" at bounding box center [545, 141] width 16 height 42
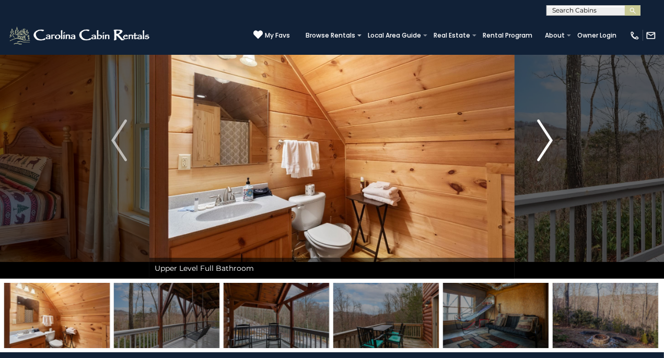
click at [546, 141] on img "Next" at bounding box center [545, 141] width 16 height 42
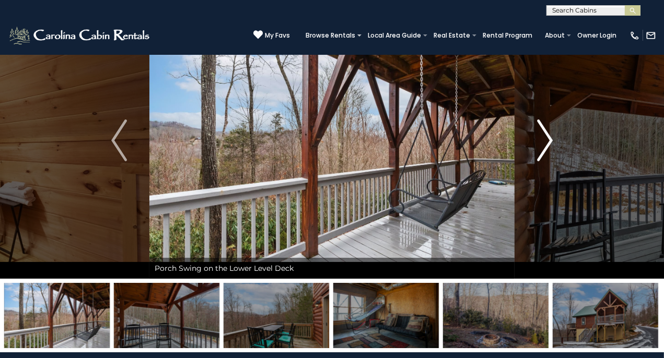
click at [546, 141] on img "Next" at bounding box center [545, 141] width 16 height 42
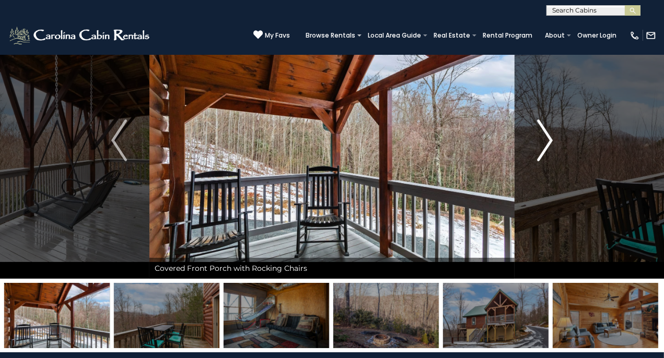
click at [546, 141] on img "Next" at bounding box center [545, 141] width 16 height 42
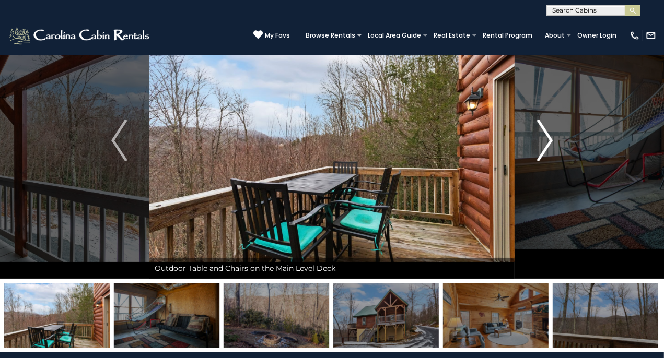
click at [546, 141] on img "Next" at bounding box center [545, 141] width 16 height 42
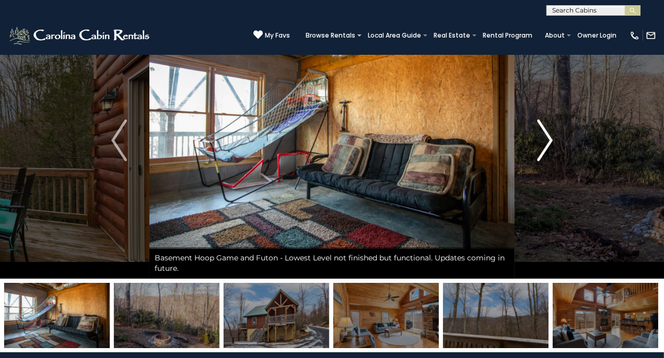
click at [546, 141] on img "Next" at bounding box center [545, 141] width 16 height 42
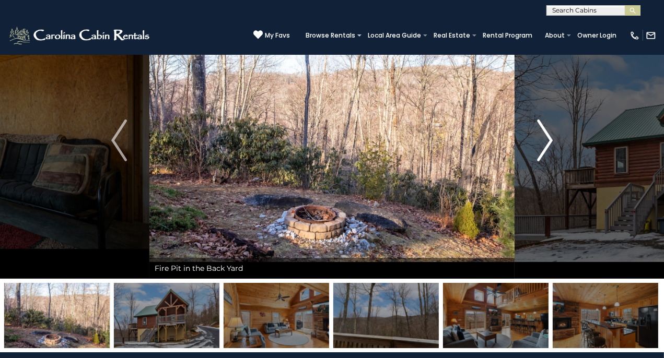
click at [546, 141] on img "Next" at bounding box center [545, 141] width 16 height 42
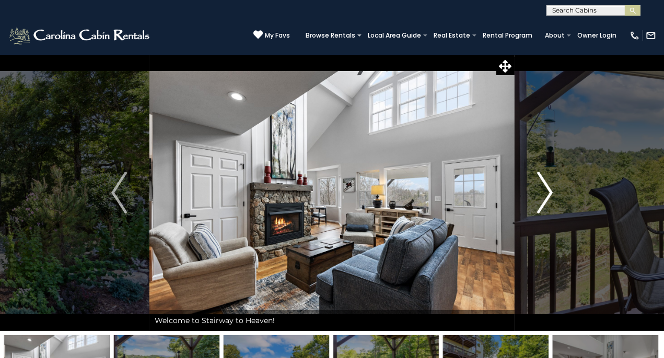
click at [547, 191] on img "Next" at bounding box center [545, 193] width 16 height 42
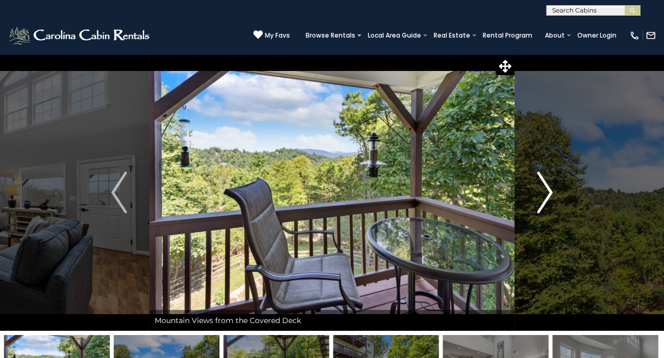
click at [547, 191] on img "Next" at bounding box center [545, 193] width 16 height 42
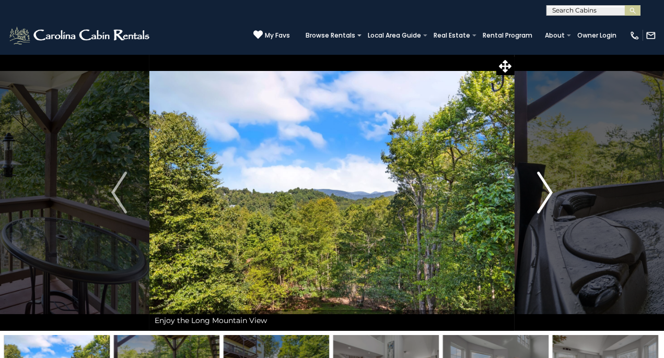
click at [547, 191] on img "Next" at bounding box center [545, 193] width 16 height 42
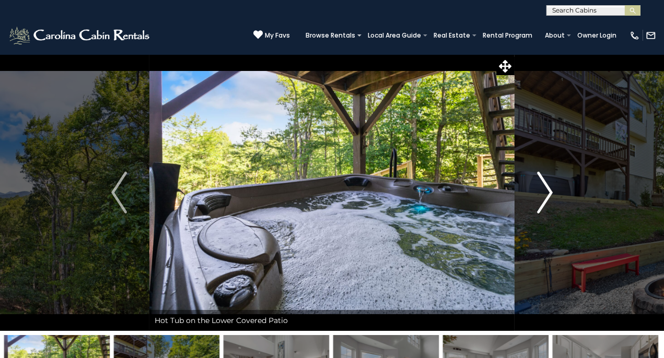
click at [547, 191] on img "Next" at bounding box center [545, 193] width 16 height 42
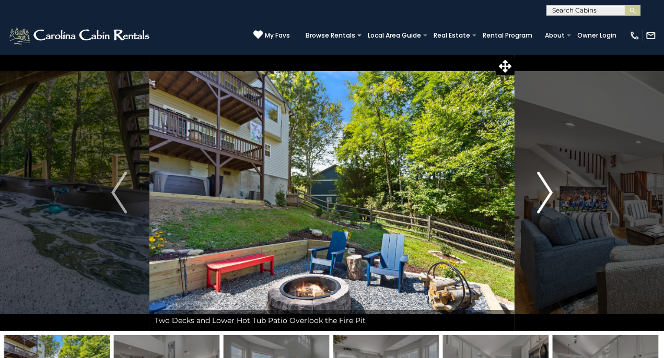
click at [547, 191] on img "Next" at bounding box center [545, 193] width 16 height 42
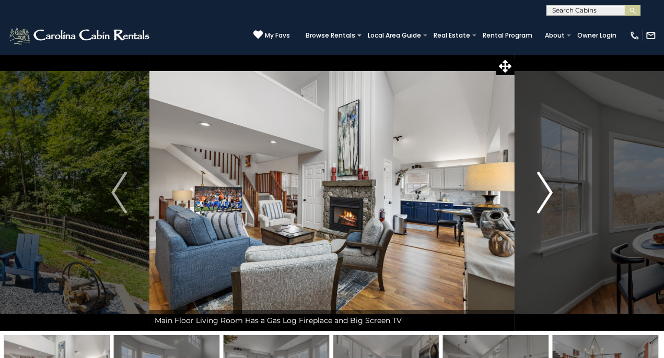
click at [547, 191] on img "Next" at bounding box center [545, 193] width 16 height 42
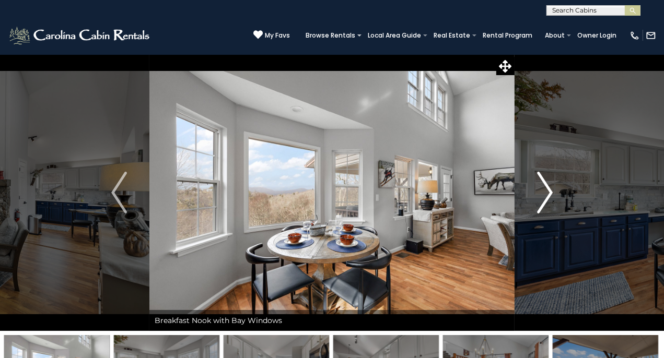
click at [547, 191] on img "Next" at bounding box center [545, 193] width 16 height 42
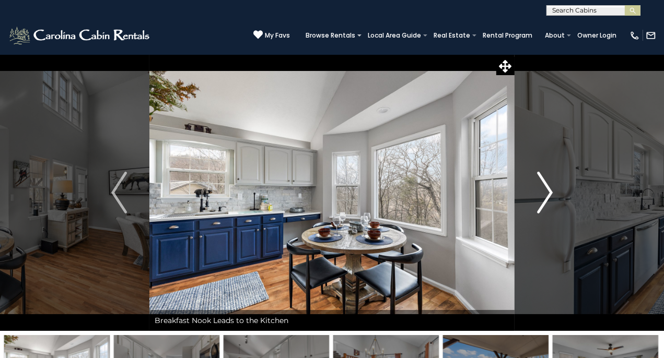
click at [547, 191] on img "Next" at bounding box center [545, 193] width 16 height 42
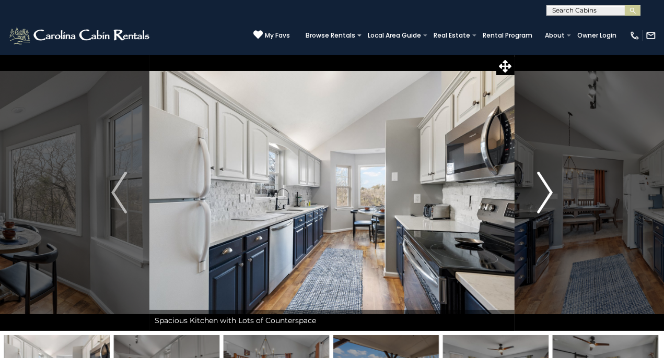
click at [547, 191] on img "Next" at bounding box center [545, 193] width 16 height 42
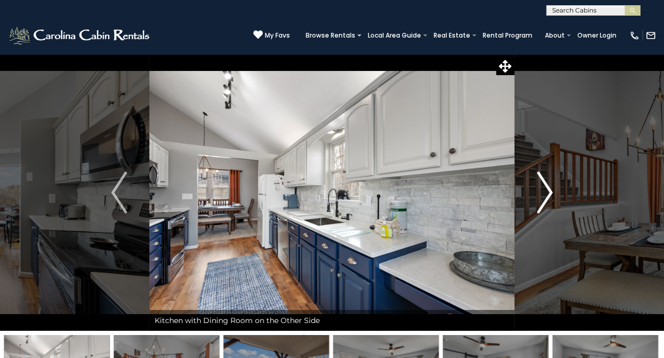
click at [547, 191] on img "Next" at bounding box center [545, 193] width 16 height 42
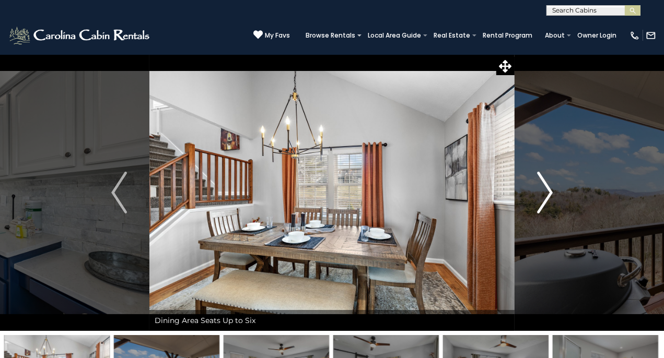
click at [547, 191] on img "Next" at bounding box center [545, 193] width 16 height 42
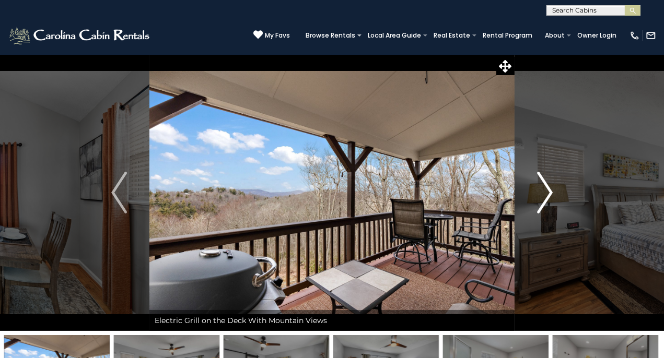
click at [547, 191] on img "Next" at bounding box center [545, 193] width 16 height 42
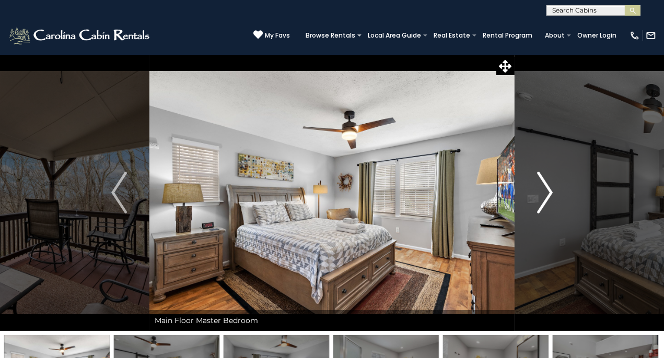
click at [547, 191] on img "Next" at bounding box center [545, 193] width 16 height 42
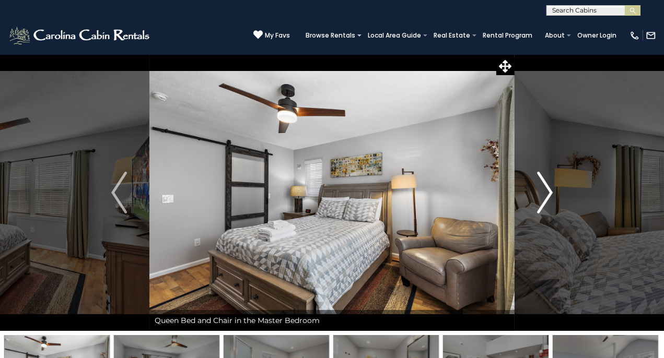
click at [547, 191] on img "Next" at bounding box center [545, 193] width 16 height 42
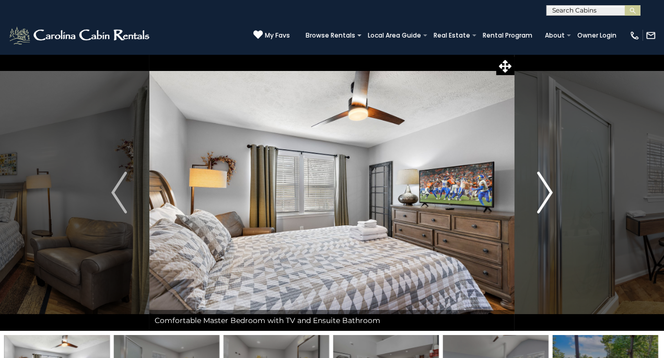
click at [547, 191] on img "Next" at bounding box center [545, 193] width 16 height 42
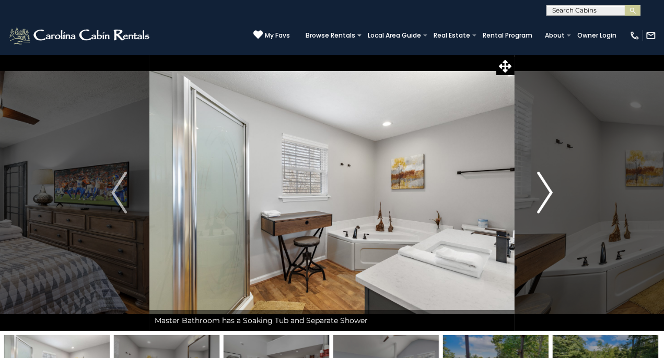
click at [547, 191] on img "Next" at bounding box center [545, 193] width 16 height 42
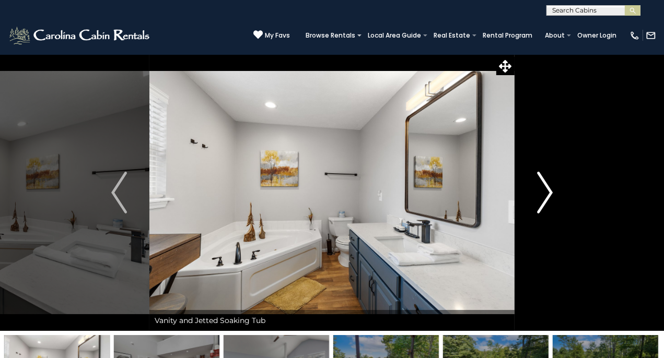
click at [547, 191] on img "Next" at bounding box center [545, 193] width 16 height 42
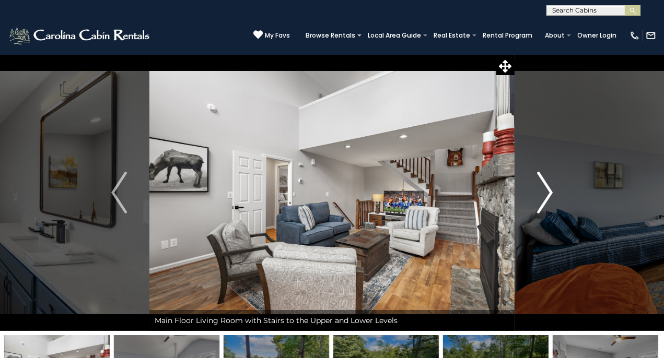
click at [547, 191] on img "Next" at bounding box center [545, 193] width 16 height 42
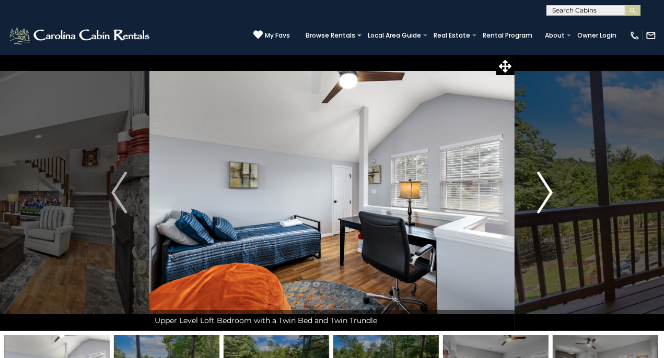
click at [547, 191] on img "Next" at bounding box center [545, 193] width 16 height 42
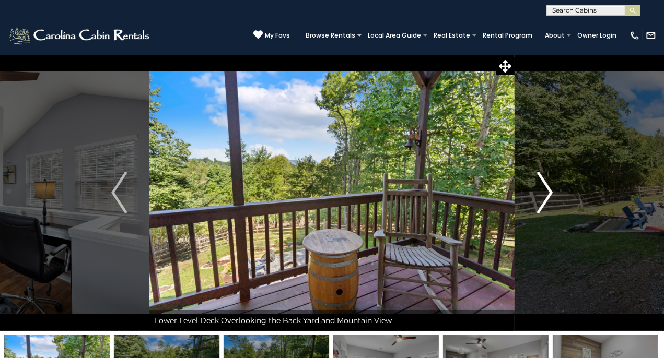
click at [547, 191] on img "Next" at bounding box center [545, 193] width 16 height 42
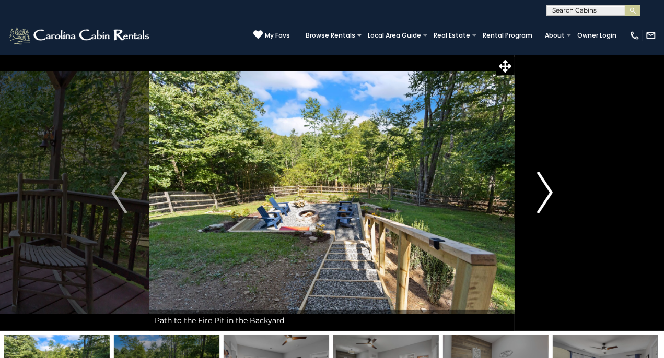
click at [547, 191] on img "Next" at bounding box center [545, 193] width 16 height 42
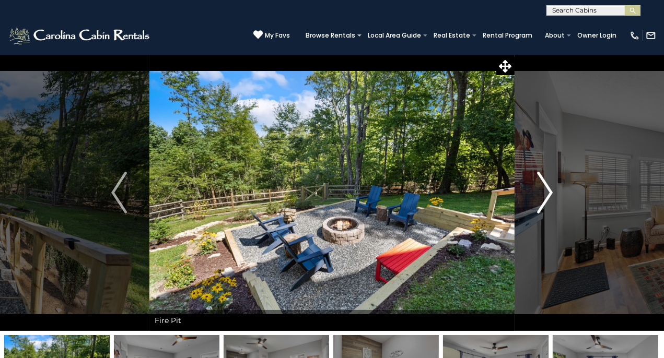
click at [547, 191] on img "Next" at bounding box center [545, 193] width 16 height 42
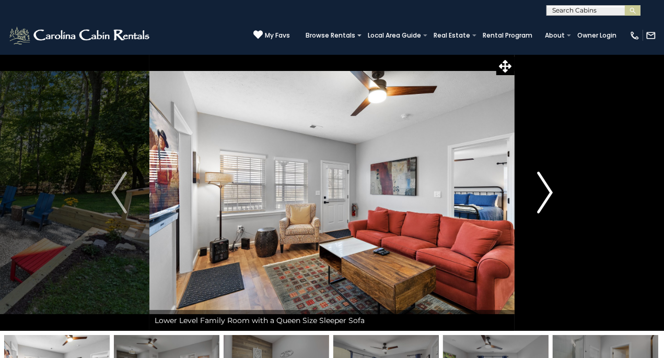
click at [547, 191] on img "Next" at bounding box center [545, 193] width 16 height 42
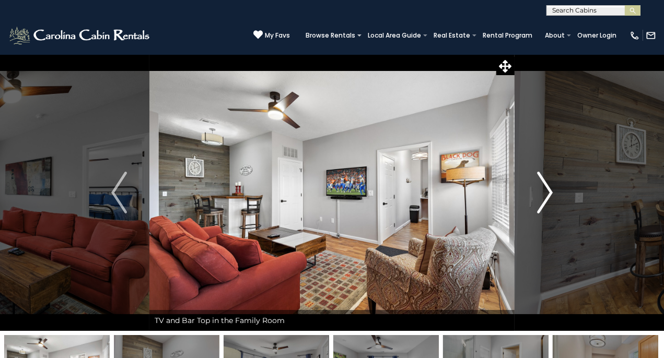
click at [547, 191] on img "Next" at bounding box center [545, 193] width 16 height 42
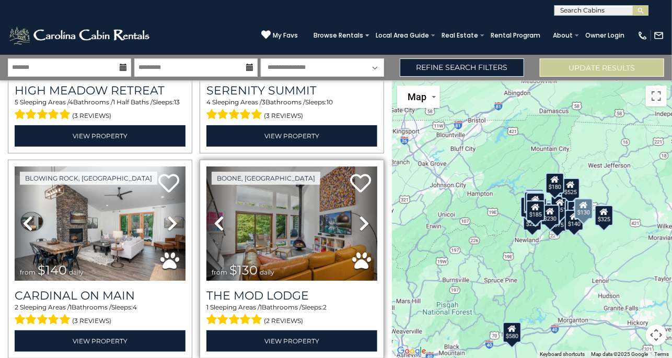
scroll to position [1829, 0]
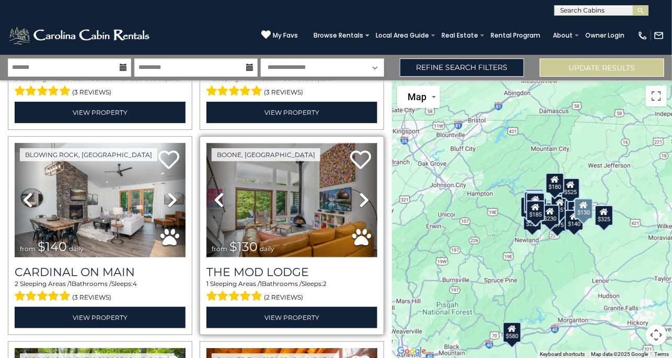
click at [278, 178] on img at bounding box center [291, 200] width 171 height 114
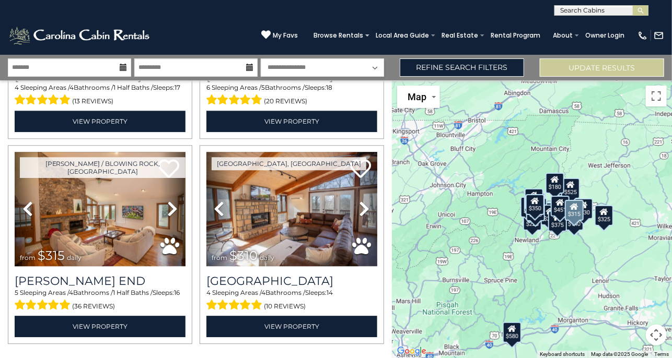
scroll to position [2871, 0]
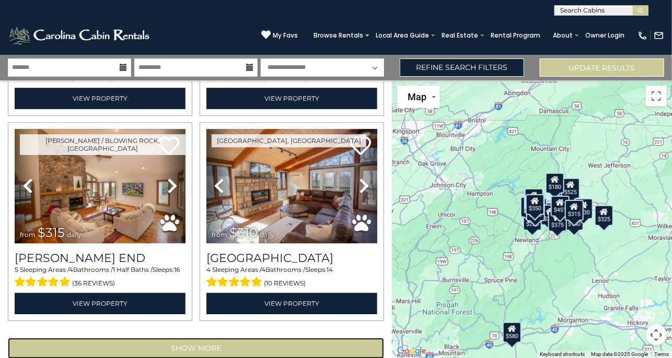
click at [182, 338] on button "Show More" at bounding box center [196, 348] width 376 height 21
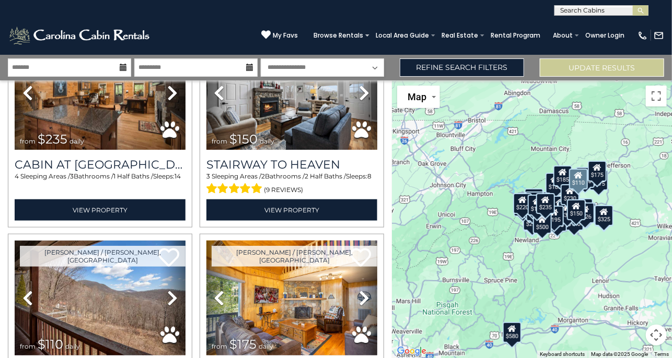
scroll to position [5483, 0]
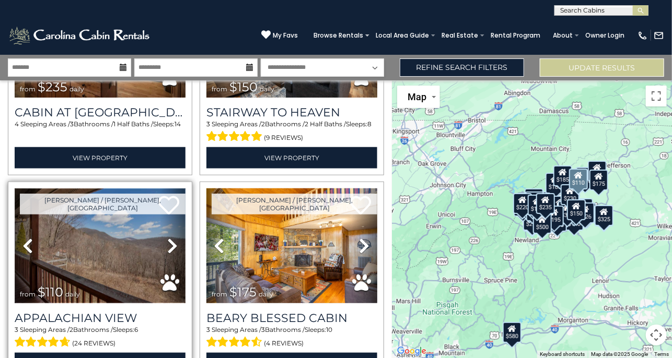
click at [99, 220] on img at bounding box center [100, 246] width 171 height 114
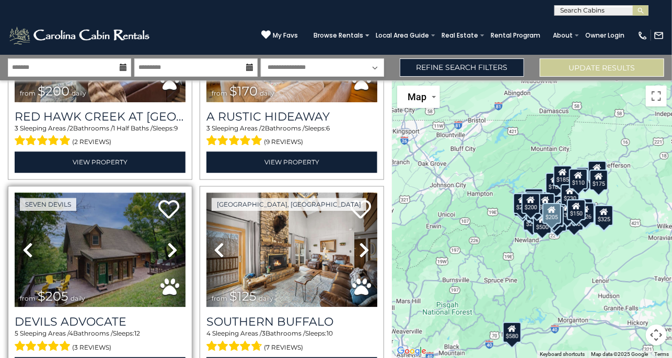
scroll to position [5901, 0]
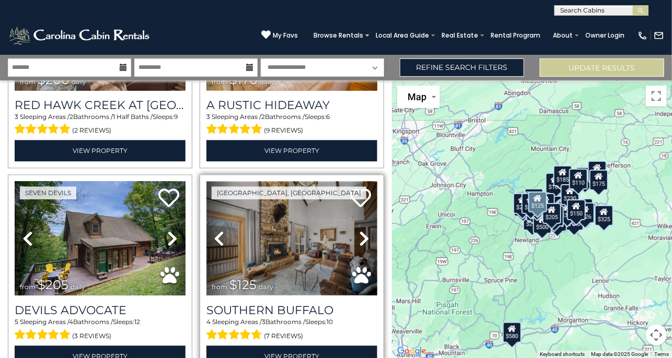
click at [263, 190] on img at bounding box center [291, 239] width 171 height 114
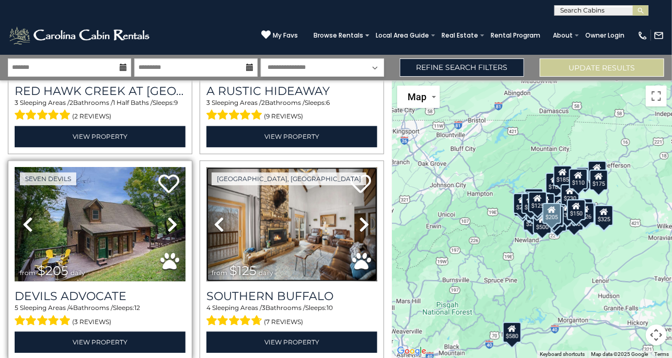
scroll to position [5928, 0]
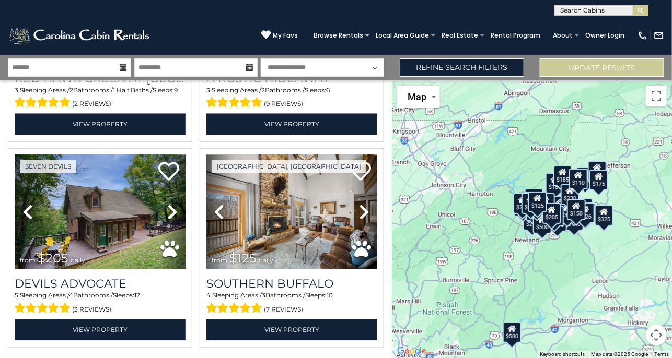
drag, startPoint x: 160, startPoint y: 316, endPoint x: 165, endPoint y: 312, distance: 6.4
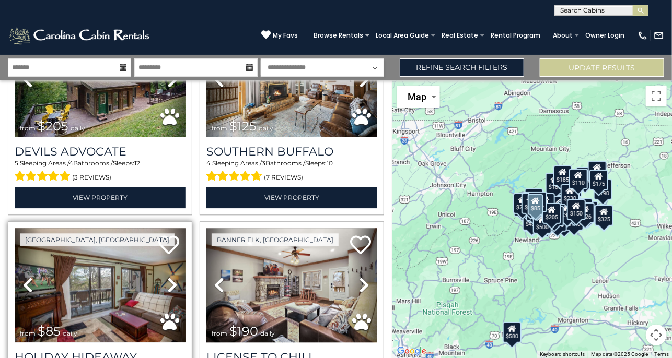
scroll to position [6085, 0]
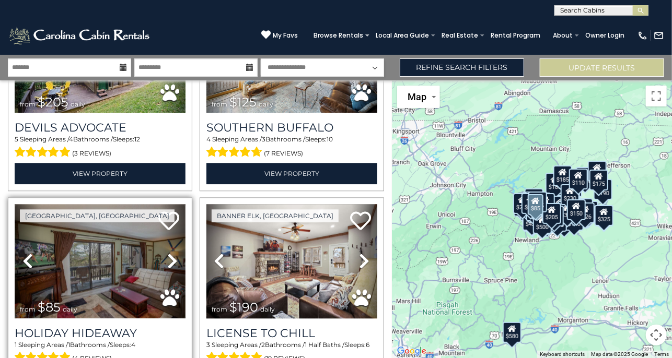
click at [85, 204] on img at bounding box center [100, 261] width 171 height 114
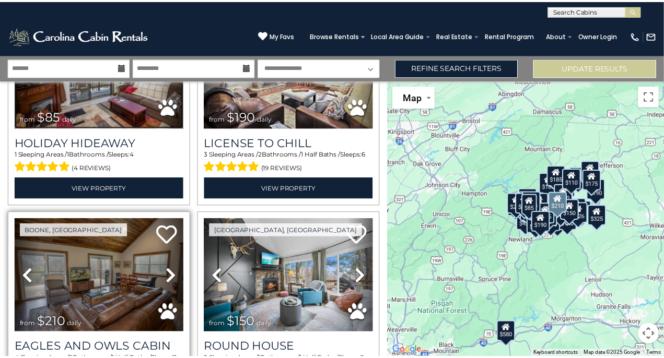
scroll to position [6294, 0]
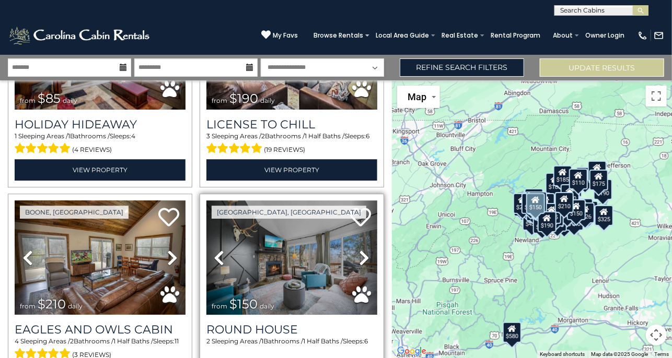
click at [359, 250] on icon at bounding box center [364, 258] width 10 height 17
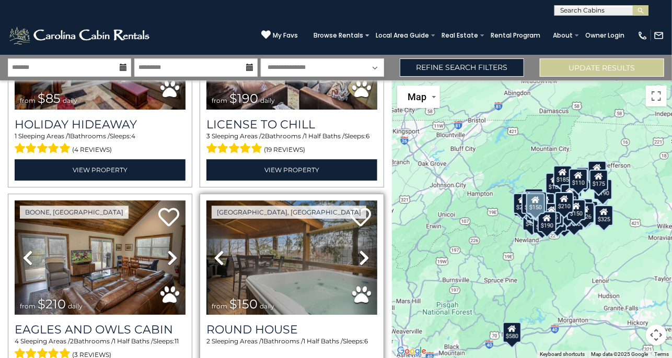
click at [353, 203] on link "Next" at bounding box center [365, 258] width 26 height 114
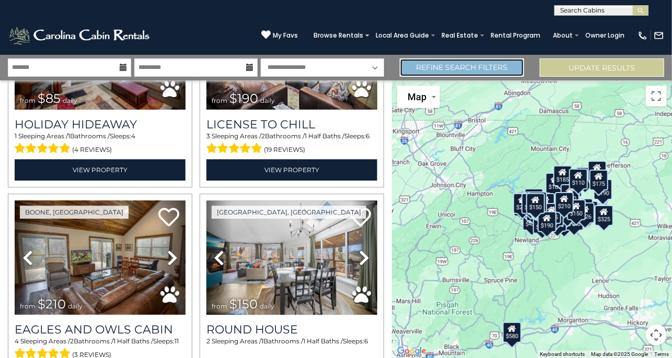
click at [467, 69] on link "Refine Search Filters" at bounding box center [462, 68] width 124 height 18
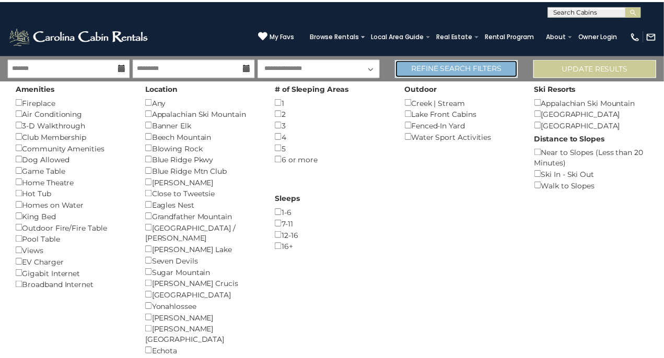
scroll to position [6246, 0]
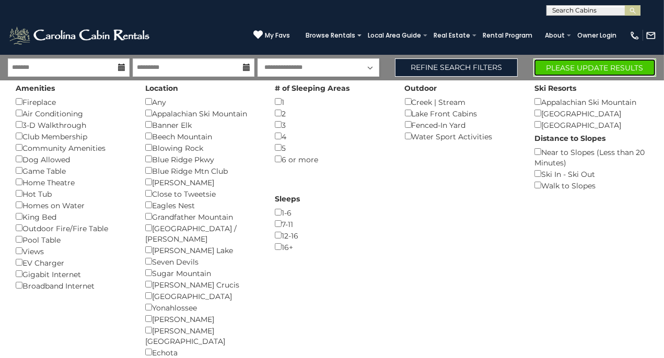
click at [561, 64] on button "Please Update Results" at bounding box center [595, 68] width 123 height 18
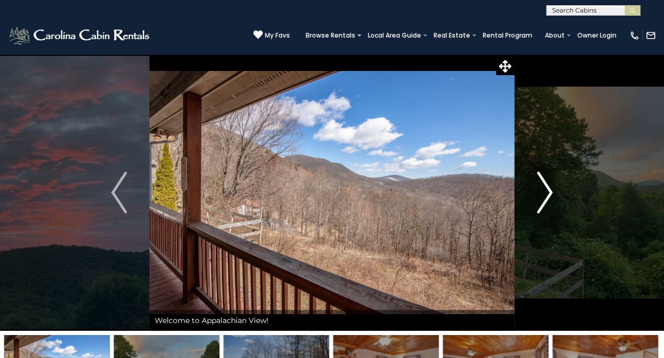
click at [547, 192] on img "Next" at bounding box center [545, 193] width 16 height 42
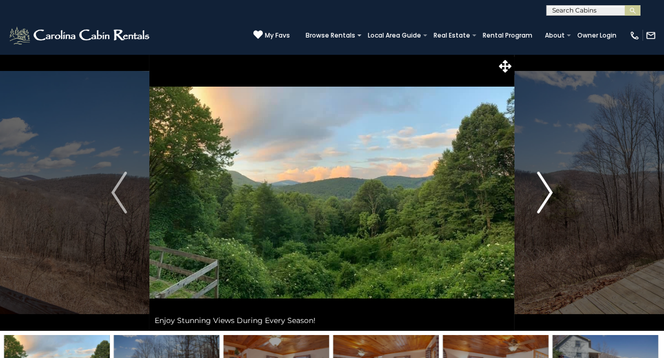
click at [547, 192] on img "Next" at bounding box center [545, 193] width 16 height 42
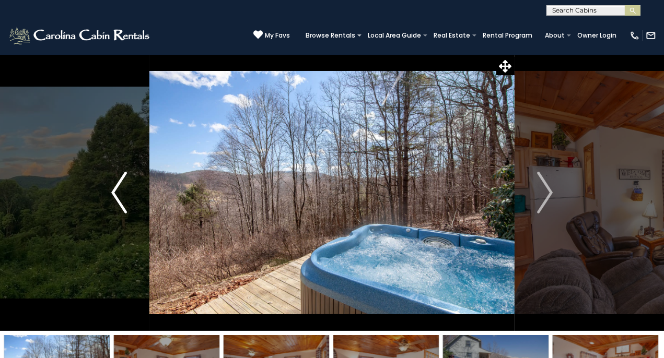
click at [111, 182] on img "Previous" at bounding box center [119, 193] width 16 height 42
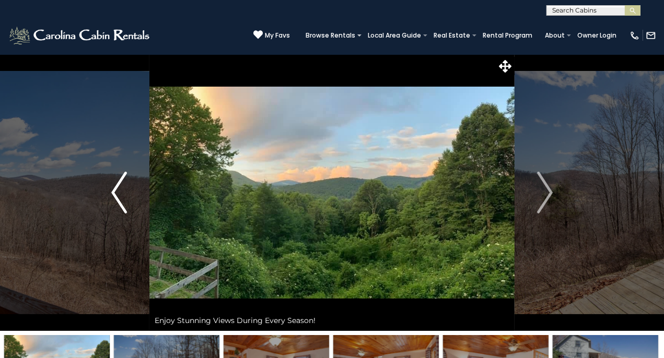
click at [112, 183] on img "Previous" at bounding box center [119, 193] width 16 height 42
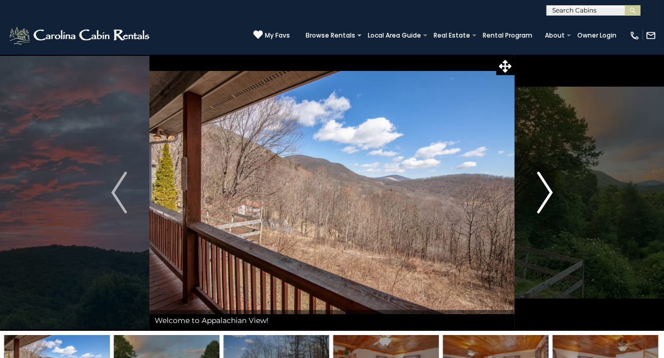
click at [543, 192] on img "Next" at bounding box center [545, 193] width 16 height 42
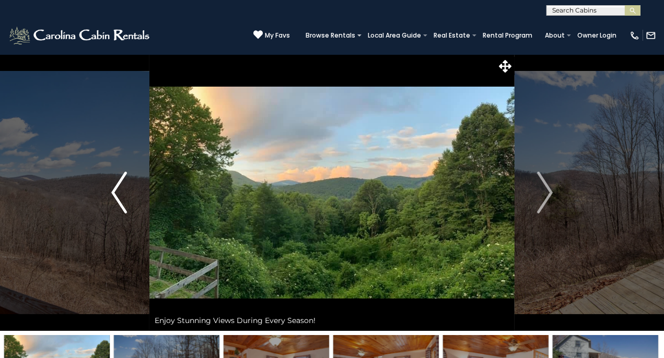
click at [125, 203] on img "Previous" at bounding box center [119, 193] width 16 height 42
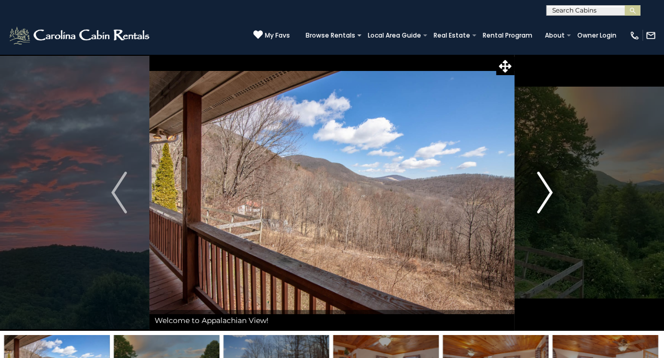
click at [550, 191] on img "Next" at bounding box center [545, 193] width 16 height 42
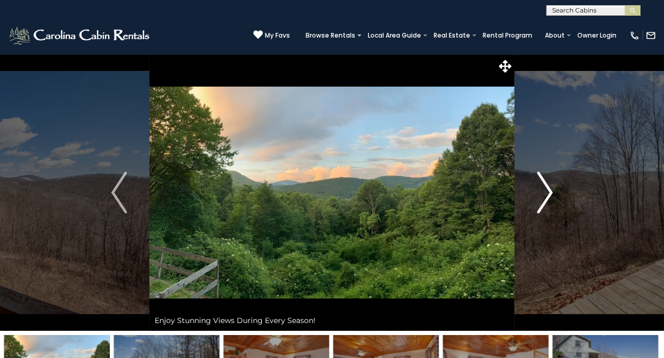
click at [550, 191] on img "Next" at bounding box center [545, 193] width 16 height 42
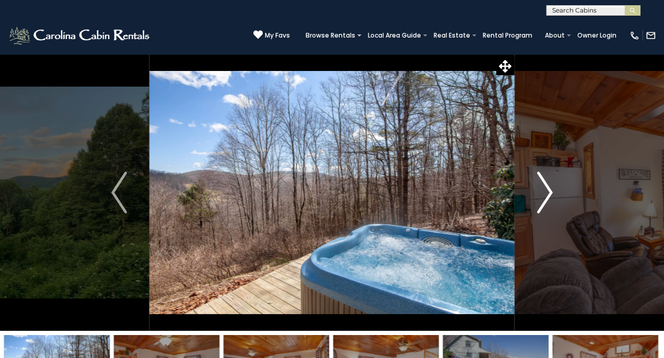
click at [550, 191] on img "Next" at bounding box center [545, 193] width 16 height 42
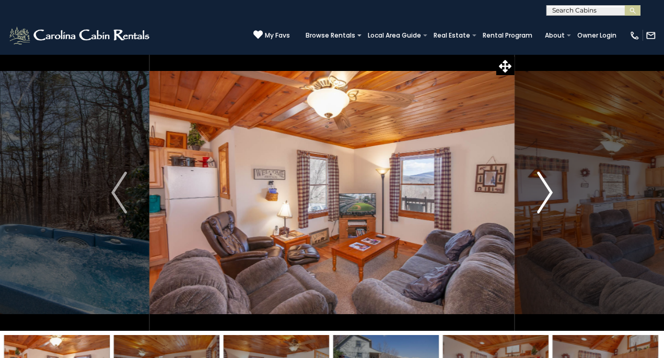
click at [550, 191] on img "Next" at bounding box center [545, 193] width 16 height 42
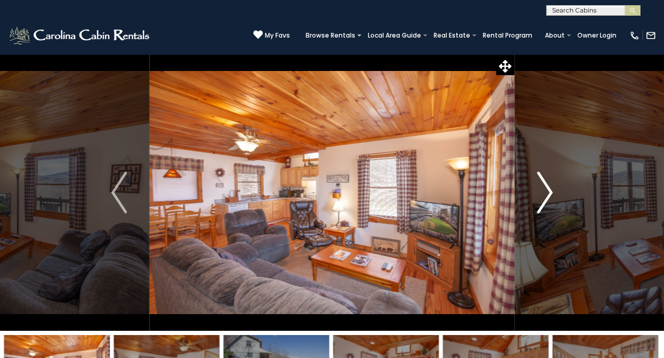
click at [550, 191] on img "Next" at bounding box center [545, 193] width 16 height 42
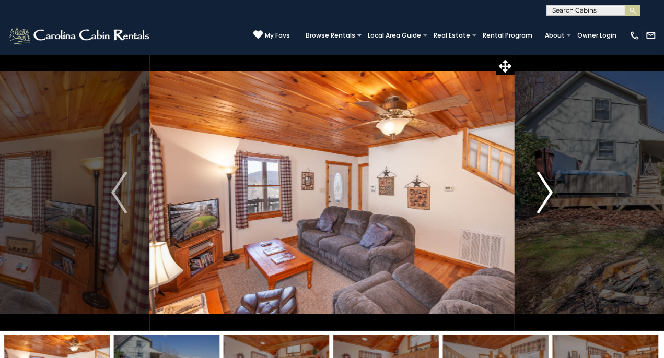
click at [548, 190] on img "Next" at bounding box center [545, 193] width 16 height 42
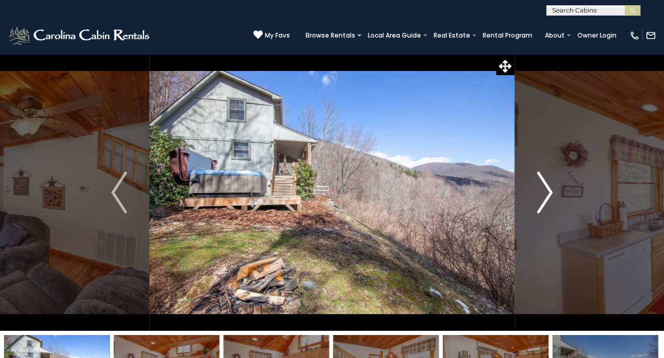
click at [548, 190] on img "Next" at bounding box center [545, 193] width 16 height 42
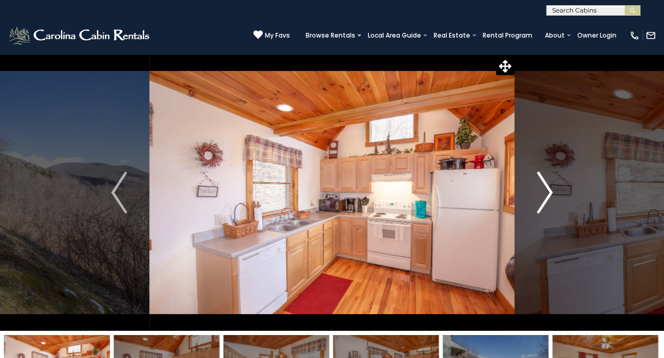
click at [548, 190] on img "Next" at bounding box center [545, 193] width 16 height 42
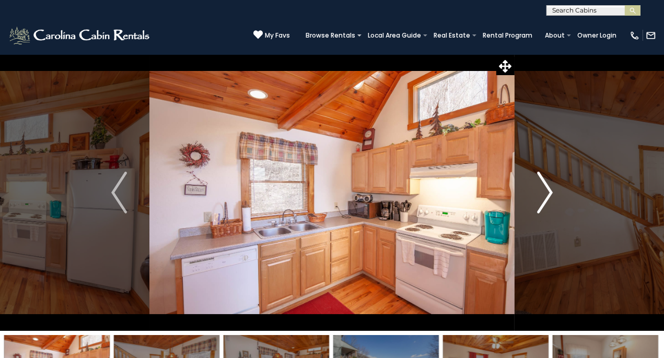
click at [548, 190] on img "Next" at bounding box center [545, 193] width 16 height 42
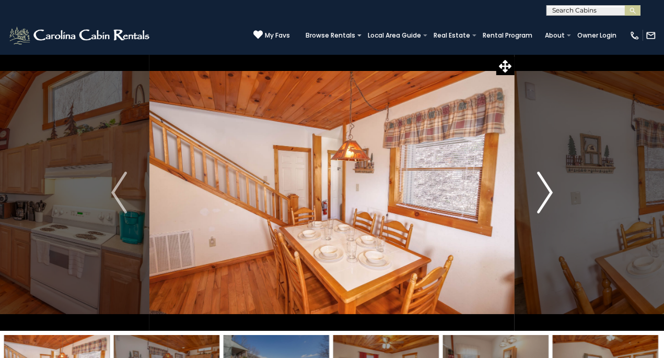
click at [548, 190] on img "Next" at bounding box center [545, 193] width 16 height 42
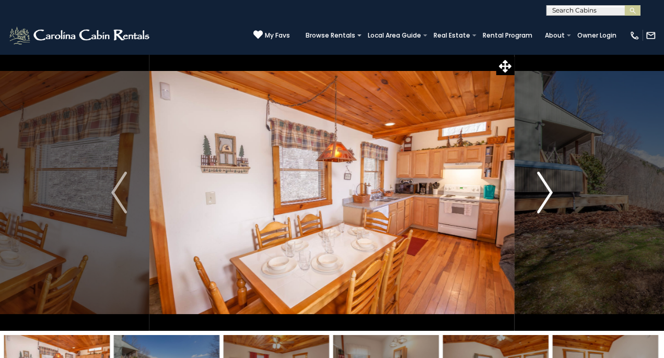
click at [548, 190] on img "Next" at bounding box center [545, 193] width 16 height 42
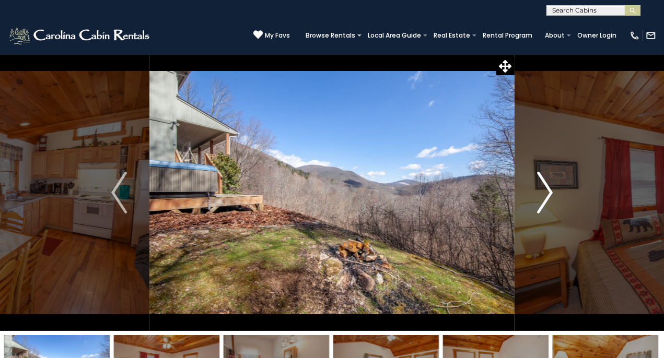
click at [548, 190] on img "Next" at bounding box center [545, 193] width 16 height 42
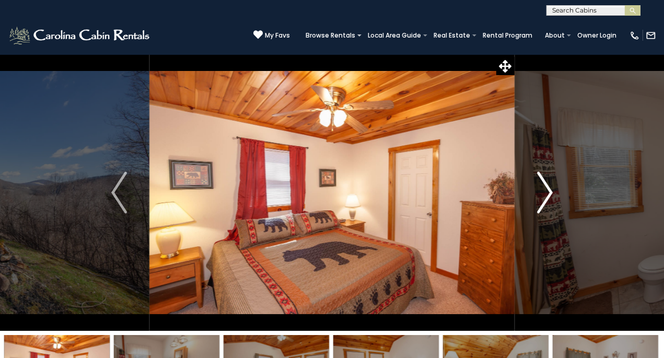
click at [548, 190] on img "Next" at bounding box center [545, 193] width 16 height 42
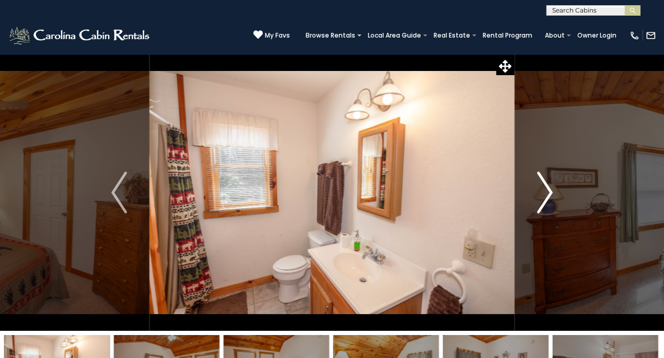
click at [548, 190] on img "Next" at bounding box center [545, 193] width 16 height 42
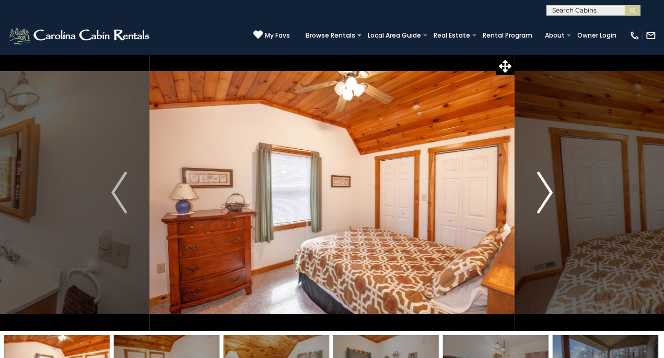
click at [548, 190] on img "Next" at bounding box center [545, 193] width 16 height 42
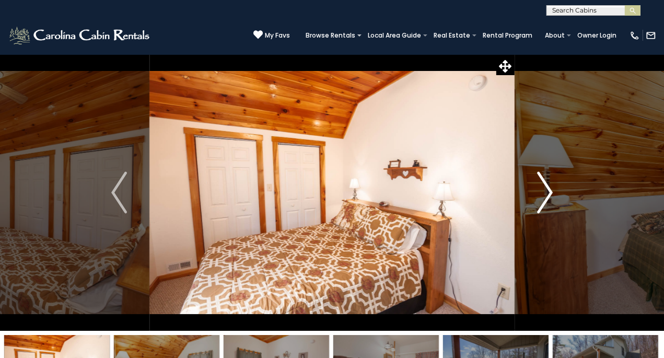
click at [548, 190] on img "Next" at bounding box center [545, 193] width 16 height 42
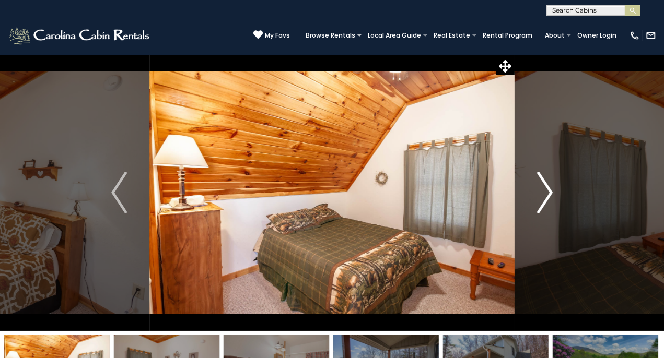
click at [548, 190] on img "Next" at bounding box center [545, 193] width 16 height 42
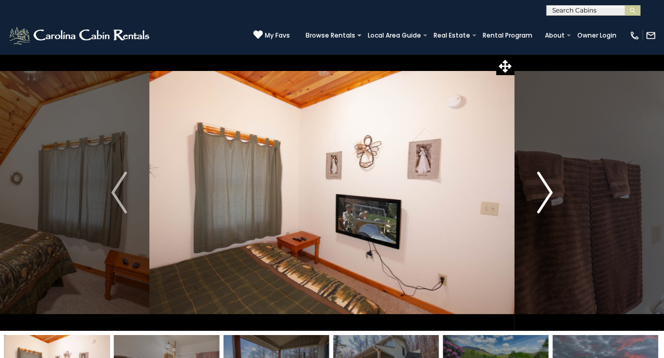
click at [548, 190] on img "Next" at bounding box center [545, 193] width 16 height 42
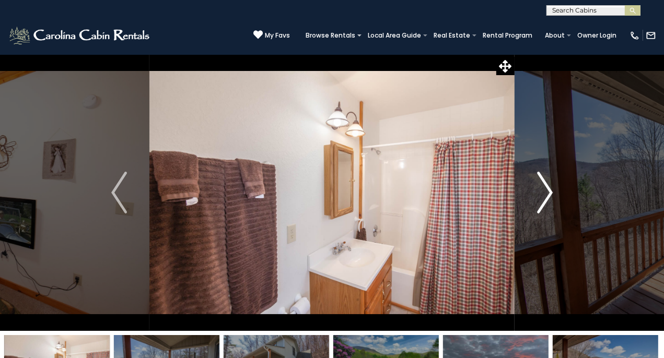
click at [548, 190] on img "Next" at bounding box center [545, 193] width 16 height 42
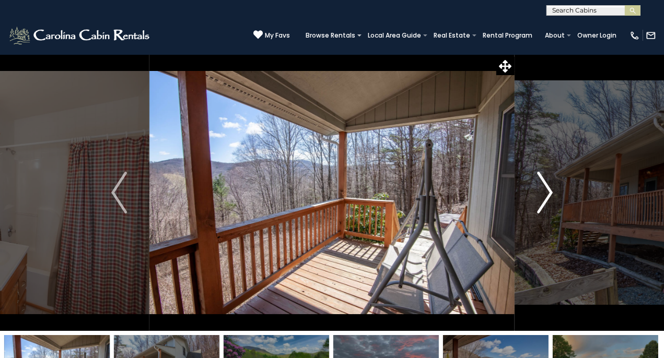
click at [548, 185] on img "Next" at bounding box center [545, 193] width 16 height 42
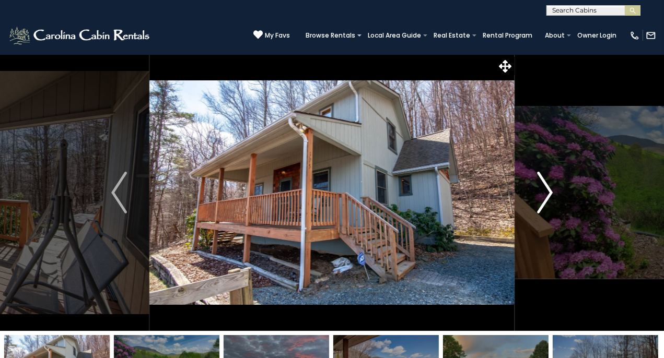
click at [548, 185] on img "Next" at bounding box center [545, 193] width 16 height 42
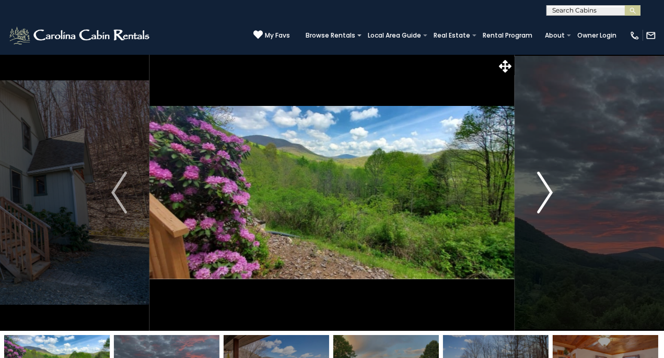
click at [548, 185] on img "Next" at bounding box center [545, 193] width 16 height 42
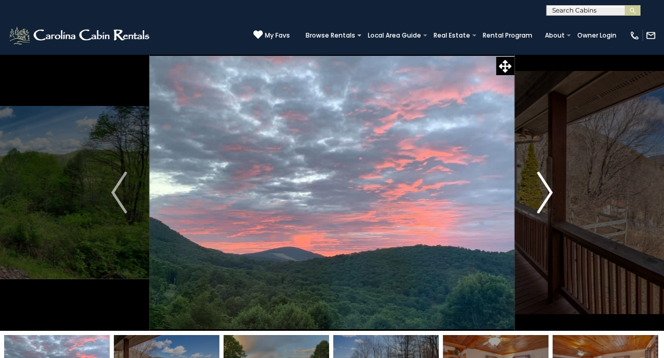
click at [548, 185] on img "Next" at bounding box center [545, 193] width 16 height 42
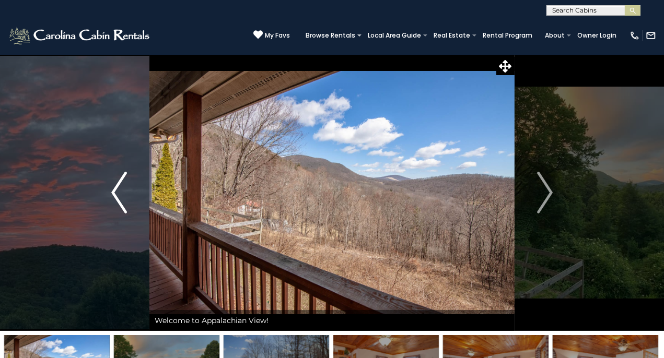
click at [112, 192] on img "Previous" at bounding box center [119, 193] width 16 height 42
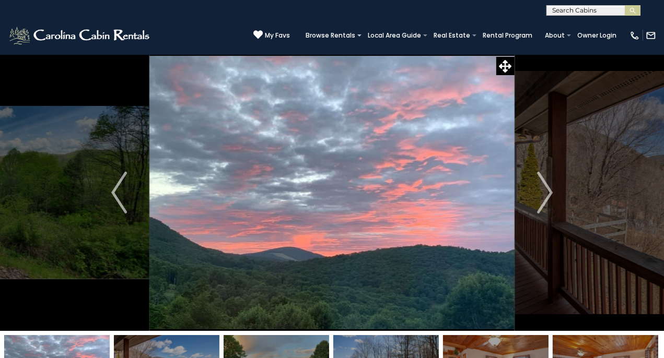
click at [507, 65] on icon at bounding box center [506, 66] width 13 height 13
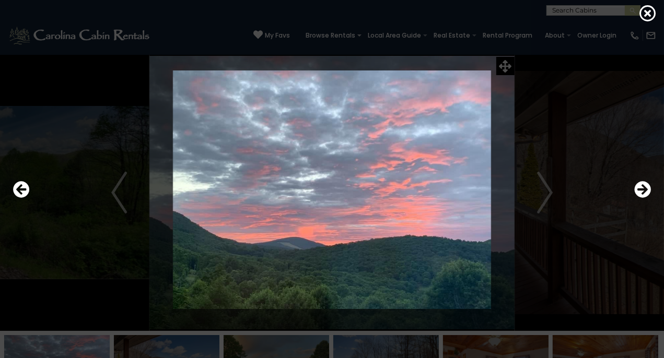
click at [504, 65] on div at bounding box center [332, 190] width 648 height 322
click at [643, 11] on icon at bounding box center [648, 13] width 17 height 17
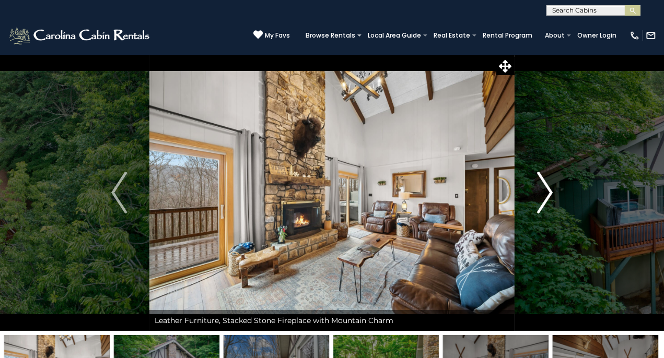
click at [548, 195] on img "Next" at bounding box center [545, 193] width 16 height 42
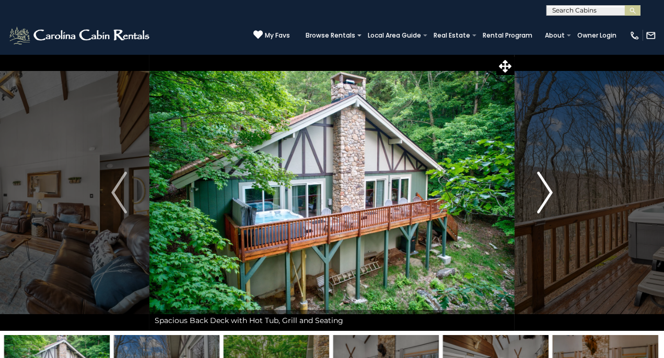
click at [552, 191] on img "Next" at bounding box center [545, 193] width 16 height 42
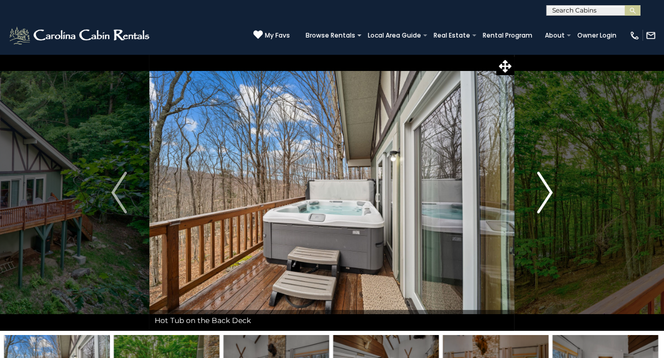
click at [550, 184] on img "Next" at bounding box center [545, 193] width 16 height 42
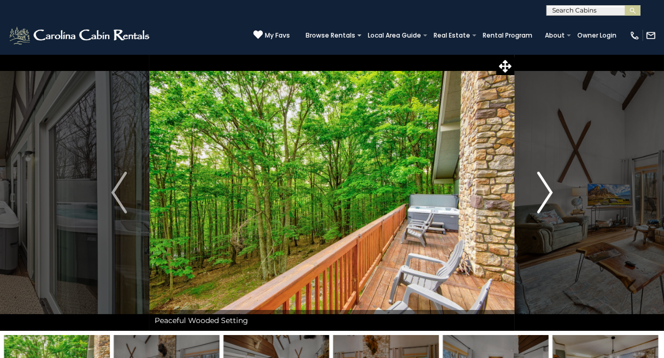
click at [550, 184] on img "Next" at bounding box center [545, 193] width 16 height 42
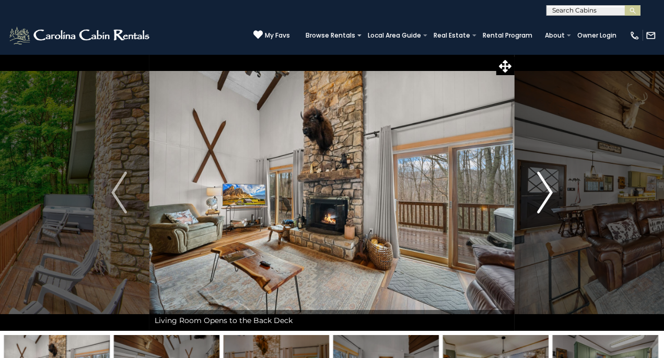
click at [550, 184] on img "Next" at bounding box center [545, 193] width 16 height 42
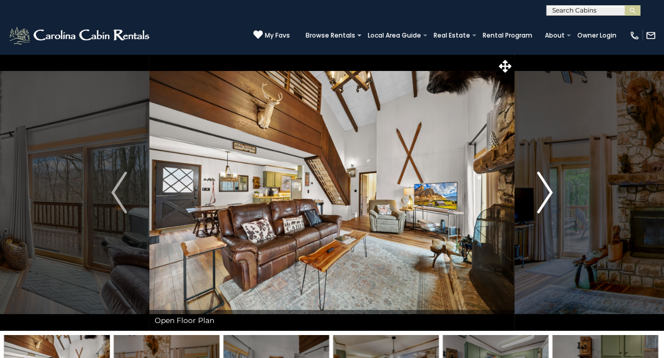
click at [550, 184] on img "Next" at bounding box center [545, 193] width 16 height 42
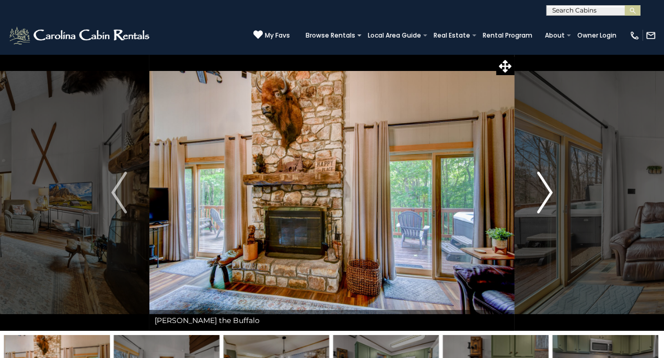
click at [550, 184] on img "Next" at bounding box center [545, 193] width 16 height 42
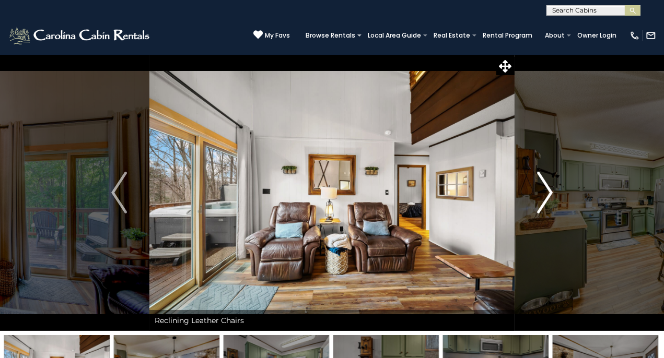
click at [550, 184] on img "Next" at bounding box center [545, 193] width 16 height 42
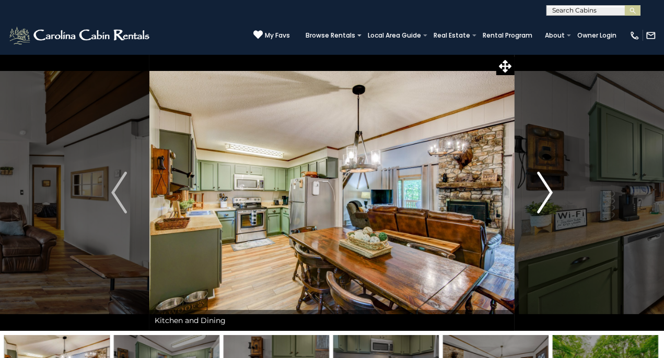
click at [550, 184] on img "Next" at bounding box center [545, 193] width 16 height 42
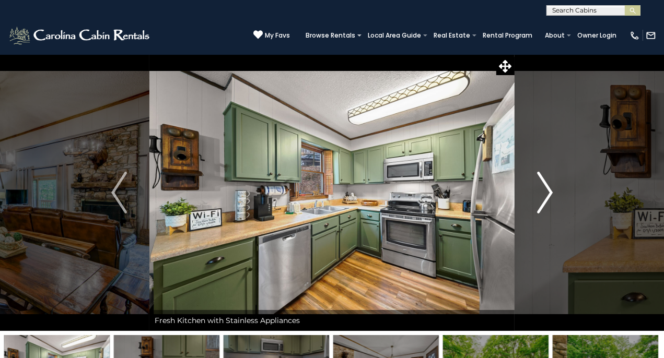
click at [550, 184] on img "Next" at bounding box center [545, 193] width 16 height 42
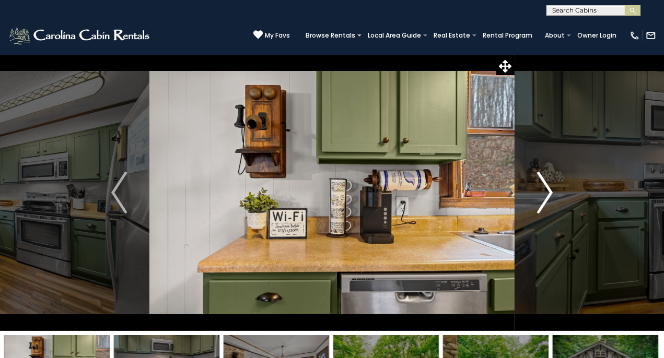
click at [550, 184] on img "Next" at bounding box center [545, 193] width 16 height 42
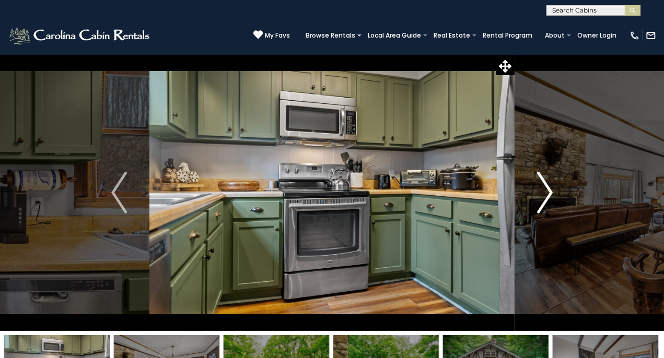
click at [550, 184] on img "Next" at bounding box center [545, 193] width 16 height 42
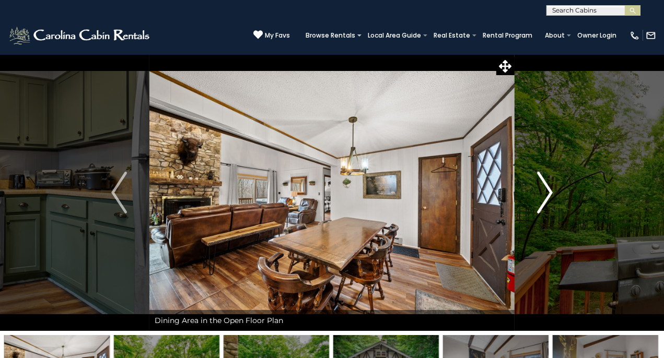
click at [550, 184] on img "Next" at bounding box center [545, 193] width 16 height 42
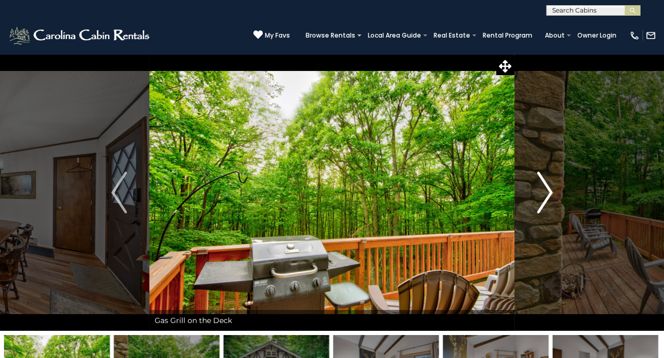
click at [550, 184] on img "Next" at bounding box center [545, 193] width 16 height 42
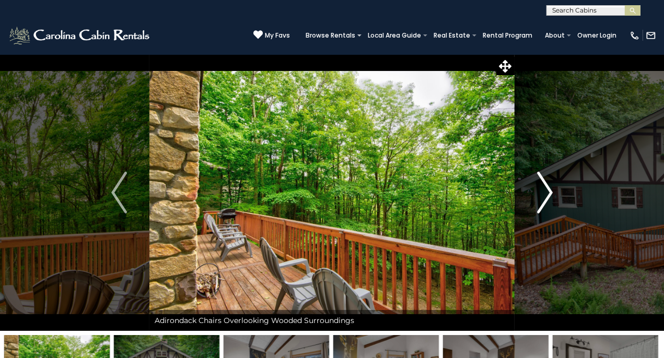
click at [550, 184] on img "Next" at bounding box center [545, 193] width 16 height 42
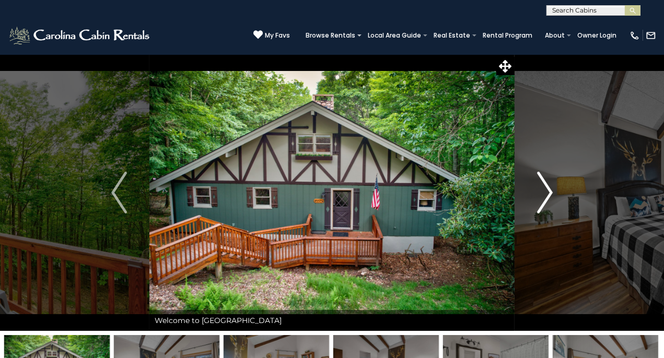
click at [550, 184] on img "Next" at bounding box center [545, 193] width 16 height 42
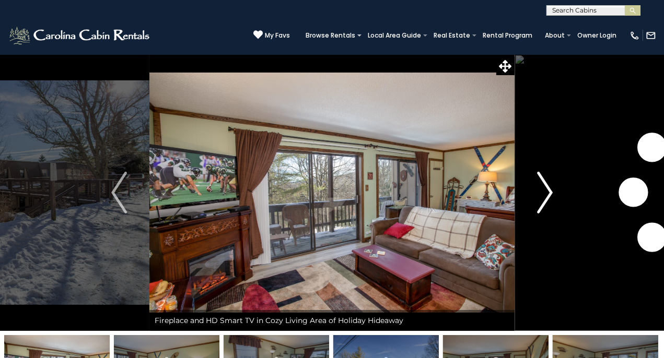
click at [542, 191] on img "Next" at bounding box center [545, 193] width 16 height 42
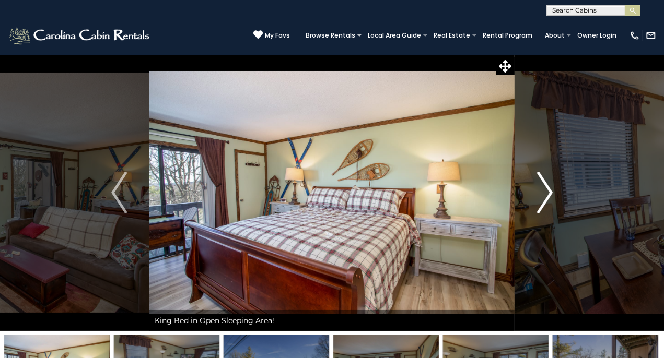
click at [542, 191] on img "Next" at bounding box center [545, 193] width 16 height 42
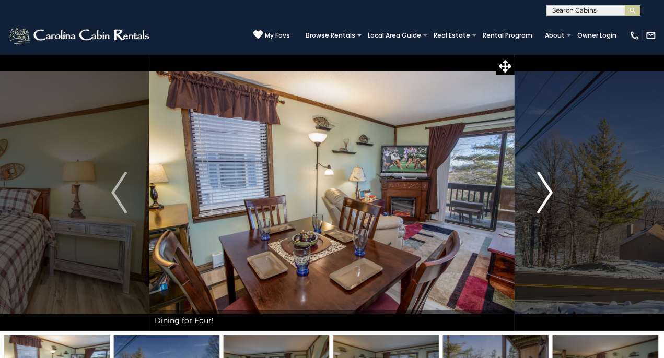
click at [542, 191] on img "Next" at bounding box center [545, 193] width 16 height 42
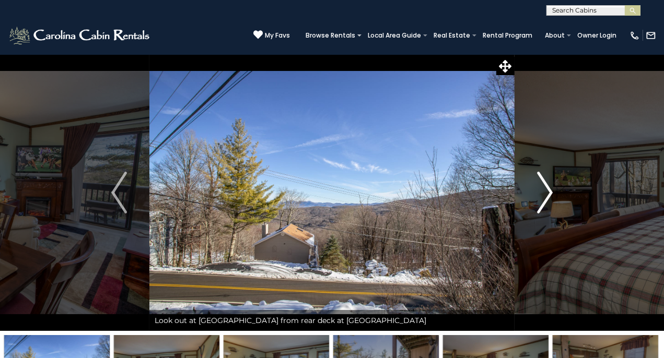
click at [542, 191] on img "Next" at bounding box center [545, 193] width 16 height 42
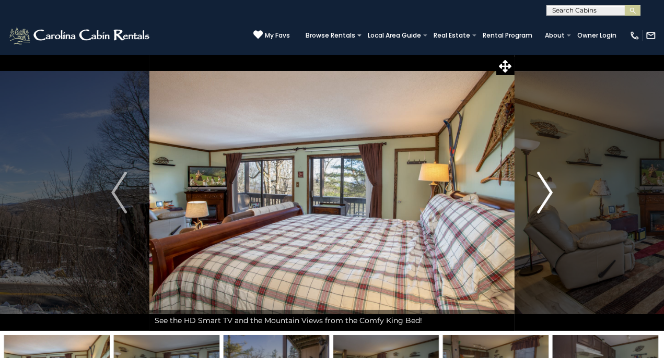
click at [542, 191] on img "Next" at bounding box center [545, 193] width 16 height 42
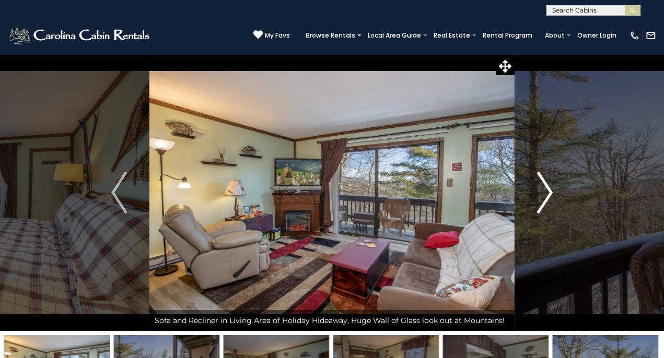
click at [542, 191] on img "Next" at bounding box center [545, 193] width 16 height 42
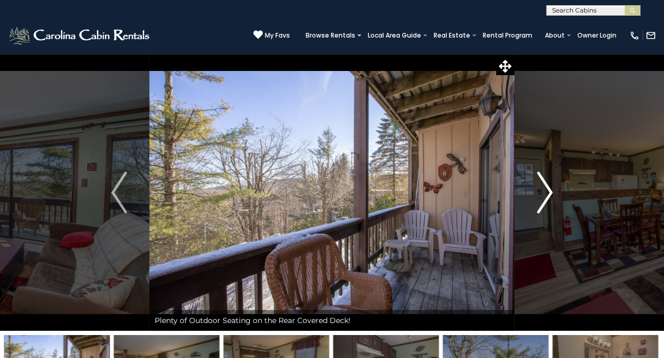
click at [542, 191] on img "Next" at bounding box center [545, 193] width 16 height 42
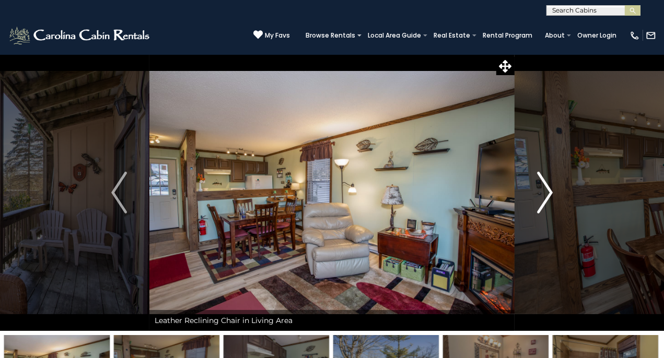
click at [542, 191] on img "Next" at bounding box center [545, 193] width 16 height 42
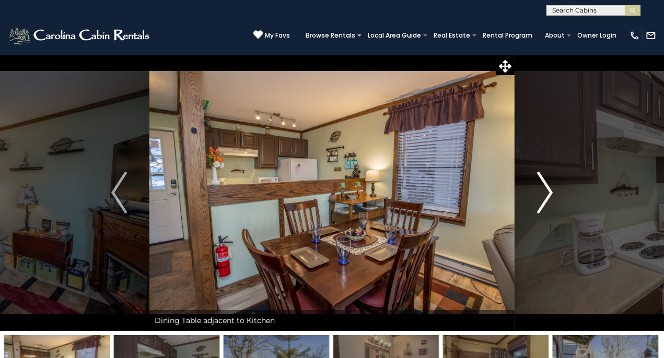
click at [542, 191] on img "Next" at bounding box center [545, 193] width 16 height 42
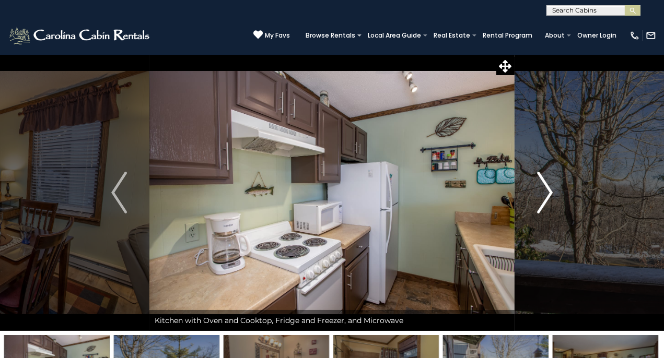
click at [542, 191] on img "Next" at bounding box center [545, 193] width 16 height 42
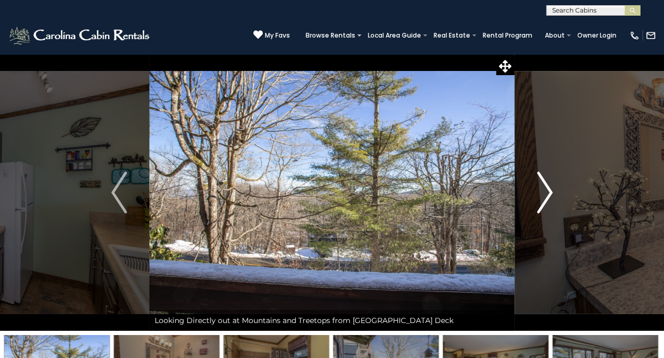
click at [542, 191] on img "Next" at bounding box center [545, 193] width 16 height 42
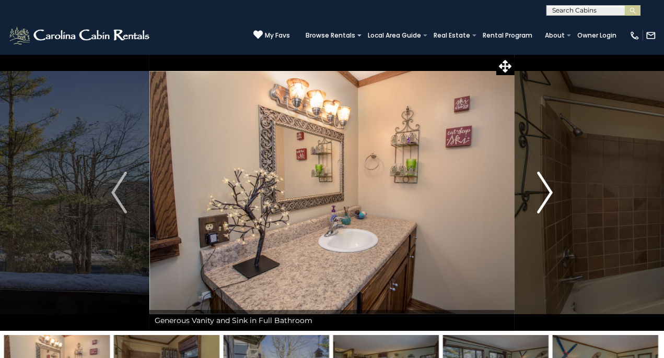
click at [542, 191] on img "Next" at bounding box center [545, 193] width 16 height 42
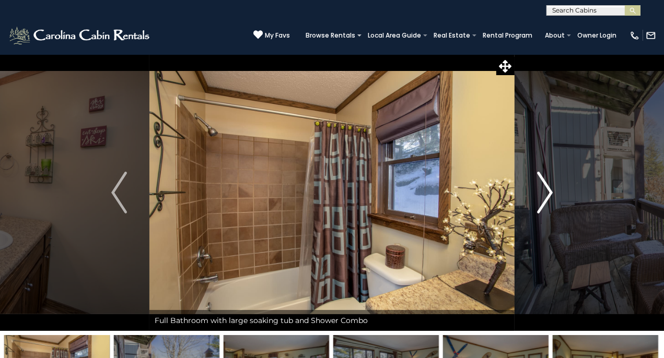
click at [542, 191] on img "Next" at bounding box center [545, 193] width 16 height 42
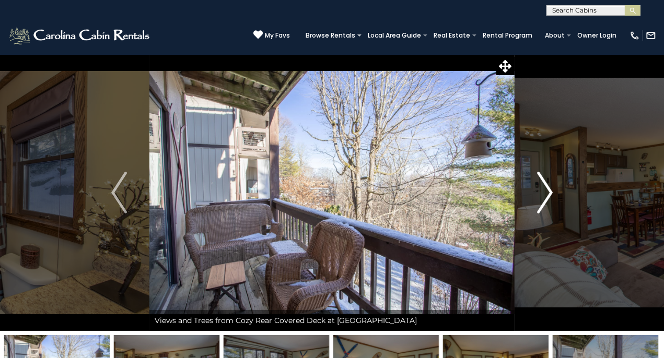
click at [542, 191] on img "Next" at bounding box center [545, 193] width 16 height 42
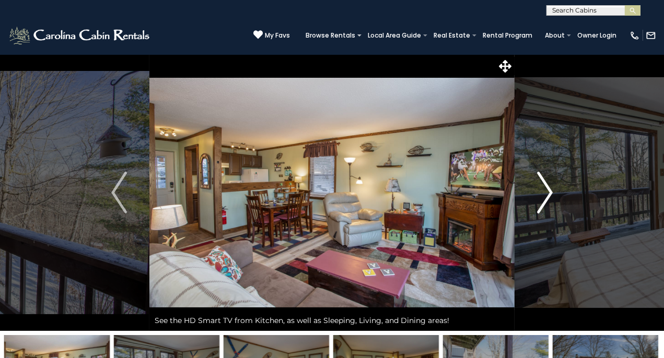
click at [542, 191] on img "Next" at bounding box center [545, 193] width 16 height 42
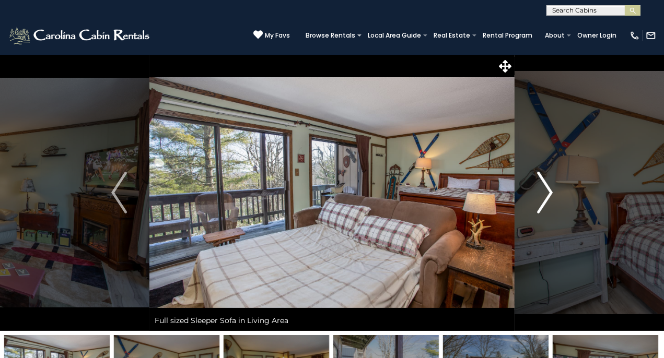
click at [542, 191] on img "Next" at bounding box center [545, 193] width 16 height 42
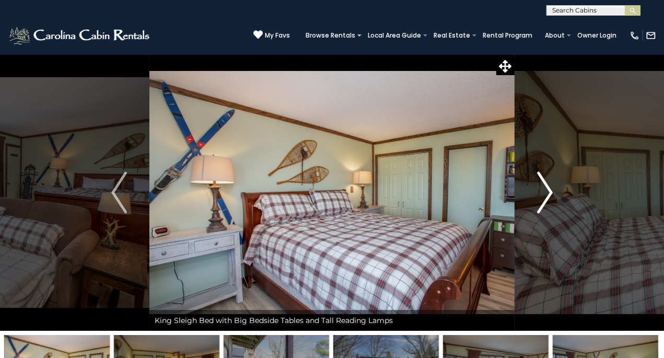
click at [542, 191] on img "Next" at bounding box center [545, 193] width 16 height 42
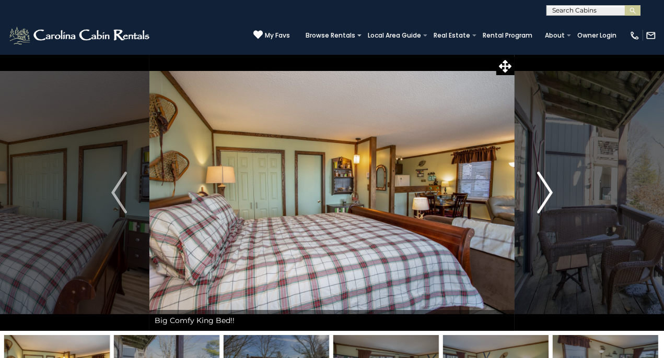
click at [542, 191] on img "Next" at bounding box center [545, 193] width 16 height 42
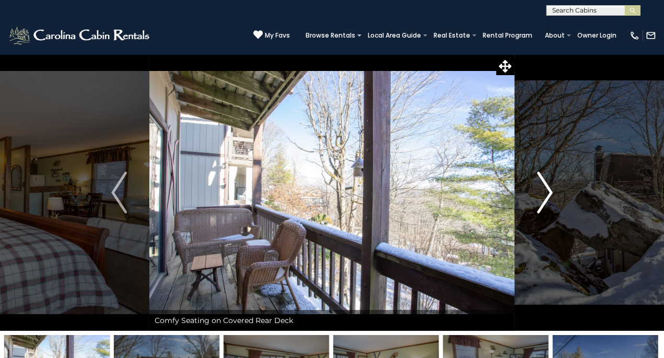
click at [542, 191] on img "Next" at bounding box center [545, 193] width 16 height 42
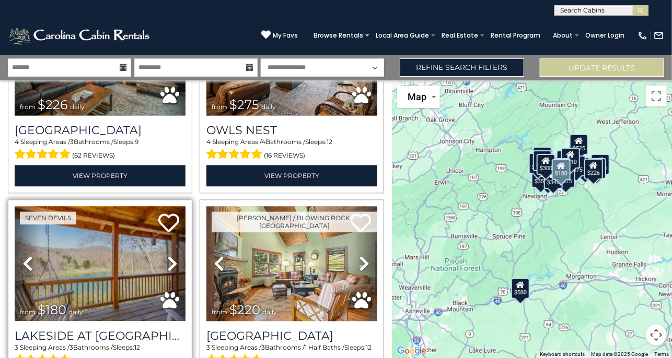
scroll to position [2613, 0]
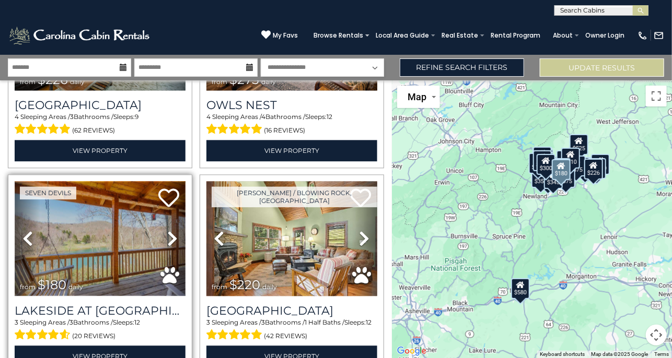
click at [106, 233] on img at bounding box center [100, 238] width 171 height 114
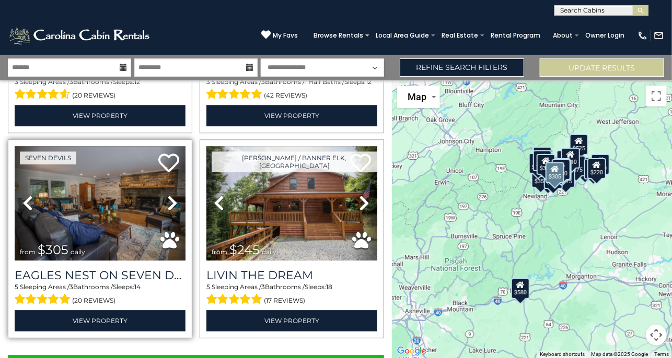
scroll to position [2871, 0]
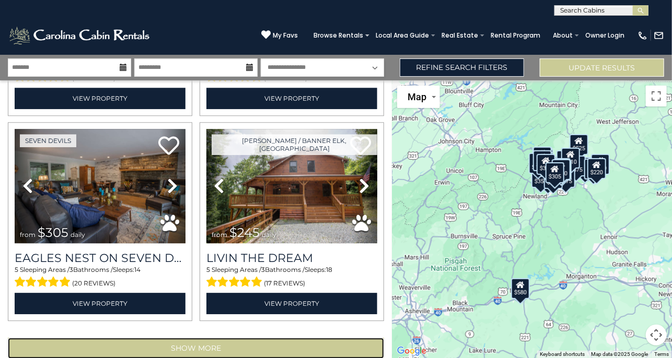
click at [188, 338] on button "Show More" at bounding box center [196, 348] width 376 height 21
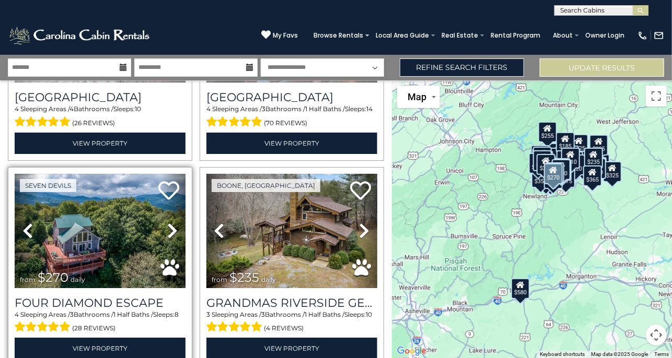
scroll to position [3237, 0]
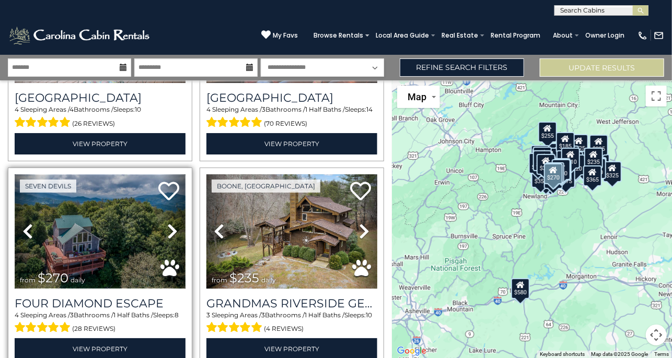
click at [82, 217] on img at bounding box center [100, 232] width 171 height 114
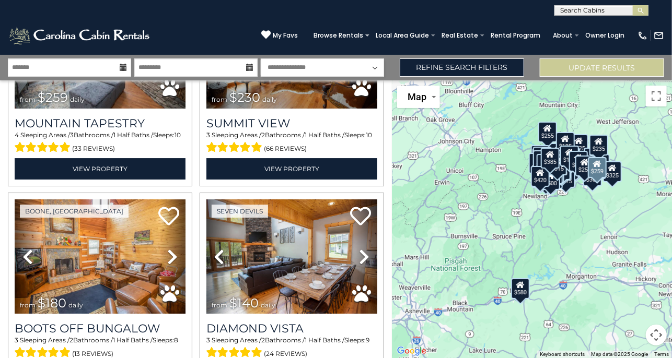
scroll to position [4856, 0]
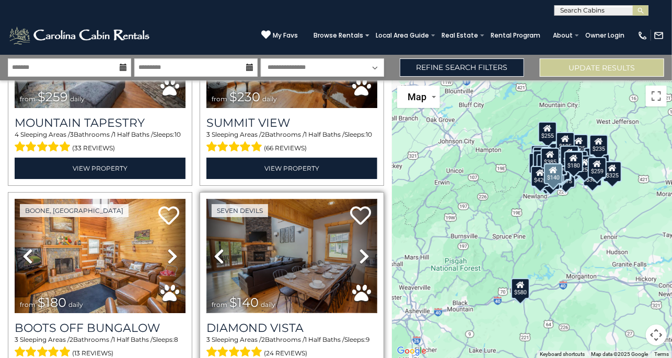
click at [264, 218] on img at bounding box center [291, 256] width 171 height 114
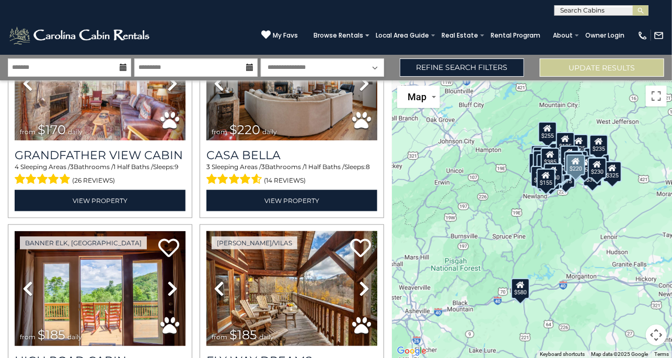
scroll to position [5483, 0]
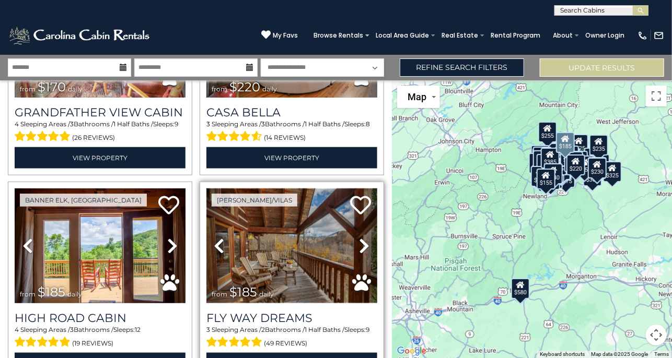
click at [276, 217] on img at bounding box center [291, 246] width 171 height 114
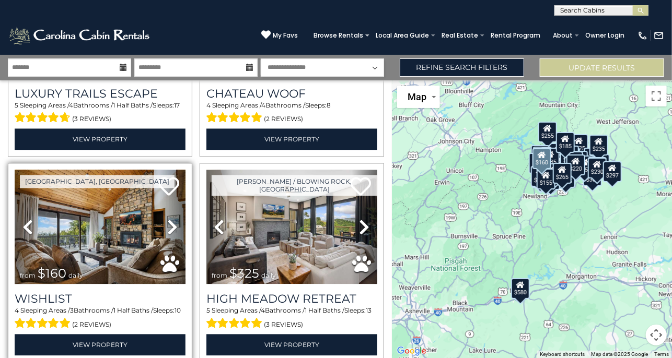
scroll to position [5928, 0]
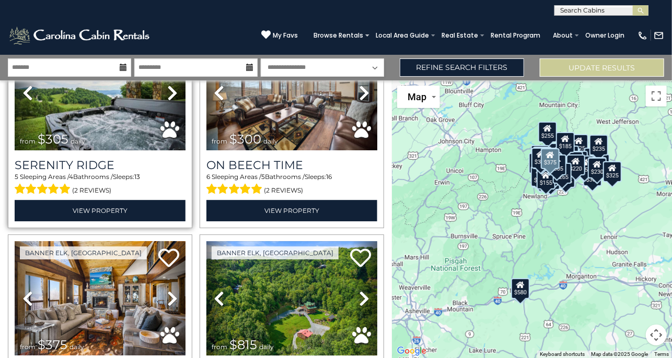
scroll to position [6278, 0]
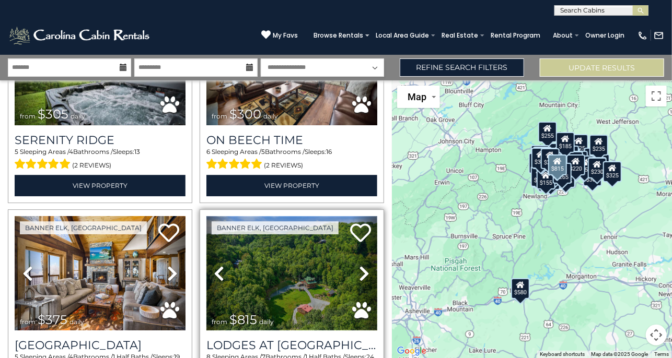
click at [231, 247] on img at bounding box center [291, 273] width 171 height 114
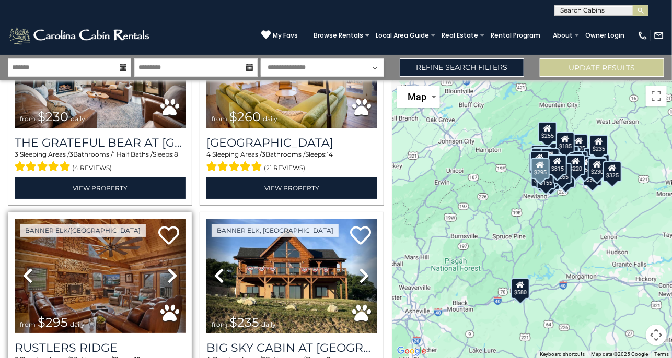
scroll to position [6696, 0]
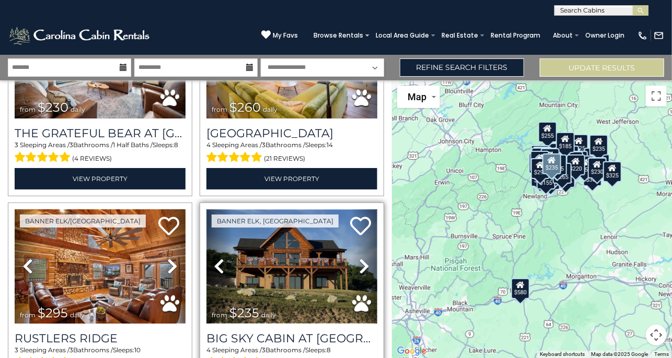
click at [247, 210] on img at bounding box center [291, 267] width 171 height 114
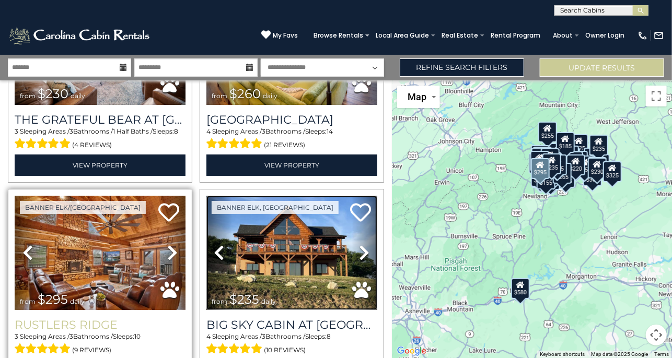
scroll to position [6722, 0]
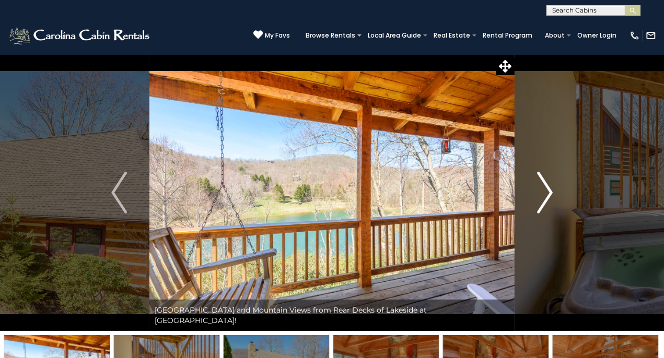
click at [547, 191] on img "Next" at bounding box center [545, 193] width 16 height 42
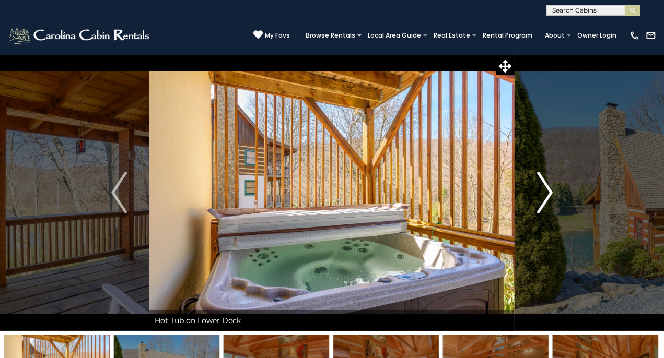
click at [547, 191] on img "Next" at bounding box center [545, 193] width 16 height 42
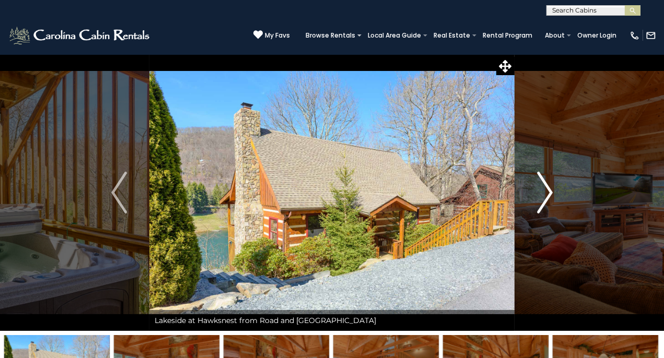
click at [547, 191] on img "Next" at bounding box center [545, 193] width 16 height 42
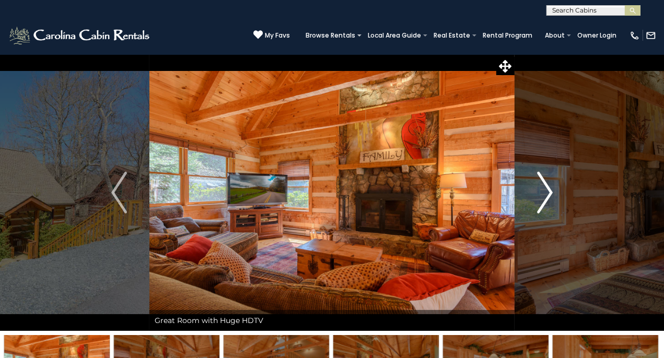
click at [547, 191] on img "Next" at bounding box center [545, 193] width 16 height 42
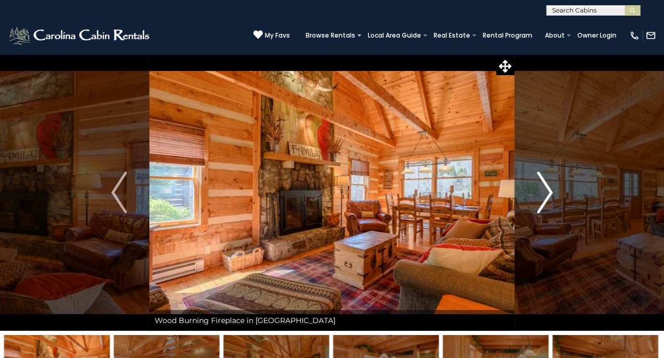
click at [547, 191] on img "Next" at bounding box center [545, 193] width 16 height 42
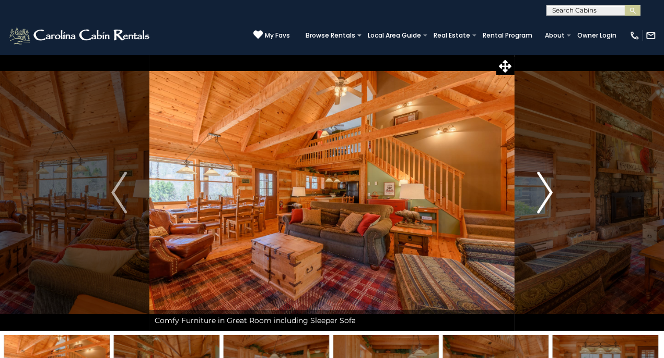
click at [547, 191] on img "Next" at bounding box center [545, 193] width 16 height 42
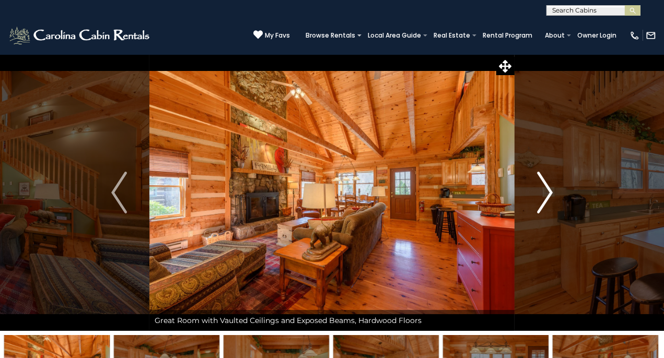
click at [547, 191] on img "Next" at bounding box center [545, 193] width 16 height 42
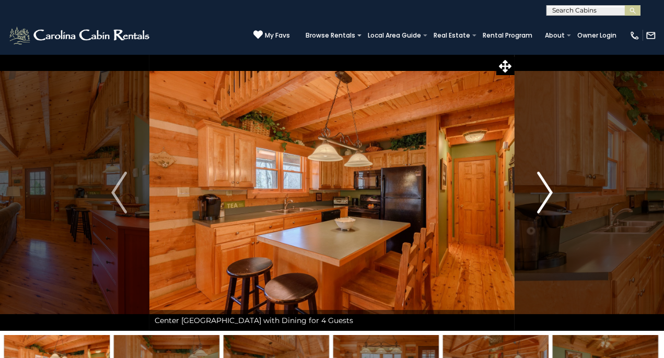
click at [547, 191] on img "Next" at bounding box center [545, 193] width 16 height 42
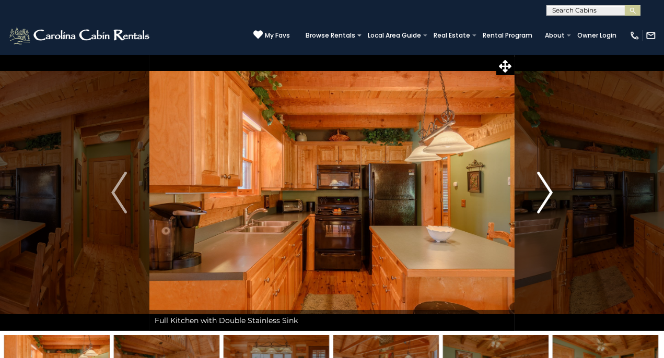
click at [547, 191] on img "Next" at bounding box center [545, 193] width 16 height 42
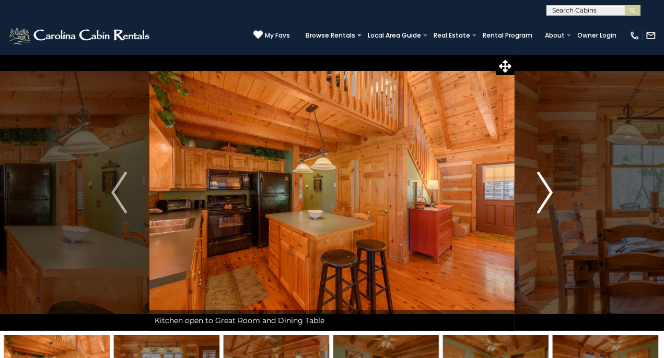
click at [547, 191] on img "Next" at bounding box center [545, 193] width 16 height 42
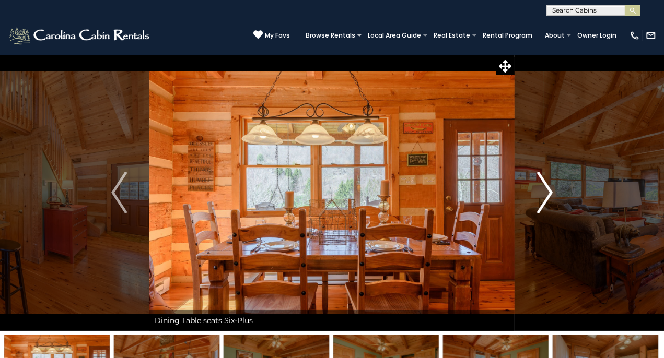
click at [547, 191] on img "Next" at bounding box center [545, 193] width 16 height 42
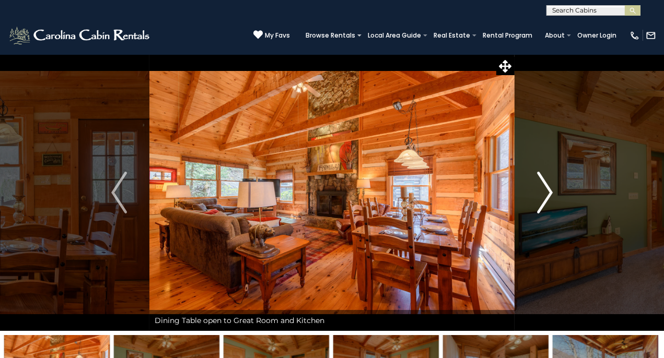
click at [547, 191] on img "Next" at bounding box center [545, 193] width 16 height 42
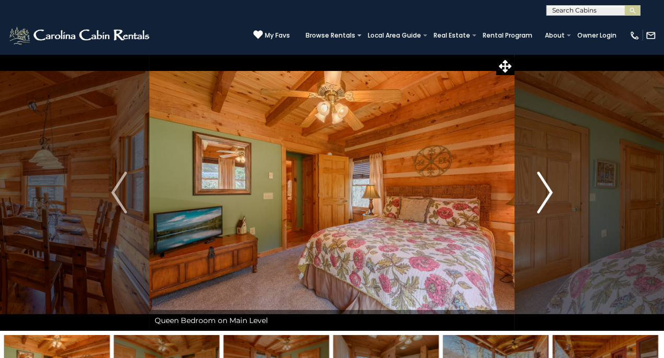
click at [543, 191] on img "Next" at bounding box center [545, 193] width 16 height 42
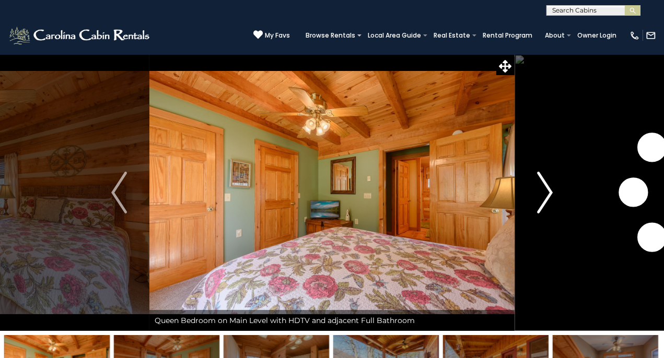
click at [543, 191] on img "Next" at bounding box center [545, 193] width 16 height 42
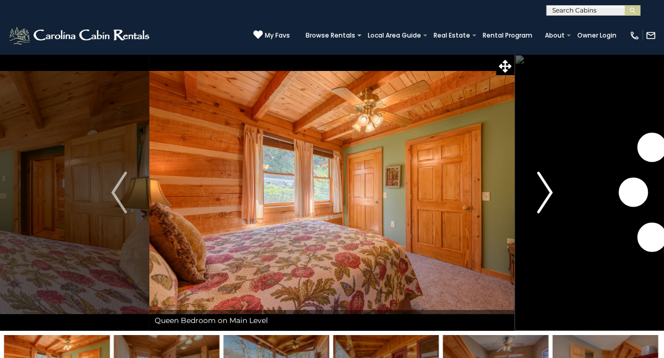
click at [543, 191] on img "Next" at bounding box center [545, 193] width 16 height 42
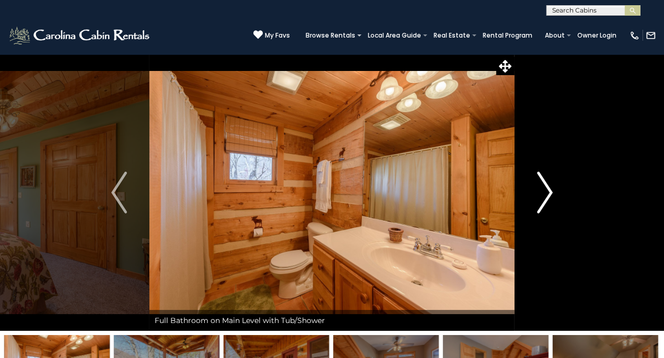
click at [543, 191] on img "Next" at bounding box center [545, 193] width 16 height 42
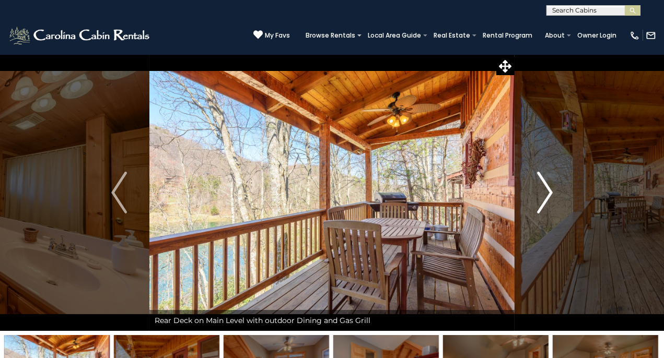
click at [543, 191] on img "Next" at bounding box center [545, 193] width 16 height 42
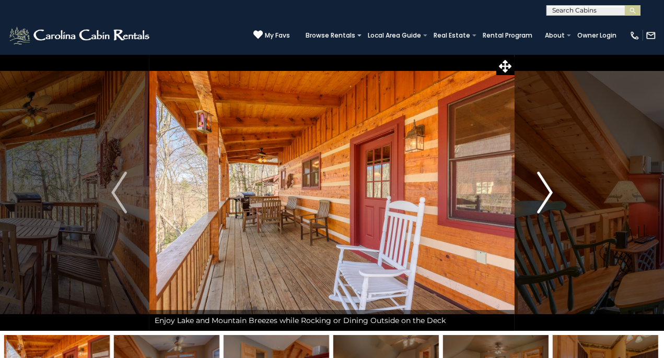
click at [543, 191] on img "Next" at bounding box center [545, 193] width 16 height 42
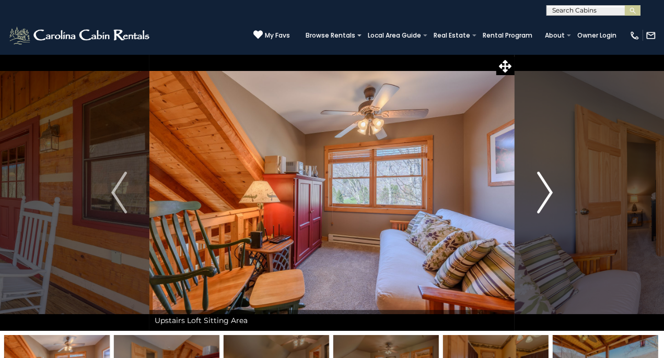
click at [543, 191] on img "Next" at bounding box center [545, 193] width 16 height 42
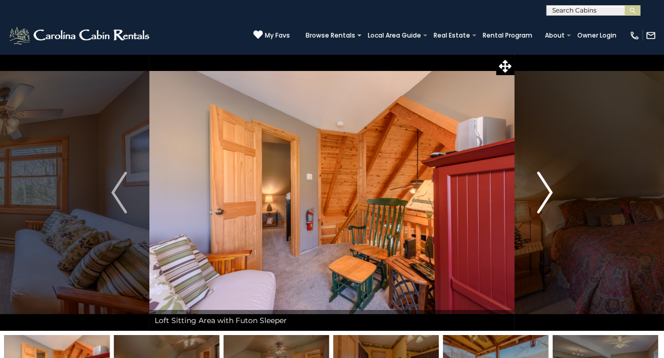
click at [543, 191] on img "Next" at bounding box center [545, 193] width 16 height 42
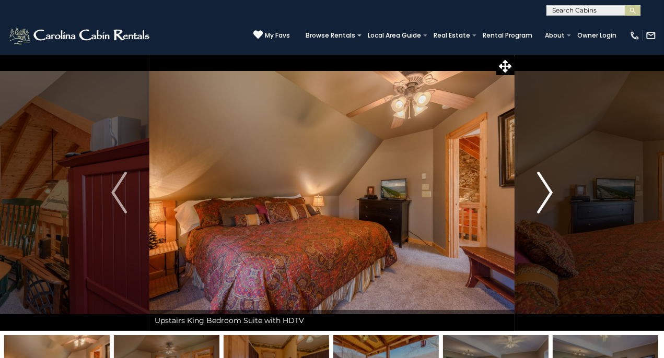
click at [543, 191] on img "Next" at bounding box center [545, 193] width 16 height 42
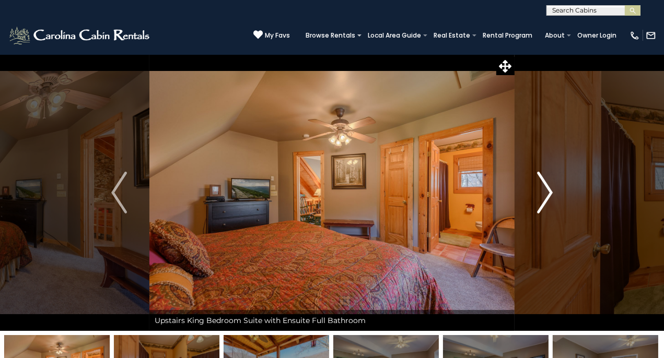
click at [543, 191] on img "Next" at bounding box center [545, 193] width 16 height 42
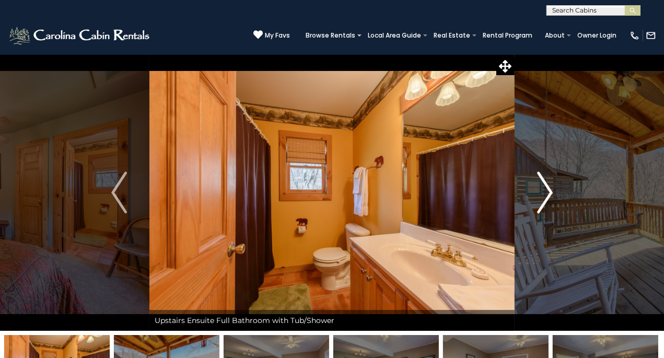
click at [543, 191] on img "Next" at bounding box center [545, 193] width 16 height 42
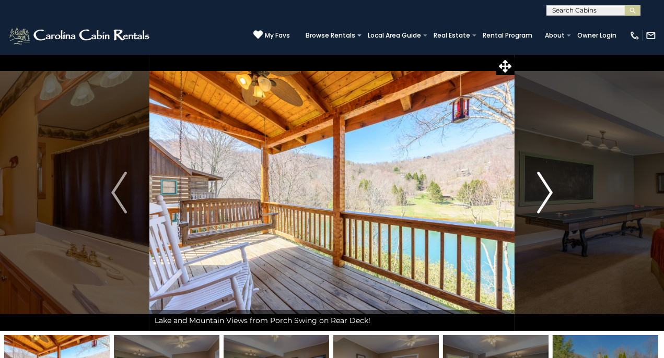
click at [543, 191] on img "Next" at bounding box center [545, 193] width 16 height 42
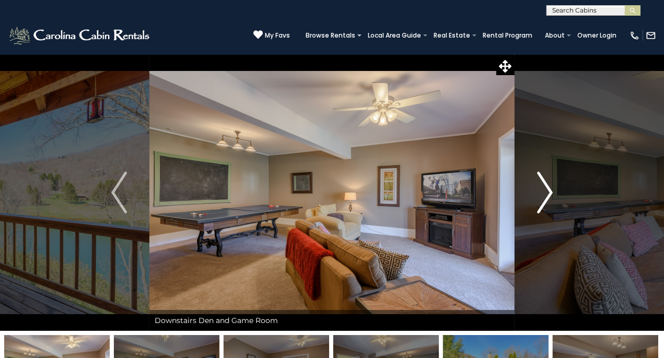
click at [543, 191] on img "Next" at bounding box center [545, 193] width 16 height 42
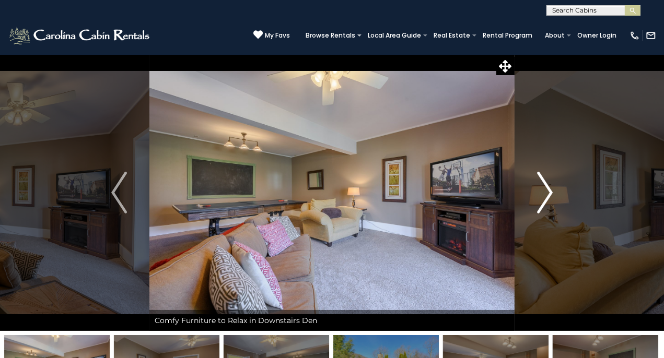
click at [543, 191] on img "Next" at bounding box center [545, 193] width 16 height 42
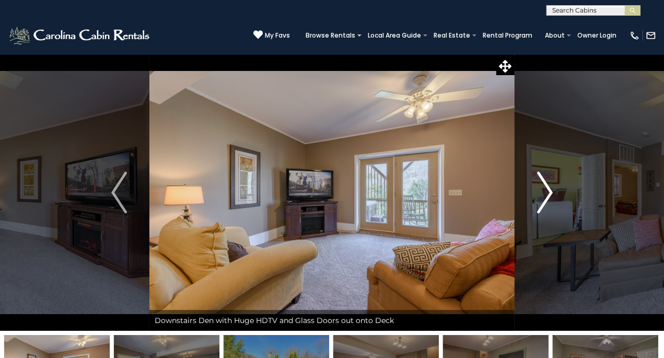
click at [543, 191] on img "Next" at bounding box center [545, 193] width 16 height 42
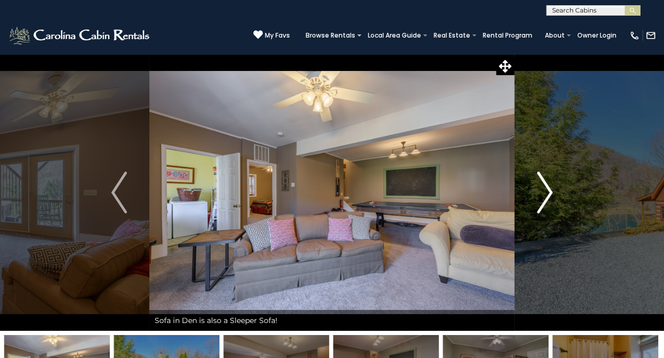
click at [543, 191] on img "Next" at bounding box center [545, 193] width 16 height 42
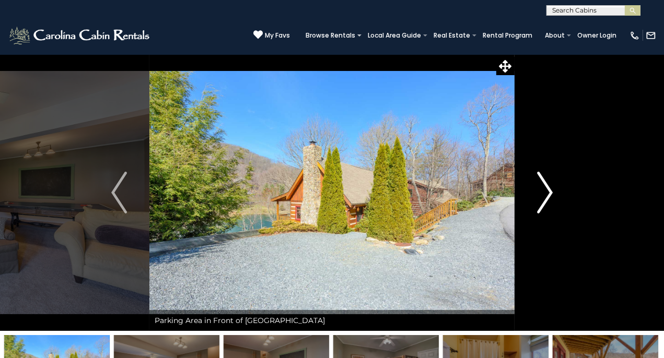
click at [543, 191] on img "Next" at bounding box center [545, 193] width 16 height 42
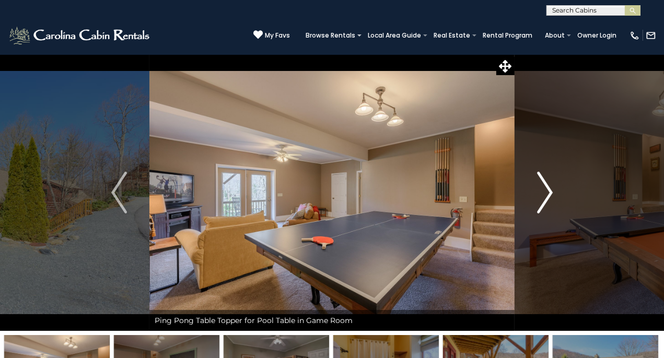
click at [543, 191] on img "Next" at bounding box center [545, 193] width 16 height 42
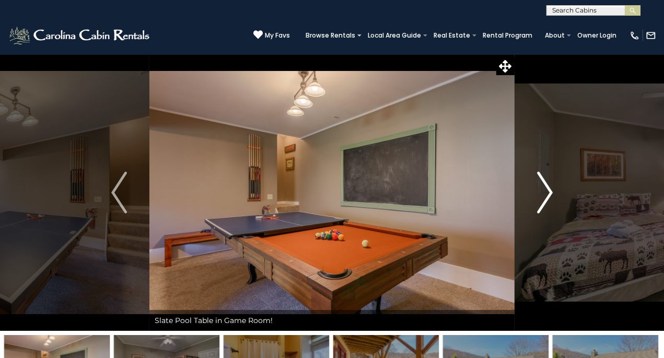
click at [543, 191] on img "Next" at bounding box center [545, 193] width 16 height 42
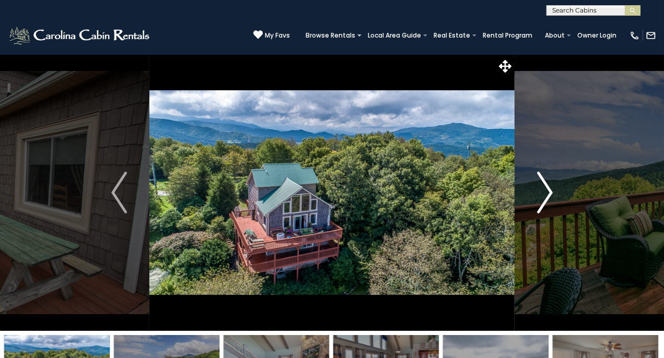
click at [544, 184] on img "Next" at bounding box center [545, 193] width 16 height 42
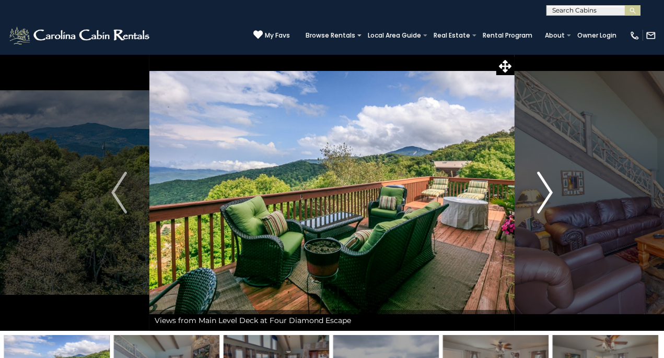
click at [543, 193] on img "Next" at bounding box center [545, 193] width 16 height 42
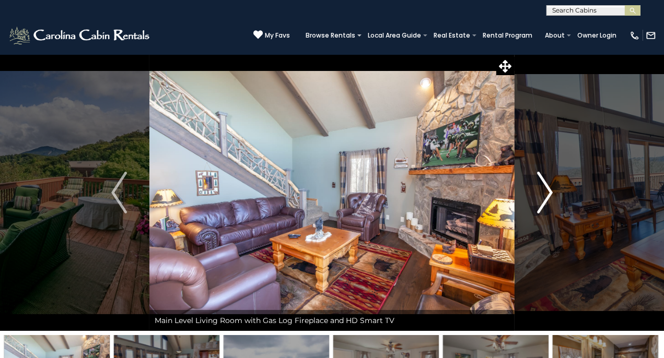
click at [543, 193] on img "Next" at bounding box center [545, 193] width 16 height 42
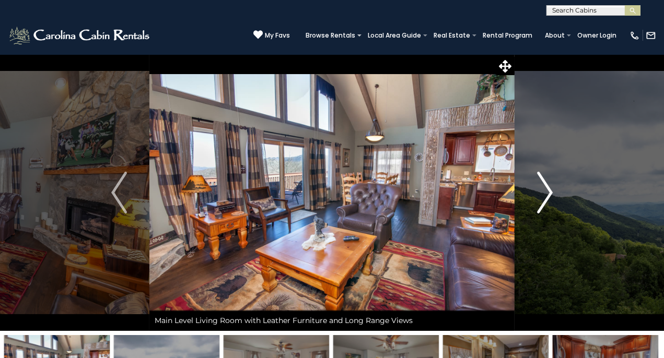
click at [543, 193] on img "Next" at bounding box center [545, 193] width 16 height 42
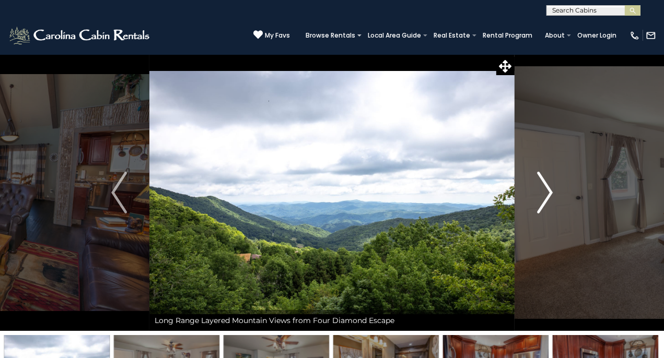
click at [543, 193] on img "Next" at bounding box center [545, 193] width 16 height 42
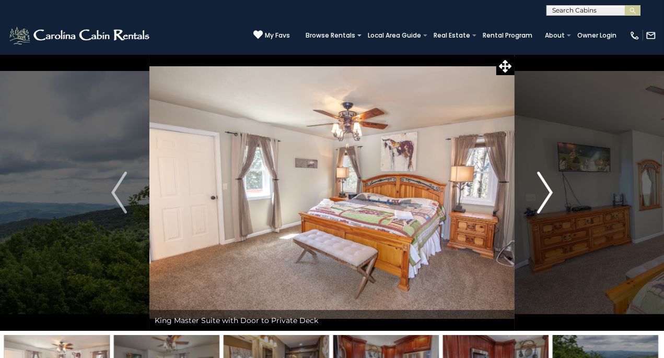
click at [543, 193] on img "Next" at bounding box center [545, 193] width 16 height 42
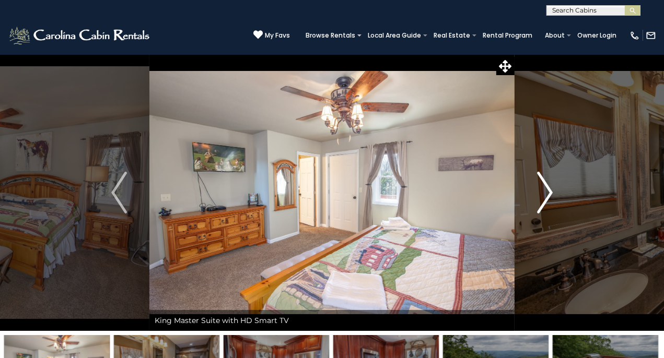
click at [543, 193] on img "Next" at bounding box center [545, 193] width 16 height 42
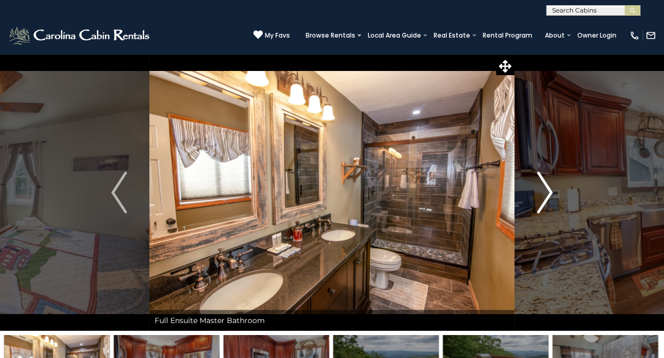
click at [543, 193] on img "Next" at bounding box center [545, 193] width 16 height 42
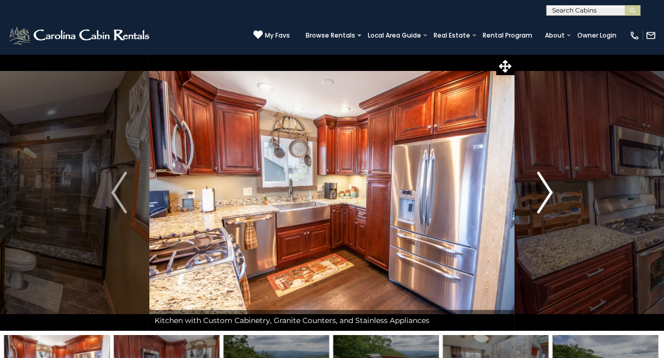
click at [548, 189] on img "Next" at bounding box center [545, 193] width 16 height 42
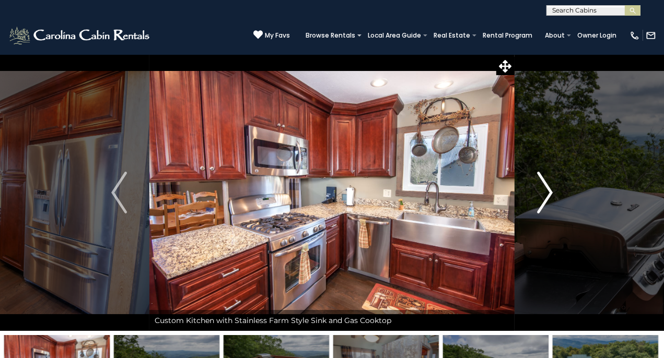
click at [548, 189] on img "Next" at bounding box center [545, 193] width 16 height 42
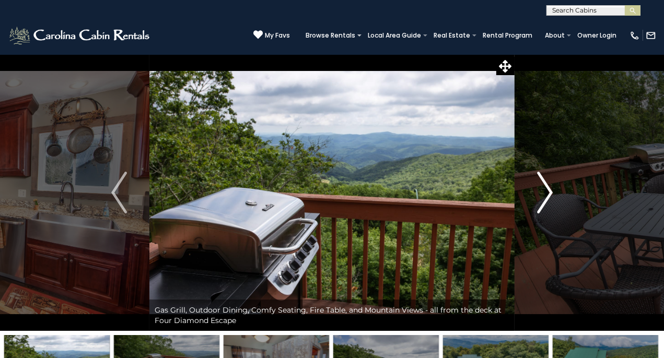
click at [549, 193] on img "Next" at bounding box center [545, 193] width 16 height 42
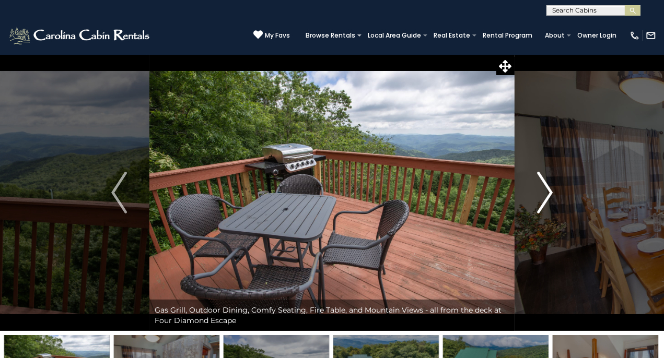
click at [549, 193] on img "Next" at bounding box center [545, 193] width 16 height 42
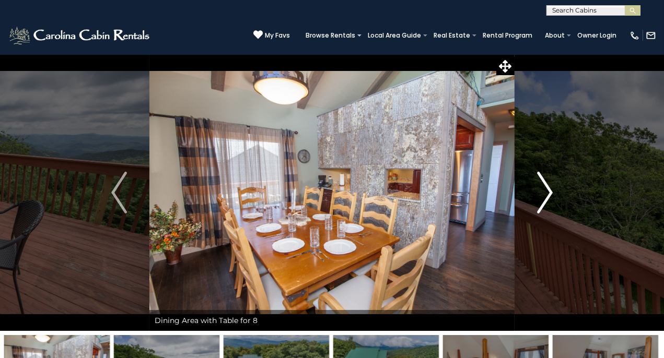
click at [549, 193] on img "Next" at bounding box center [545, 193] width 16 height 42
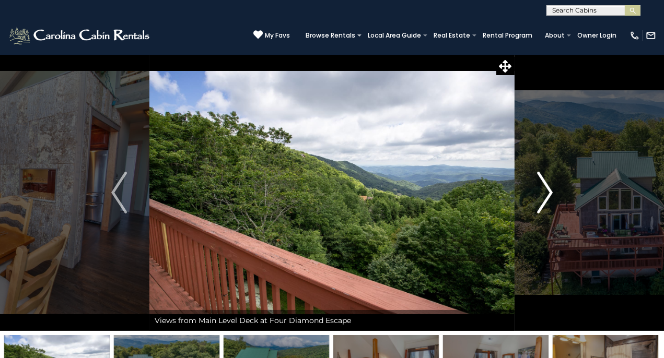
click at [549, 193] on img "Next" at bounding box center [545, 193] width 16 height 42
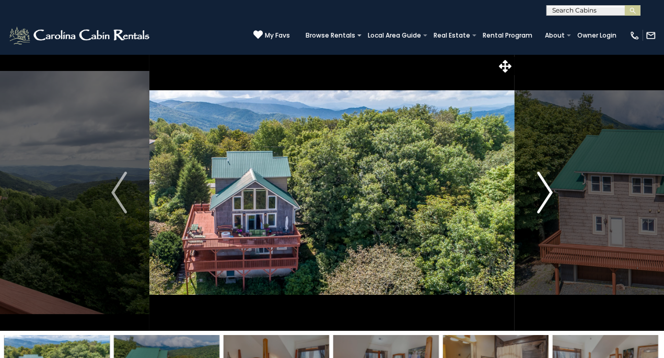
click at [551, 193] on img "Next" at bounding box center [545, 193] width 16 height 42
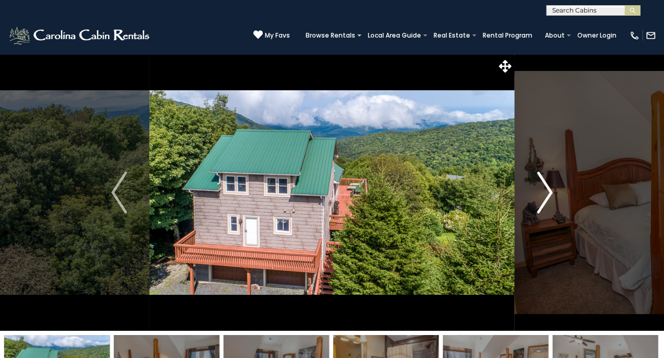
click at [545, 189] on img "Next" at bounding box center [545, 193] width 16 height 42
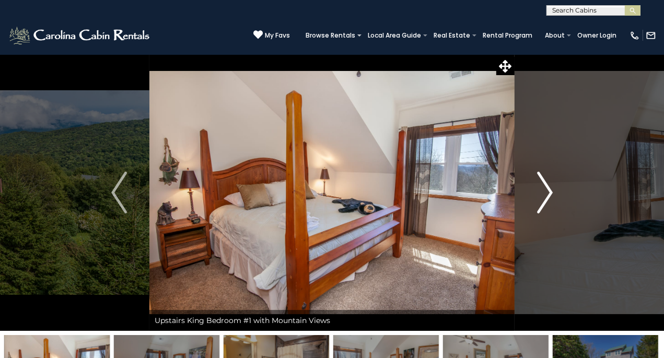
click at [545, 189] on img "Next" at bounding box center [545, 193] width 16 height 42
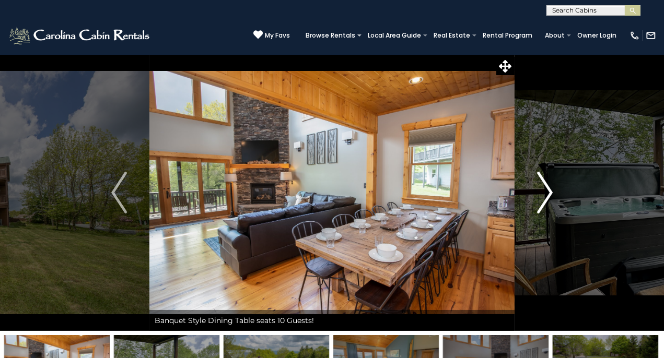
click at [547, 193] on img "Next" at bounding box center [545, 193] width 16 height 42
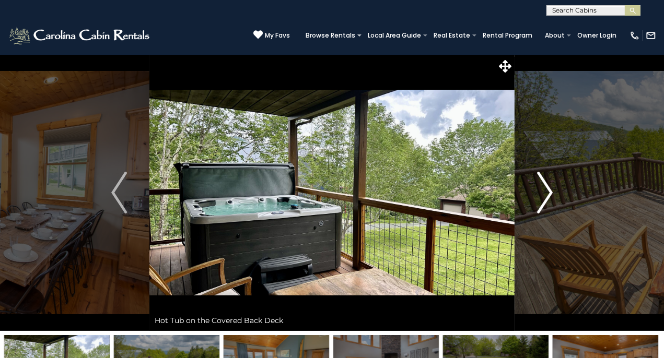
click at [546, 192] on img "Next" at bounding box center [545, 193] width 16 height 42
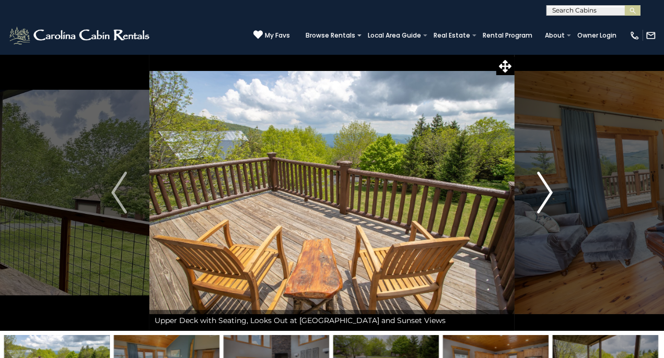
click at [546, 192] on img "Next" at bounding box center [545, 193] width 16 height 42
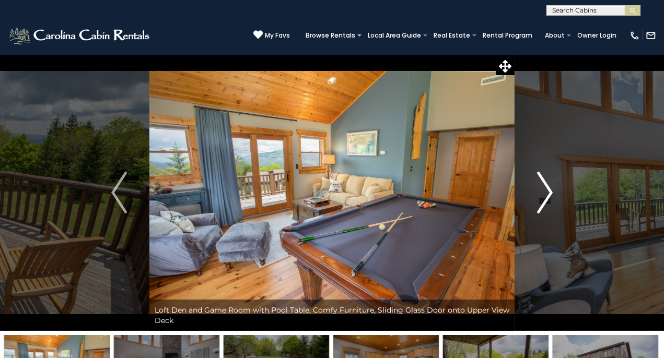
click at [546, 192] on img "Next" at bounding box center [545, 193] width 16 height 42
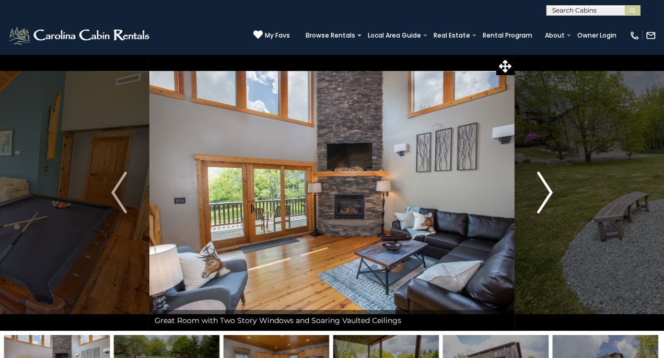
click at [546, 192] on img "Next" at bounding box center [545, 193] width 16 height 42
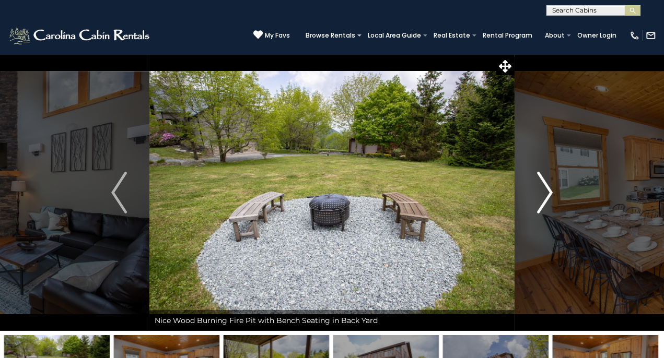
click at [546, 192] on img "Next" at bounding box center [545, 193] width 16 height 42
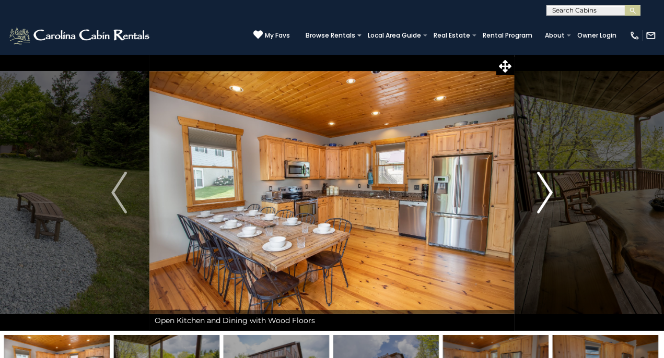
click at [546, 192] on img "Next" at bounding box center [545, 193] width 16 height 42
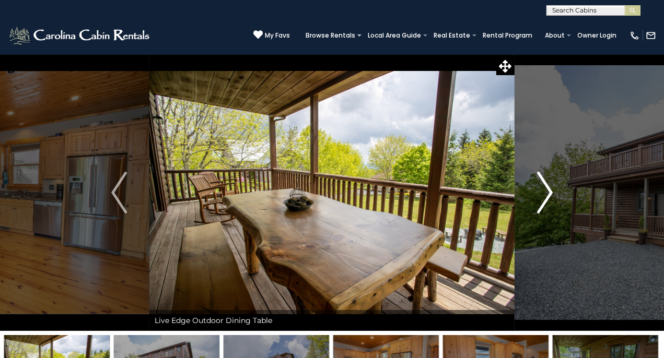
click at [546, 192] on img "Next" at bounding box center [545, 193] width 16 height 42
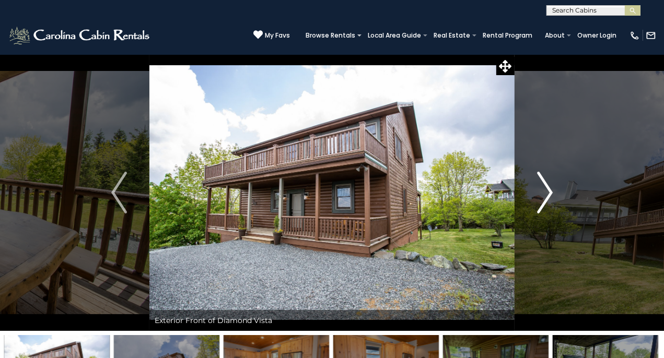
click at [546, 192] on img "Next" at bounding box center [545, 193] width 16 height 42
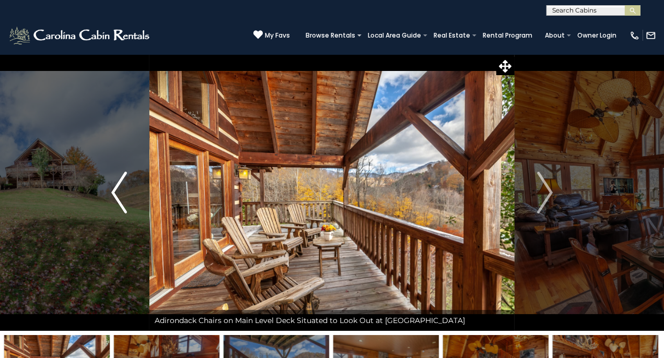
click at [121, 198] on img "Previous" at bounding box center [119, 193] width 16 height 42
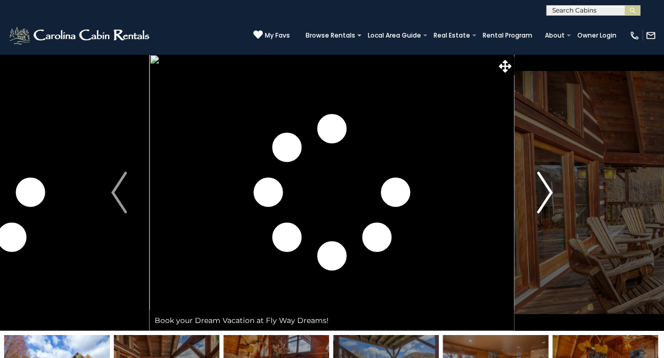
click at [544, 187] on img "Next" at bounding box center [545, 193] width 16 height 42
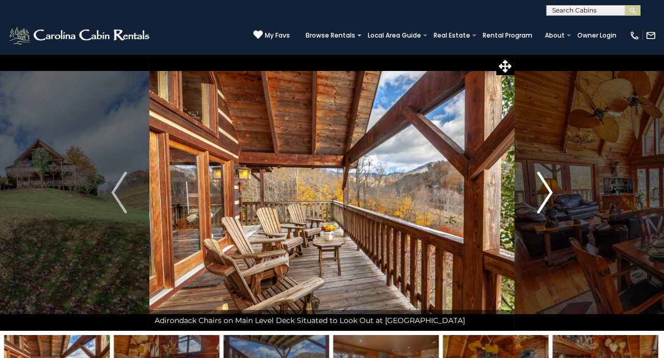
click at [544, 187] on img "Next" at bounding box center [545, 193] width 16 height 42
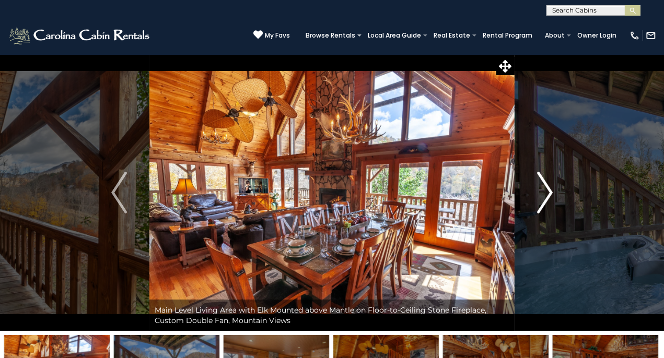
click at [544, 186] on img "Next" at bounding box center [545, 193] width 16 height 42
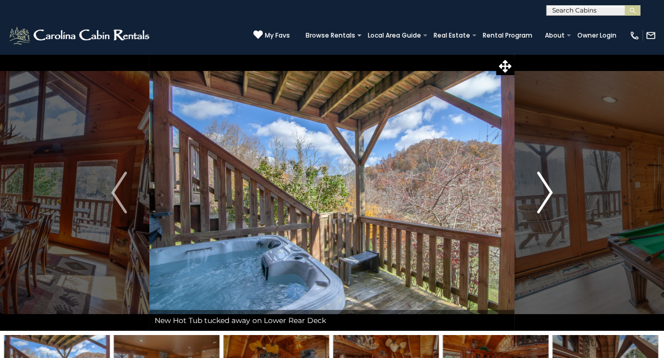
click at [544, 186] on img "Next" at bounding box center [545, 193] width 16 height 42
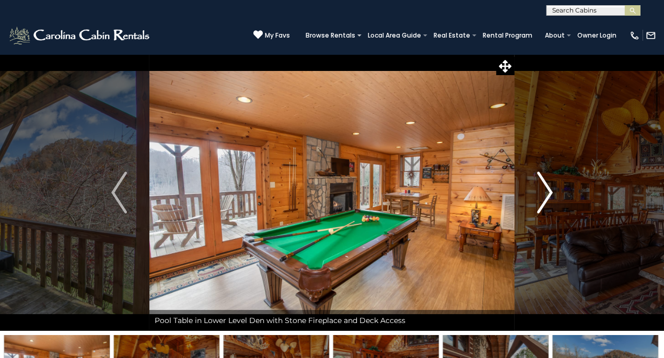
click at [544, 186] on img "Next" at bounding box center [545, 193] width 16 height 42
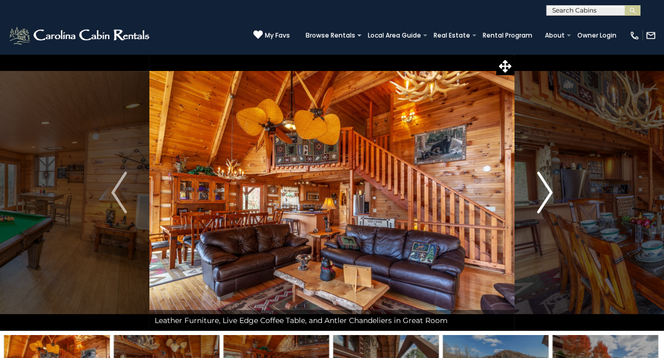
click at [544, 186] on img "Next" at bounding box center [545, 193] width 16 height 42
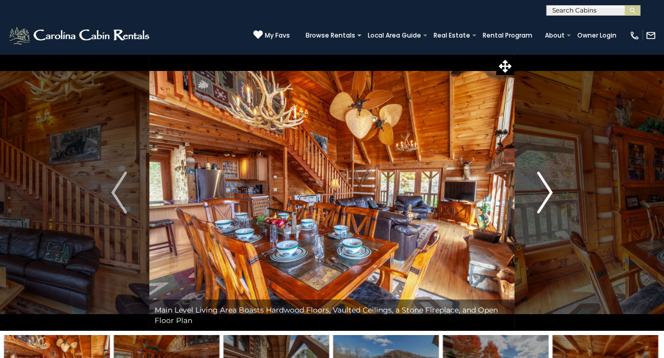
click at [544, 186] on img "Next" at bounding box center [545, 193] width 16 height 42
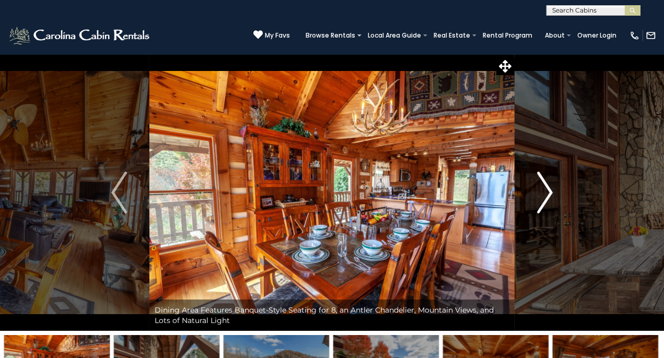
click at [544, 186] on img "Next" at bounding box center [545, 193] width 16 height 42
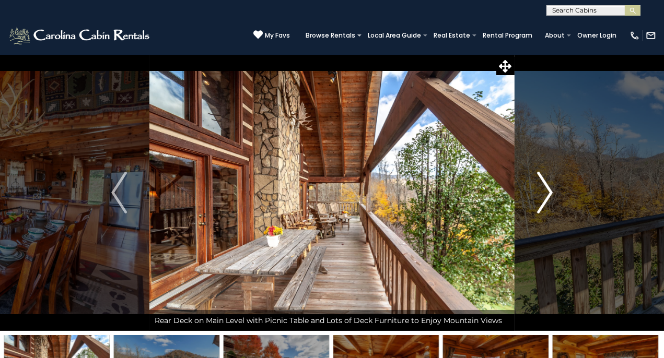
click at [544, 186] on img "Next" at bounding box center [545, 193] width 16 height 42
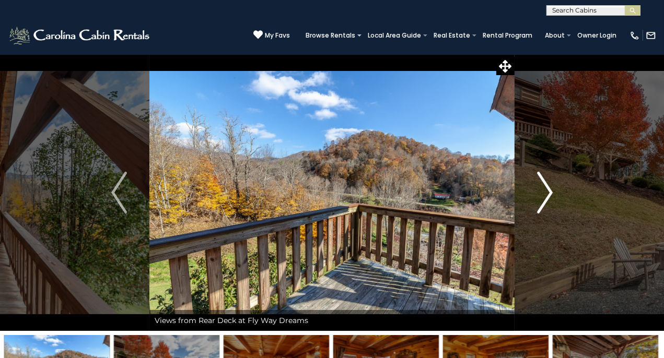
click at [544, 186] on img "Next" at bounding box center [545, 193] width 16 height 42
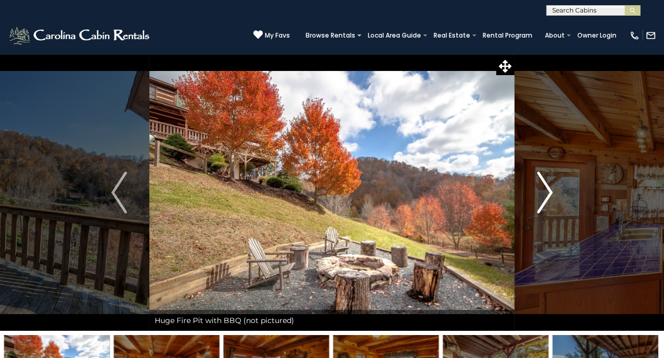
click at [544, 186] on img "Next" at bounding box center [545, 193] width 16 height 42
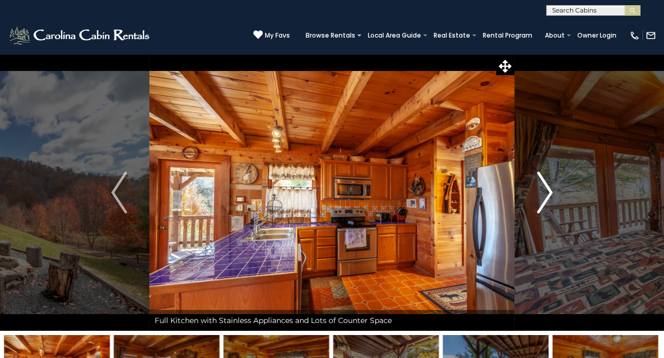
click at [544, 186] on img "Next" at bounding box center [545, 193] width 16 height 42
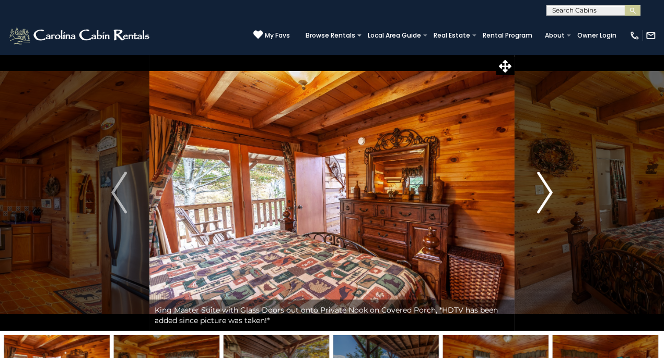
click at [544, 186] on img "Next" at bounding box center [545, 193] width 16 height 42
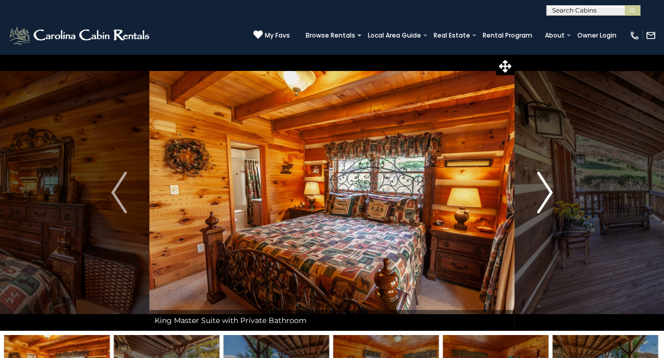
click at [544, 186] on img "Next" at bounding box center [545, 193] width 16 height 42
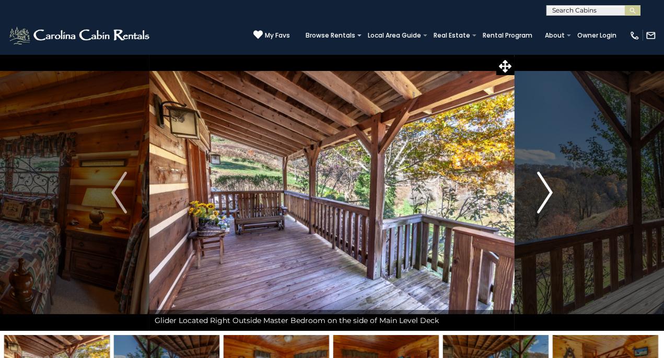
click at [544, 186] on img "Next" at bounding box center [545, 193] width 16 height 42
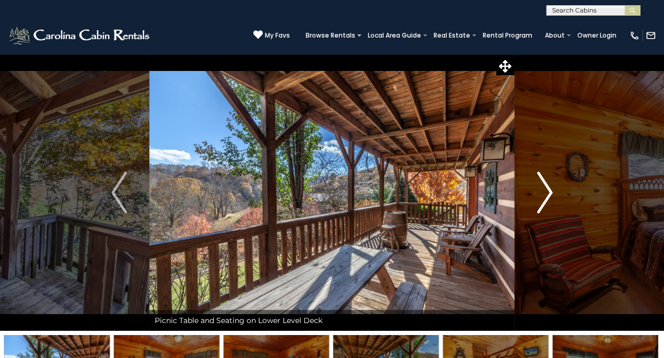
click at [544, 186] on img "Next" at bounding box center [545, 193] width 16 height 42
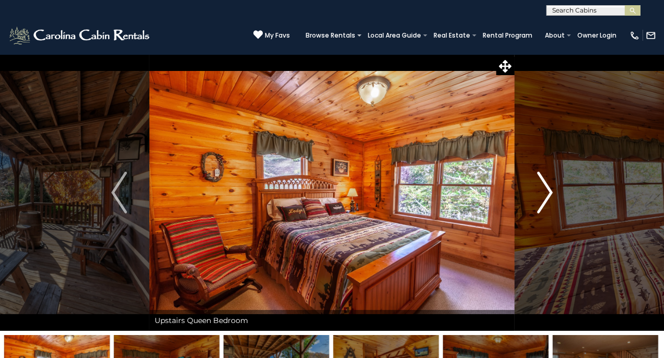
click at [544, 186] on img "Next" at bounding box center [545, 193] width 16 height 42
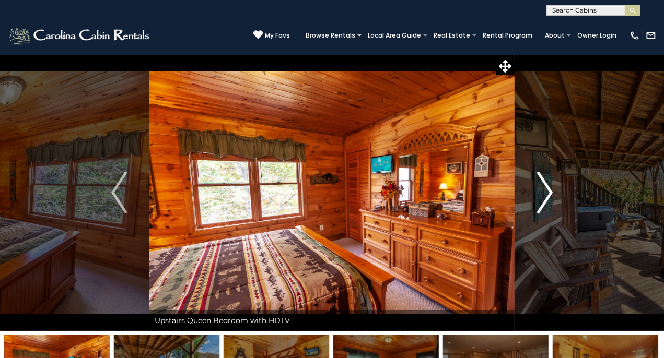
click at [544, 186] on img "Next" at bounding box center [545, 193] width 16 height 42
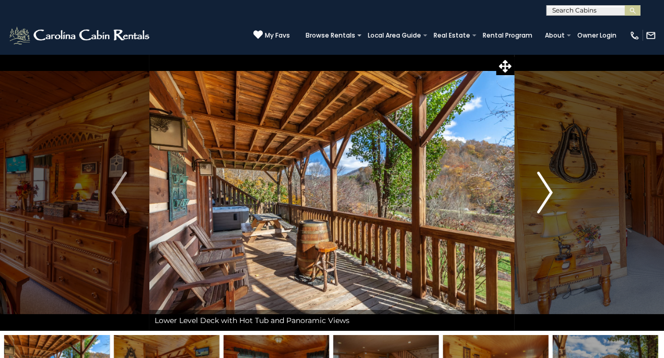
click at [544, 186] on img "Next" at bounding box center [545, 193] width 16 height 42
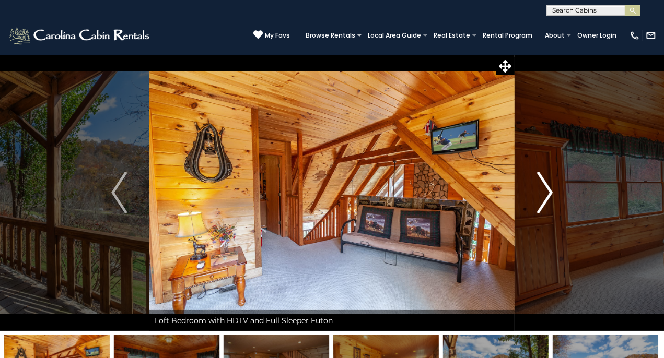
click at [544, 186] on img "Next" at bounding box center [545, 193] width 16 height 42
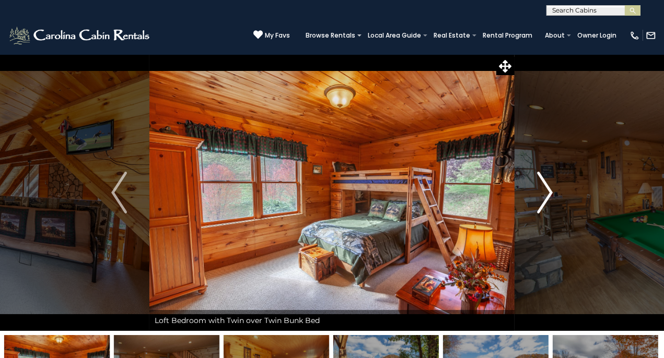
click at [544, 186] on img "Next" at bounding box center [545, 193] width 16 height 42
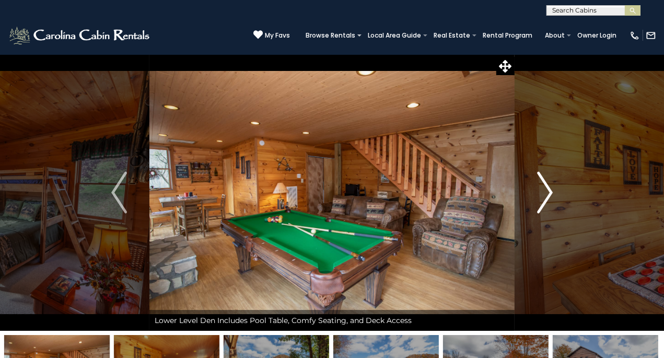
click at [544, 186] on img "Next" at bounding box center [545, 193] width 16 height 42
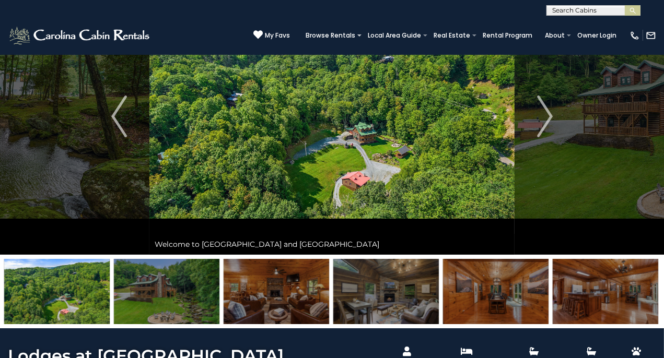
scroll to position [105, 0]
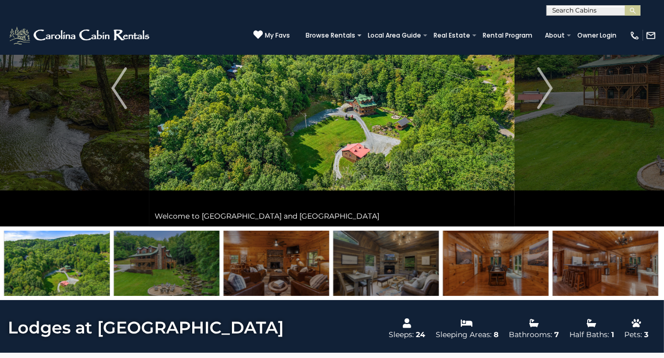
click at [153, 266] on img at bounding box center [167, 263] width 106 height 65
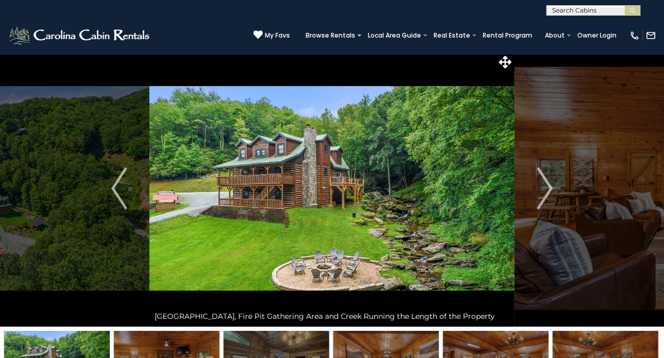
scroll to position [0, 0]
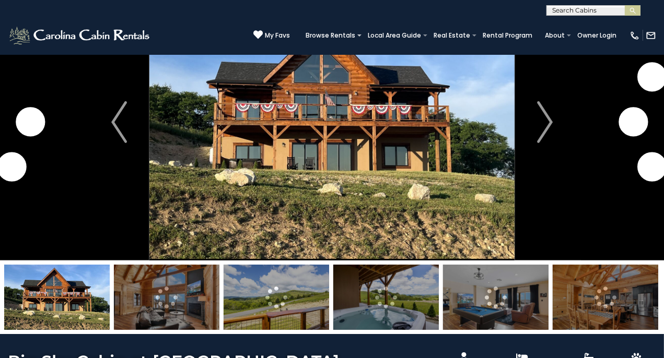
scroll to position [52, 0]
